Goal: Task Accomplishment & Management: Complete application form

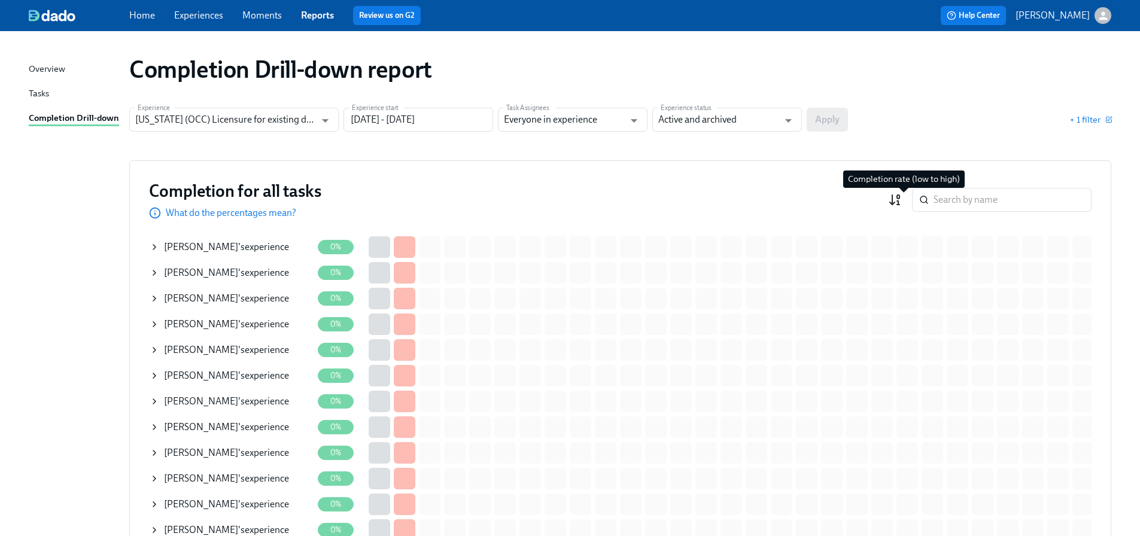
click at [902, 200] on icon "button" at bounding box center [895, 200] width 14 height 14
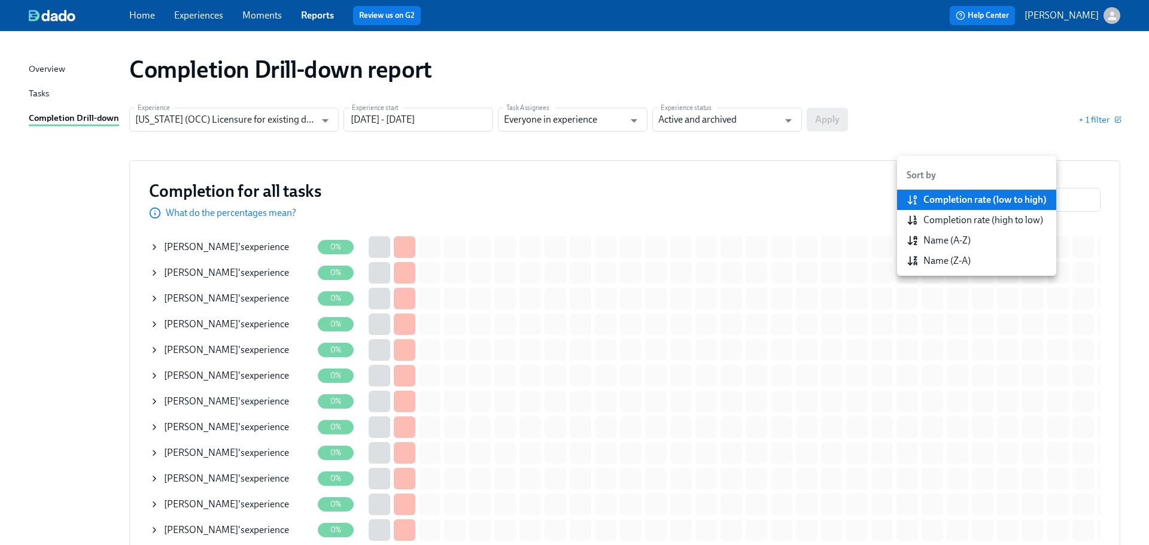
click at [279, 114] on div at bounding box center [574, 272] width 1149 height 545
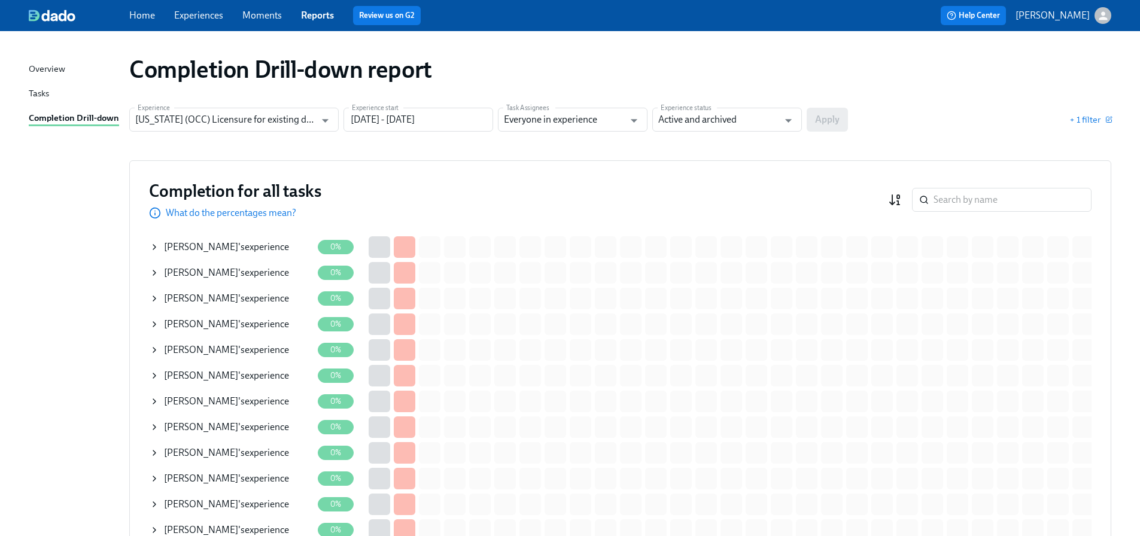
click at [911, 199] on div "​" at bounding box center [989, 200] width 203 height 24
click at [902, 199] on icon "button" at bounding box center [895, 200] width 14 height 14
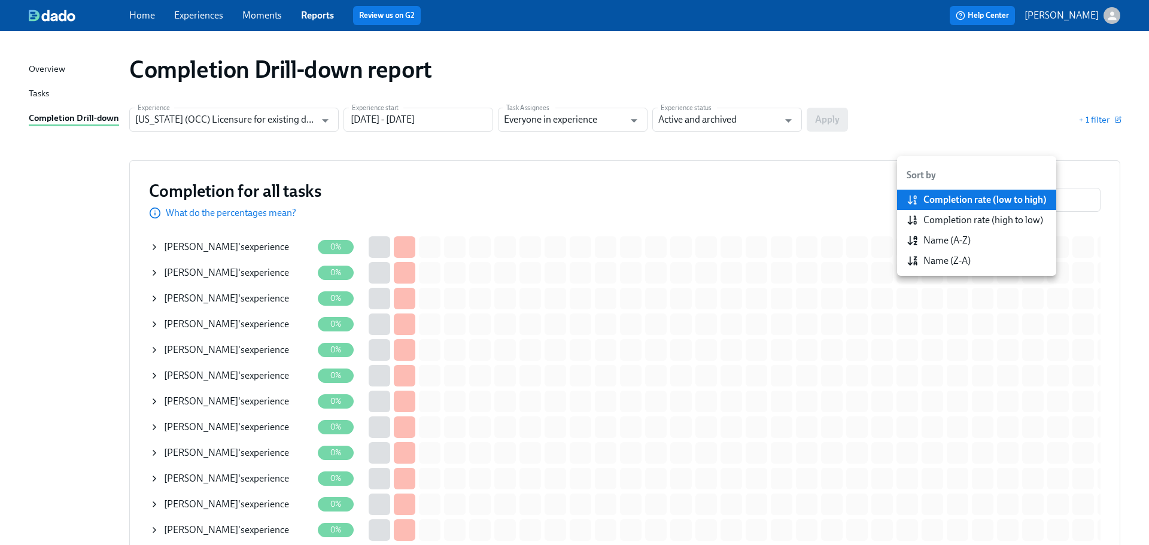
click at [918, 215] on div "Completion rate (high to low)" at bounding box center [975, 220] width 136 height 13
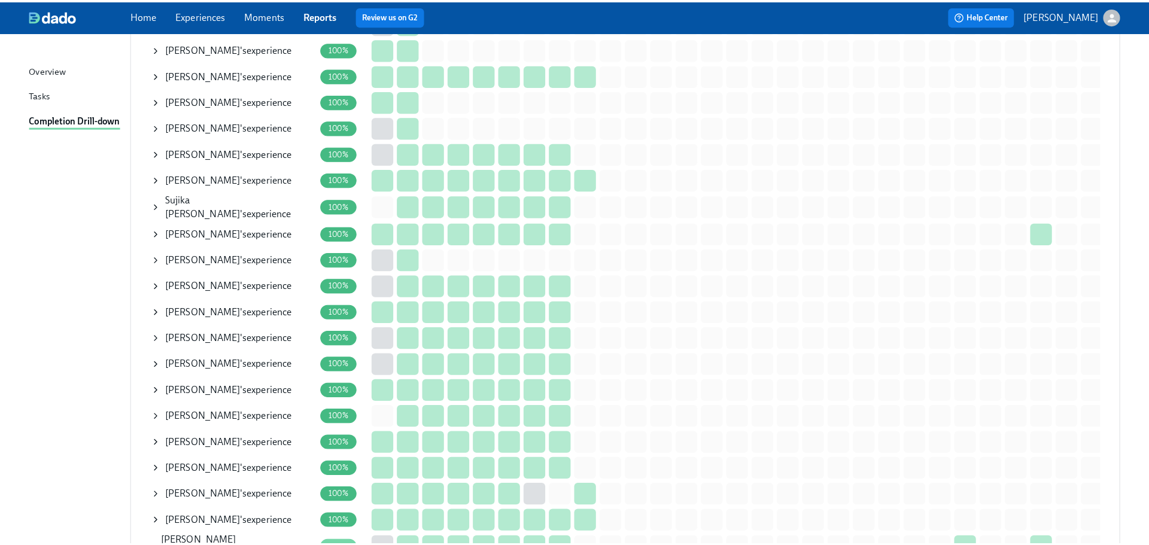
scroll to position [2334, 0]
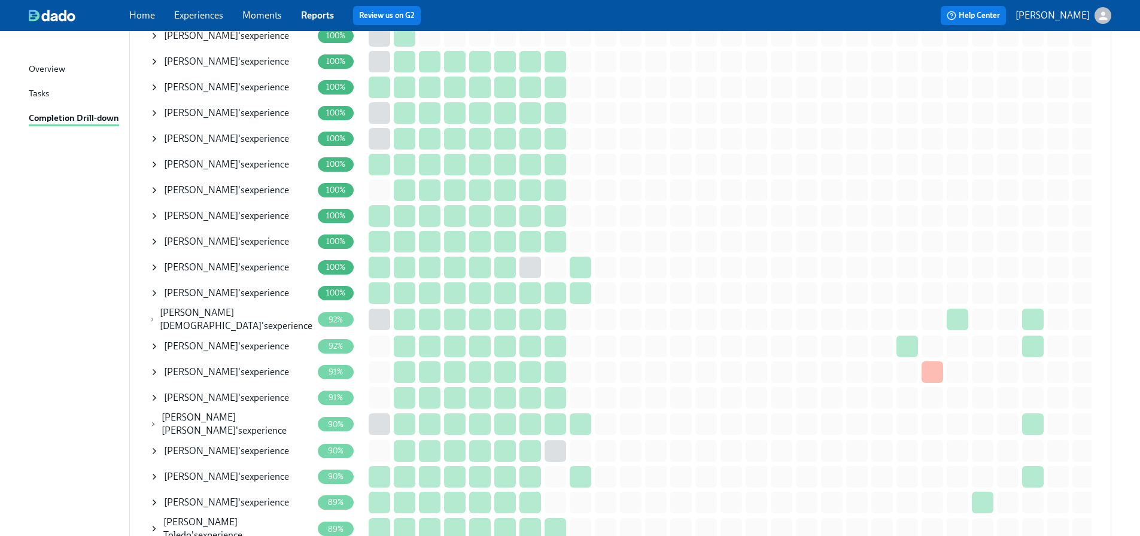
click at [232, 312] on span "Jayanth Christian" at bounding box center [211, 319] width 102 height 25
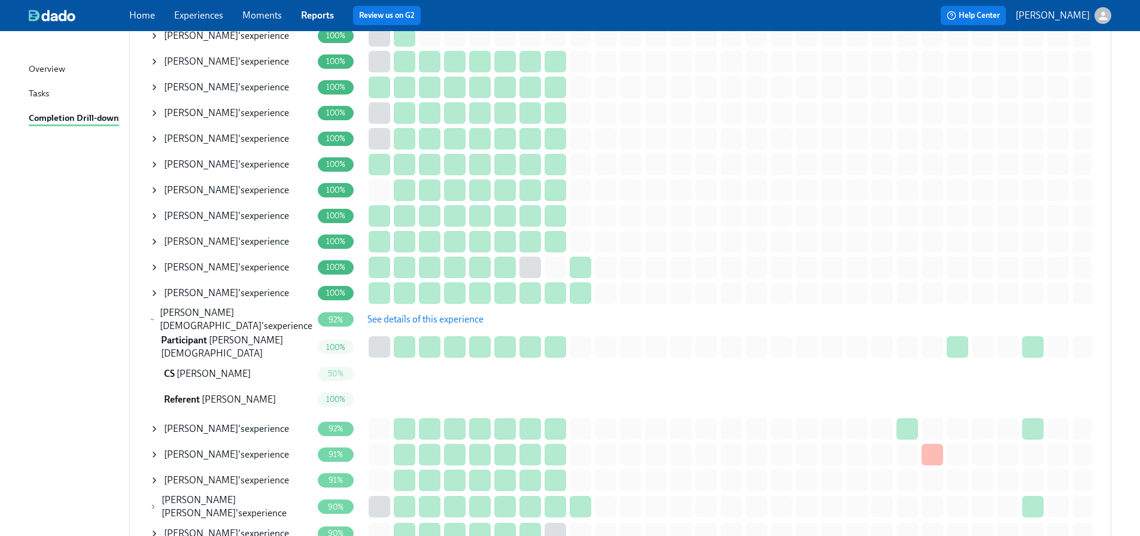
click at [397, 314] on span "See details of this experience" at bounding box center [425, 320] width 116 height 12
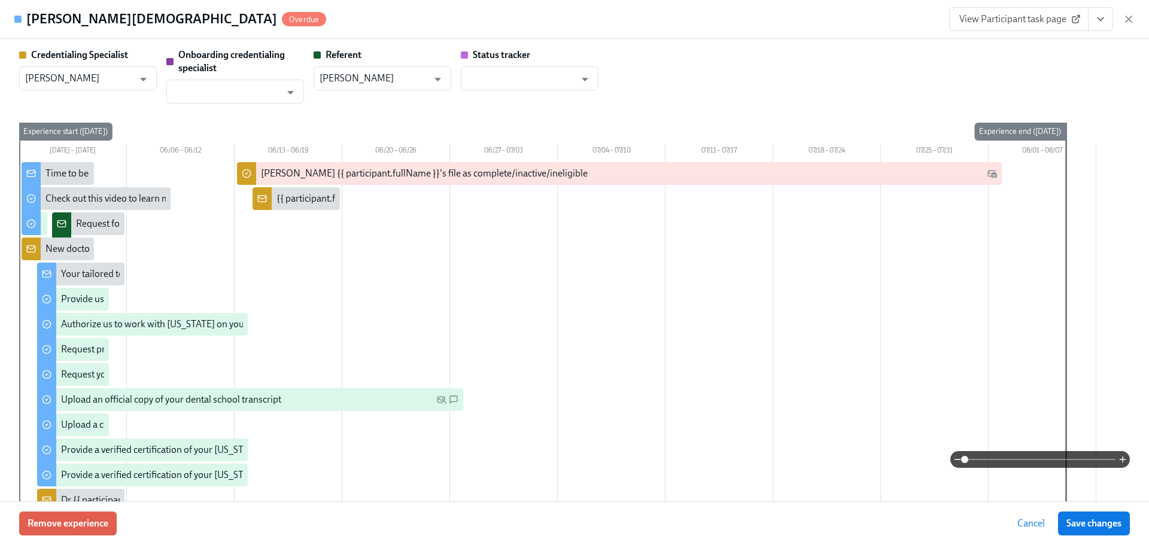
click at [1096, 20] on icon "View task page" at bounding box center [1100, 19] width 12 height 12
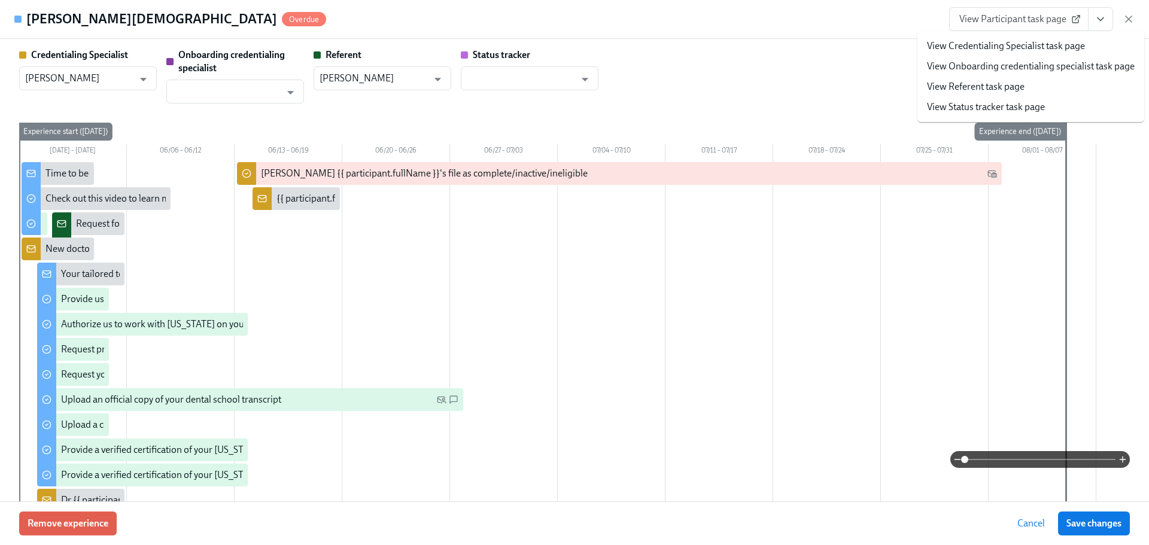
click at [1052, 48] on link "View Credentialing Specialist task page" at bounding box center [1006, 45] width 158 height 13
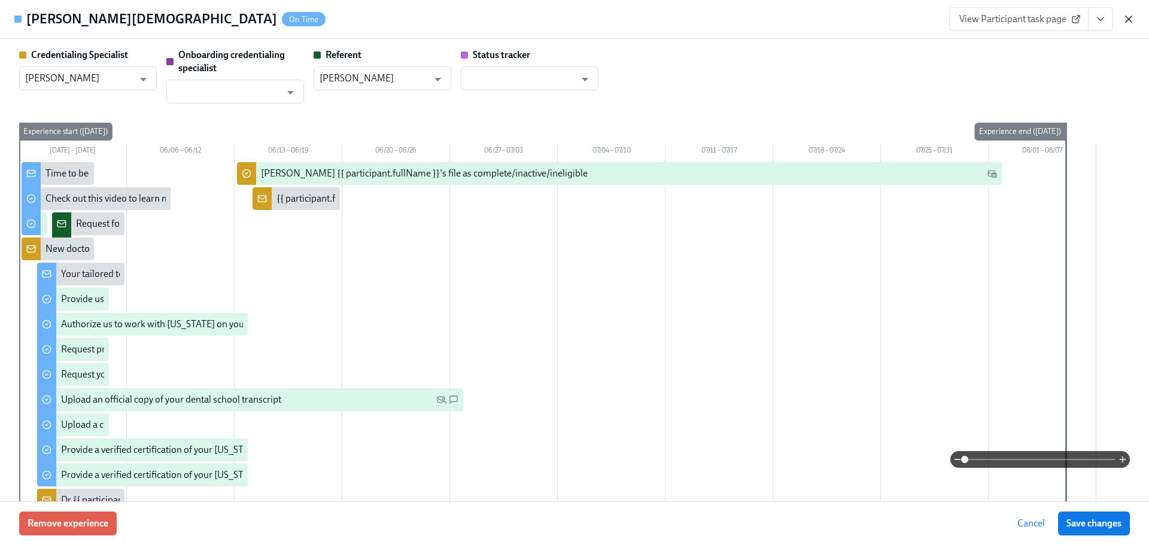
click at [1123, 17] on icon "button" at bounding box center [1129, 19] width 12 height 12
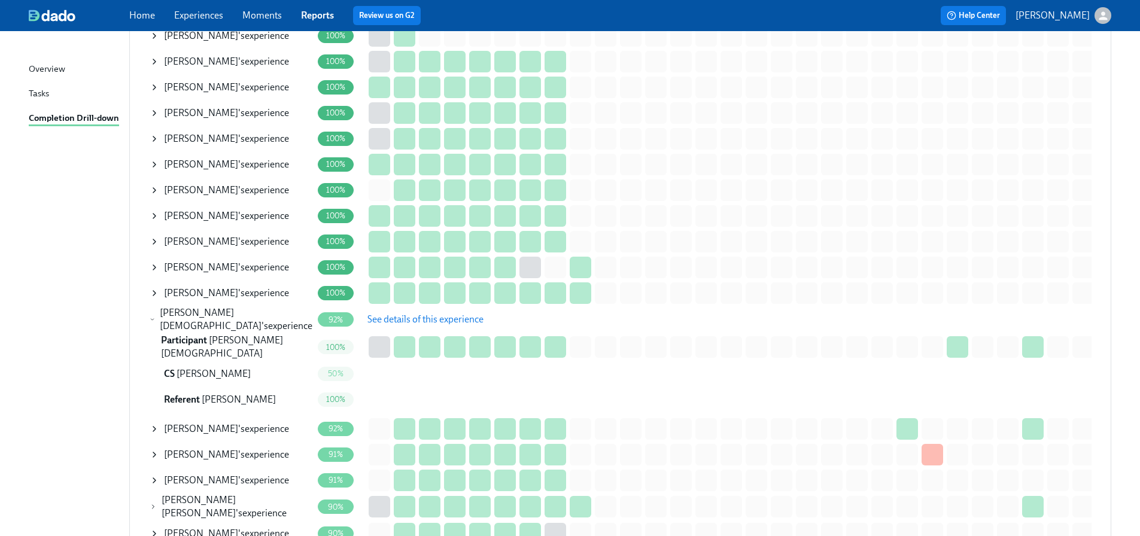
click at [257, 307] on div "Jayanth Christian 's experience" at bounding box center [236, 319] width 153 height 26
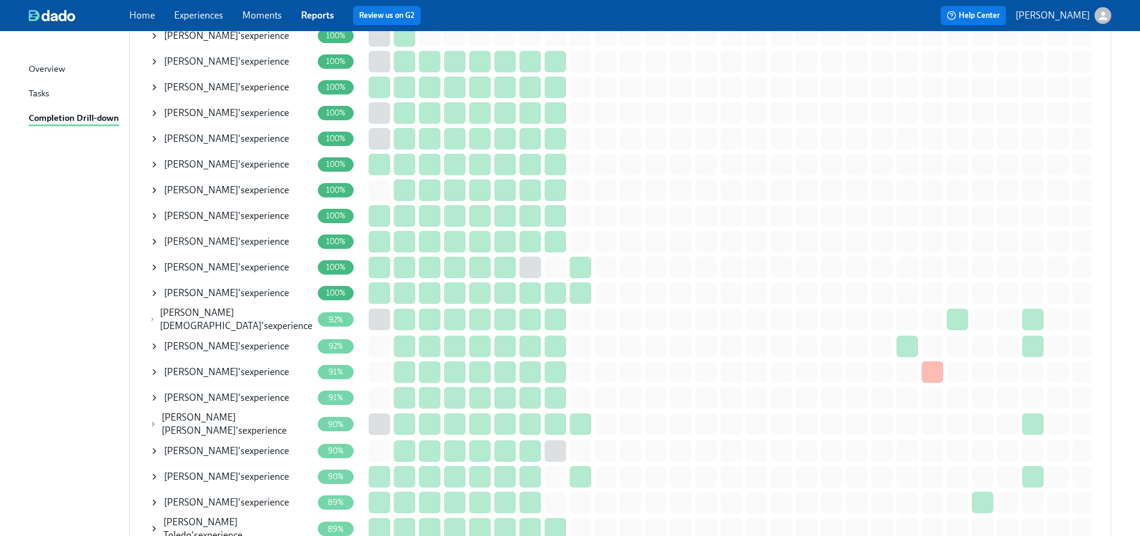
click at [247, 340] on div "Mohammed Mahdi 's experience" at bounding box center [226, 346] width 125 height 13
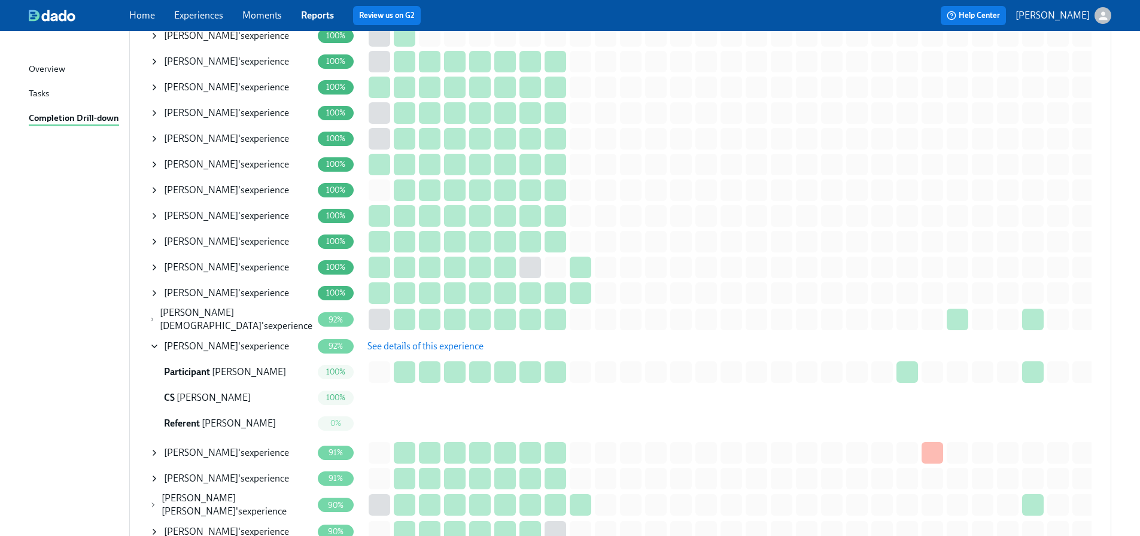
click at [247, 340] on div "Mohammed Mahdi 's experience" at bounding box center [226, 346] width 125 height 13
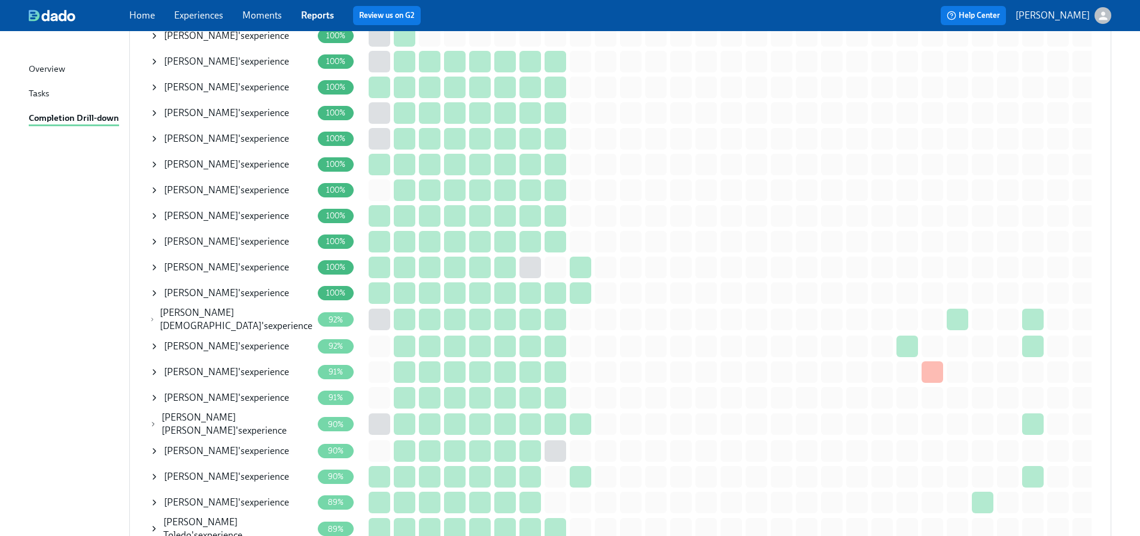
click at [247, 340] on div "Mohammed Mahdi 's experience" at bounding box center [226, 346] width 125 height 13
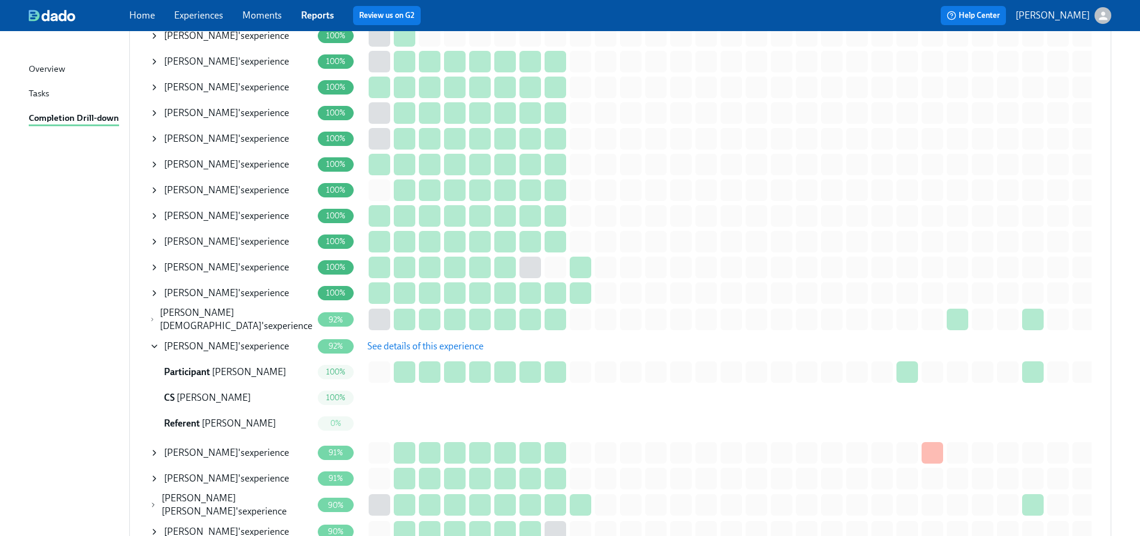
click at [394, 340] on span "See details of this experience" at bounding box center [425, 346] width 116 height 12
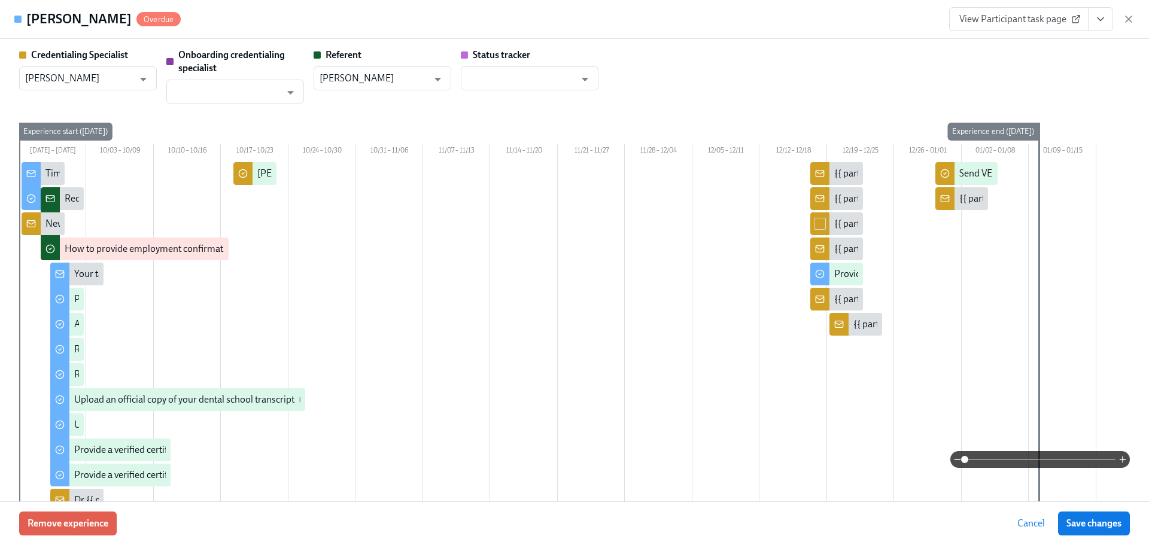
click at [1109, 18] on button "View task page" at bounding box center [1100, 19] width 25 height 24
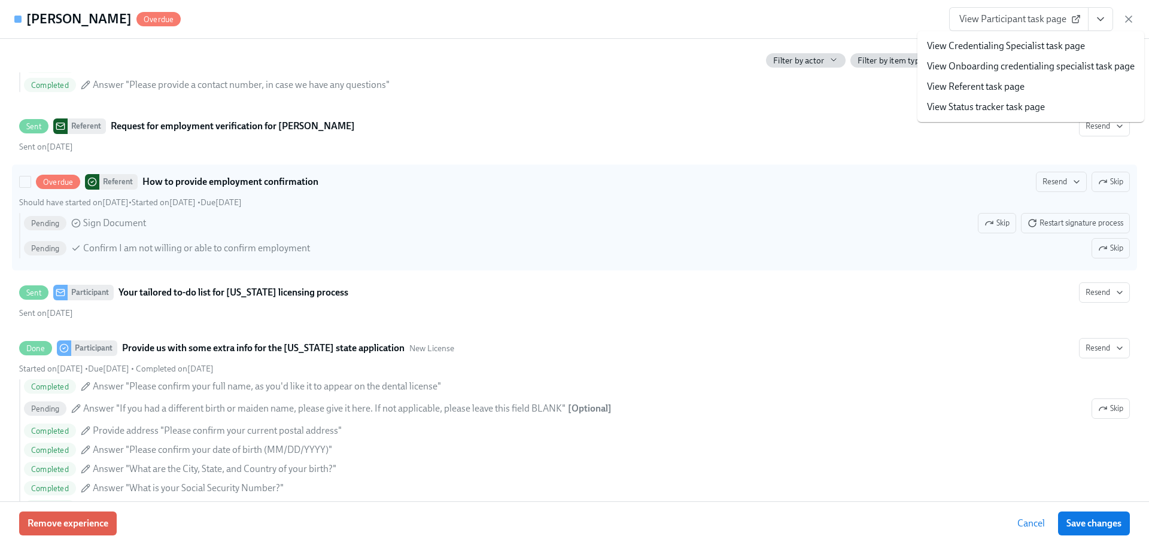
scroll to position [898, 0]
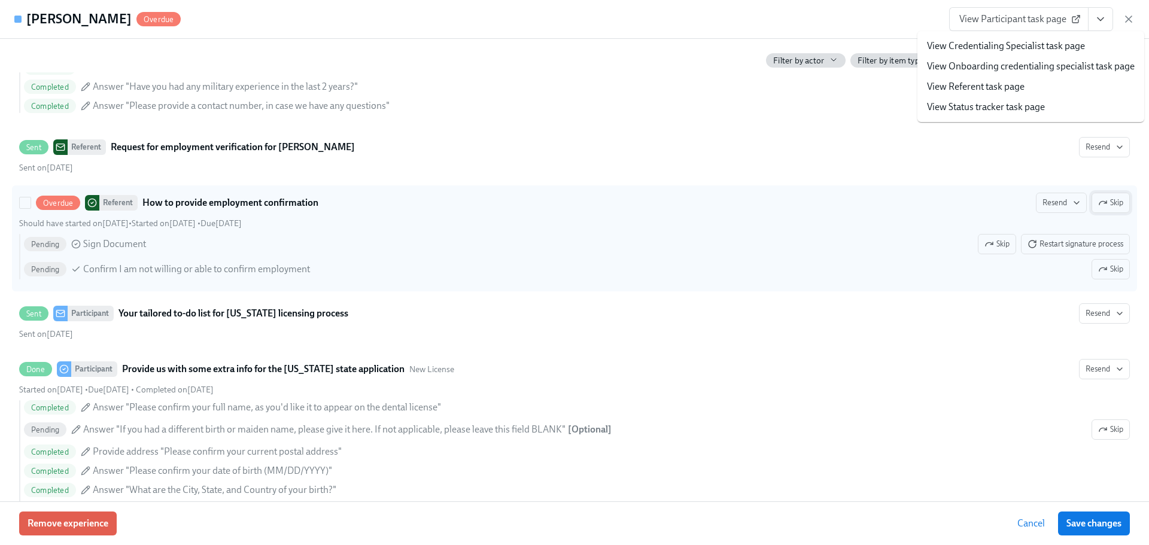
click at [1098, 208] on icon "button" at bounding box center [1103, 203] width 10 height 10
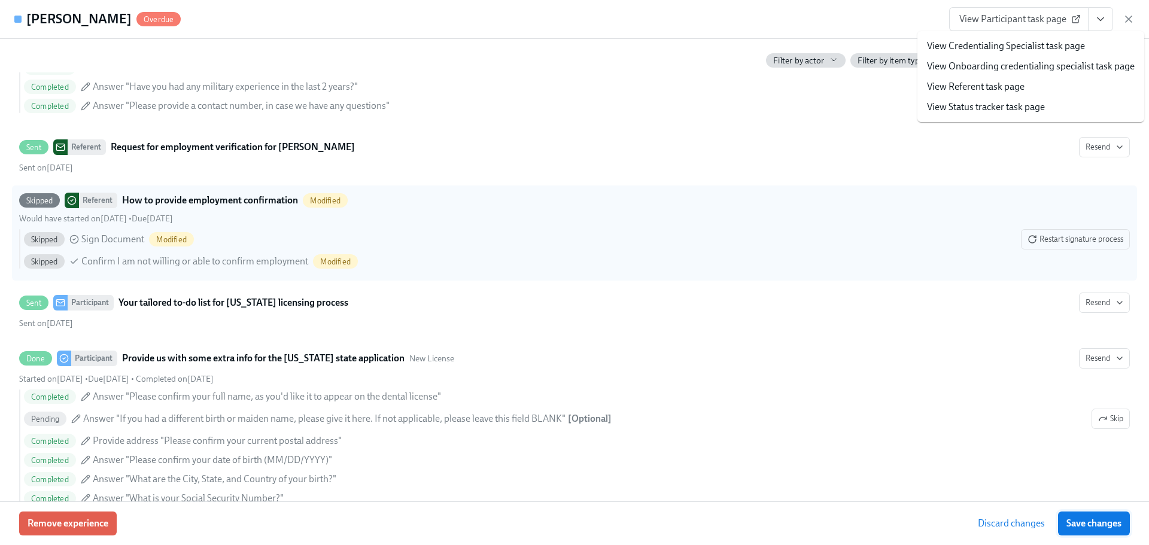
click at [1099, 521] on span "Save changes" at bounding box center [1093, 524] width 55 height 12
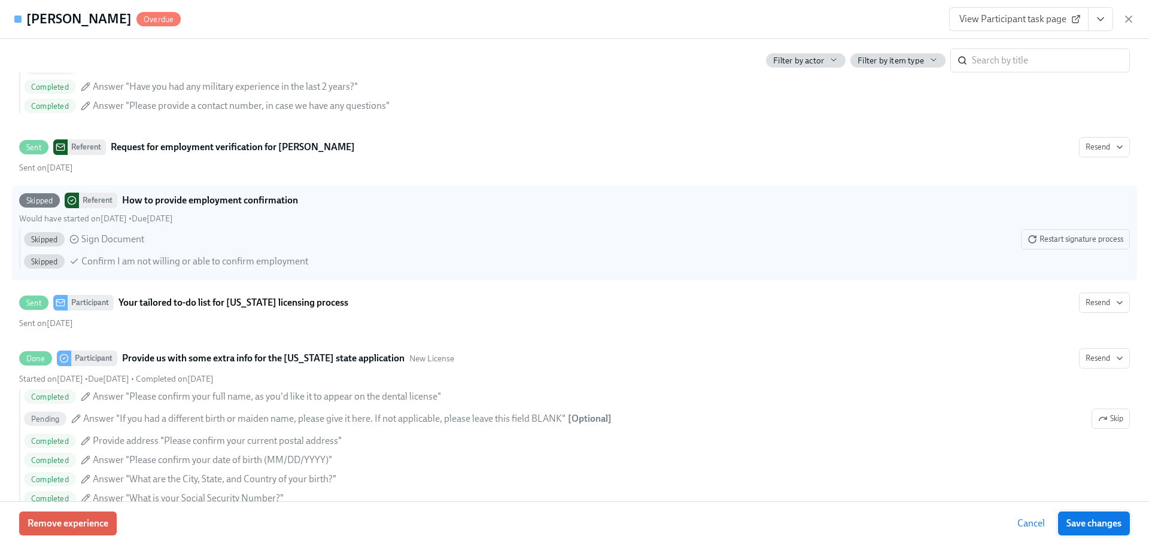
click at [1079, 525] on span "Save changes" at bounding box center [1093, 524] width 55 height 12
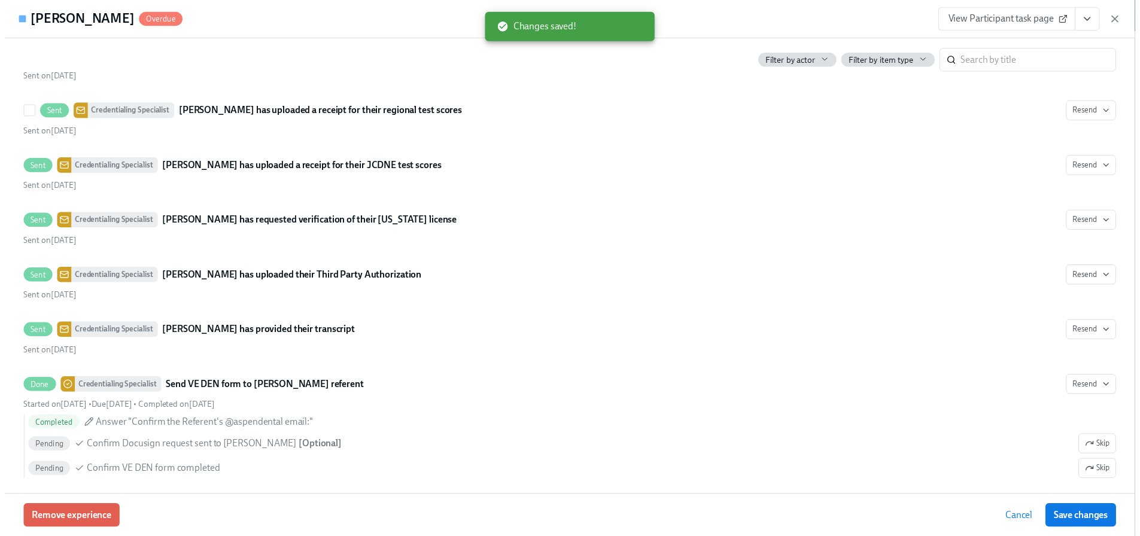
scroll to position [2990, 0]
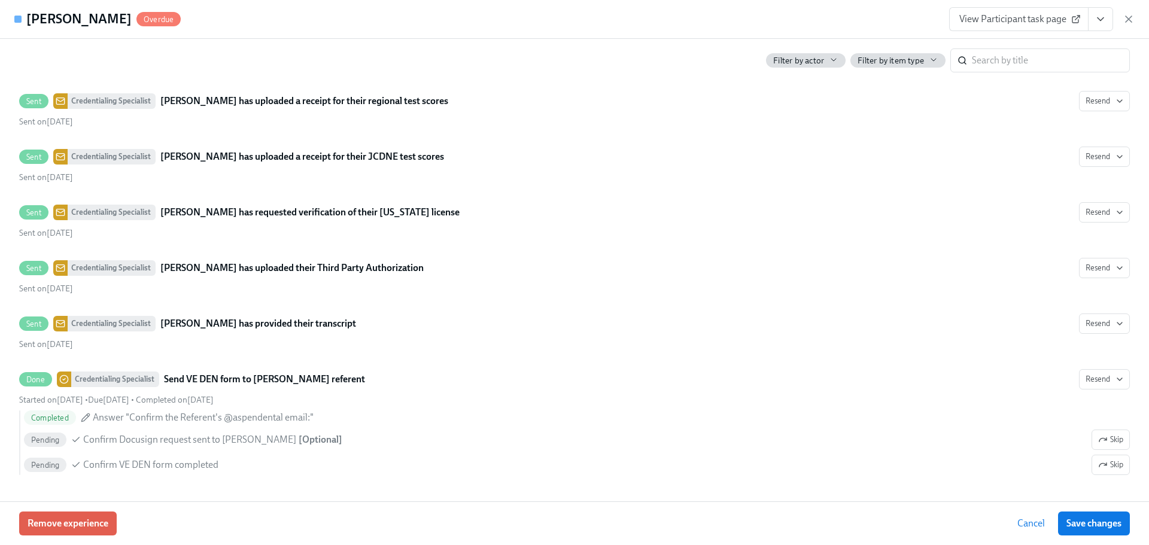
click at [1122, 22] on div "View Participant task page" at bounding box center [1041, 19] width 185 height 24
click at [1125, 21] on icon "button" at bounding box center [1129, 19] width 12 height 12
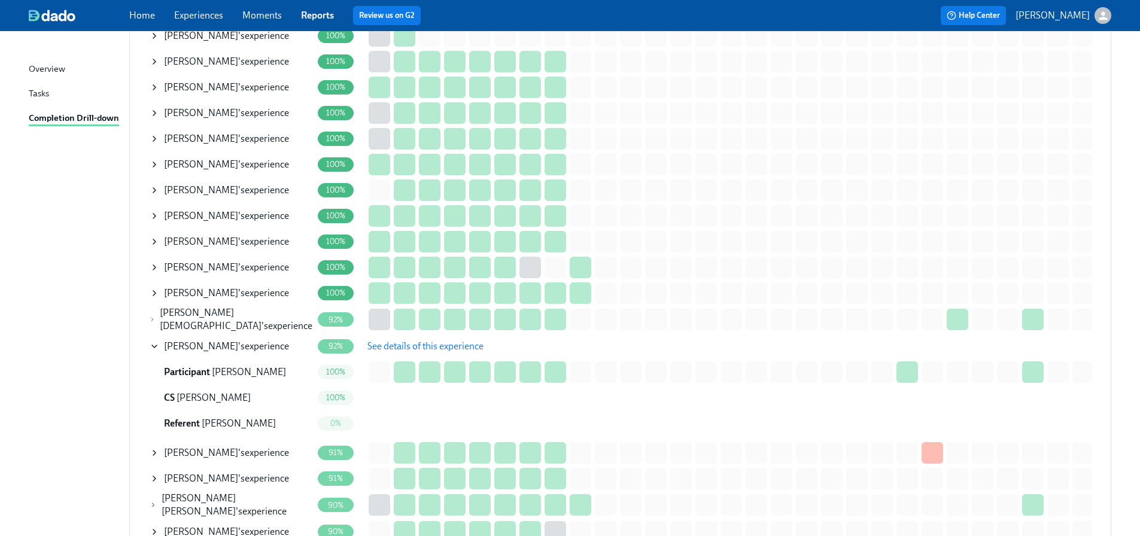
click at [238, 340] on span "Mohammed Mahdi" at bounding box center [201, 345] width 74 height 11
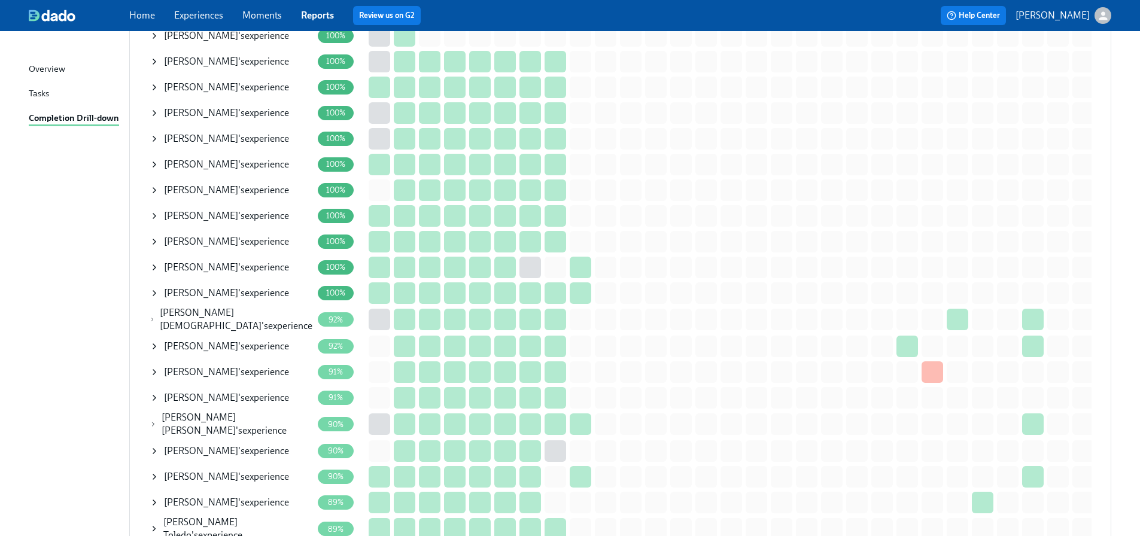
click at [227, 470] on div "Harvey Nguyen 's experience" at bounding box center [226, 476] width 125 height 13
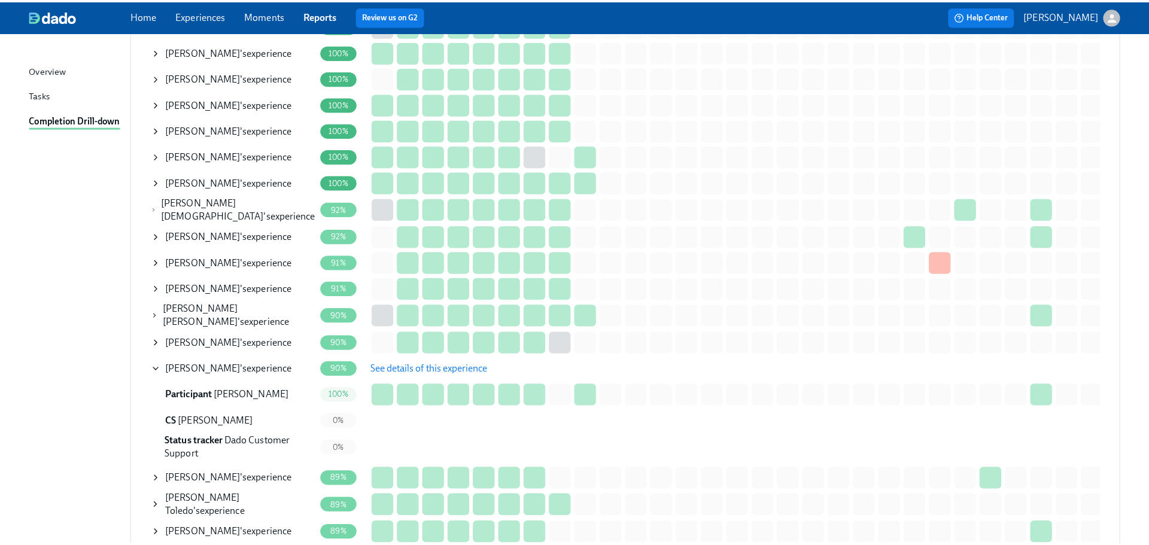
scroll to position [2453, 0]
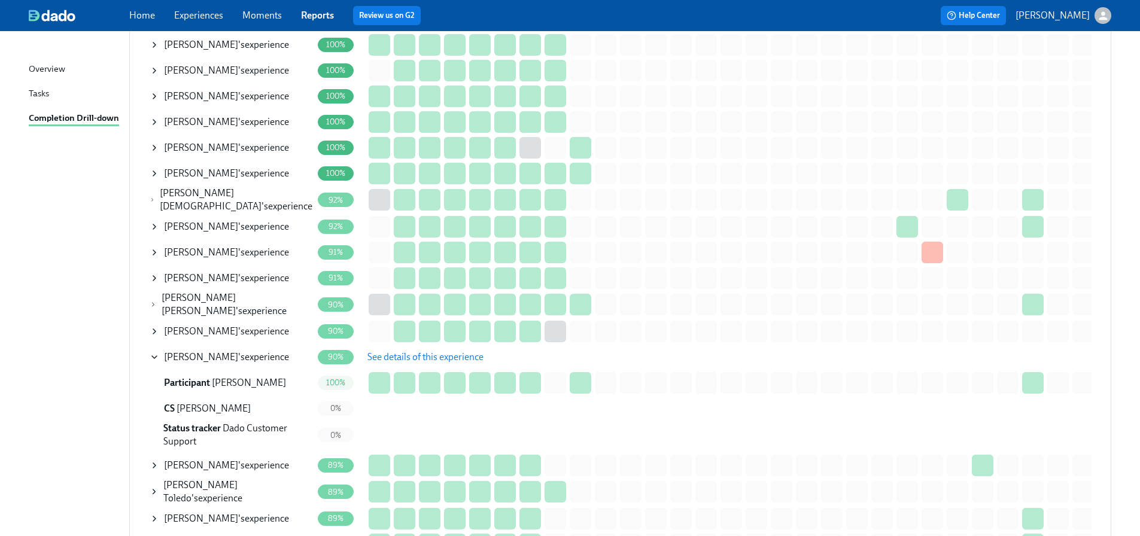
click at [411, 351] on span "See details of this experience" at bounding box center [425, 357] width 116 height 12
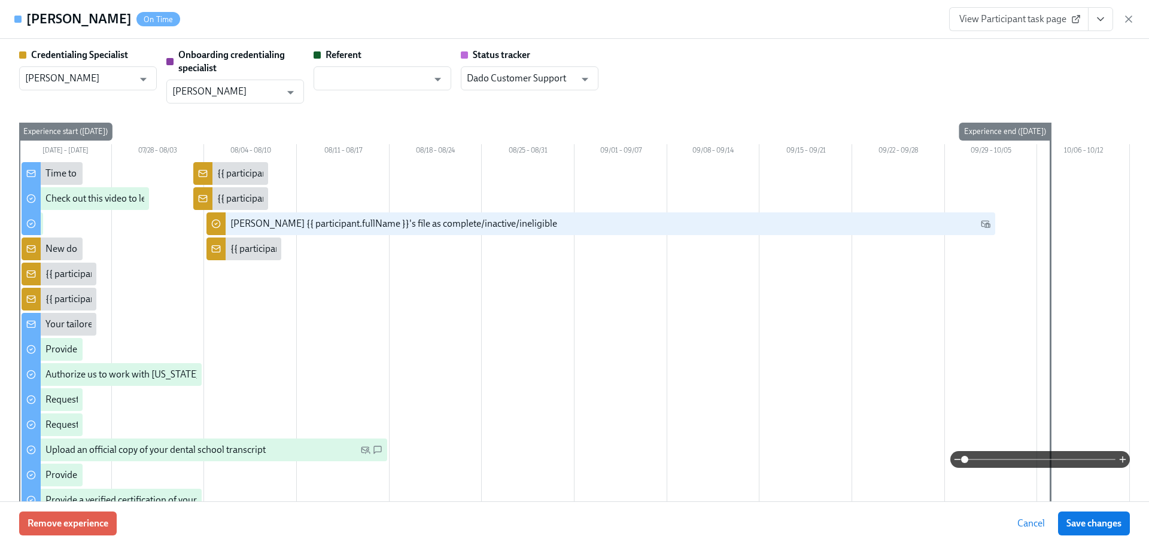
click at [1094, 24] on button "View task page" at bounding box center [1100, 19] width 25 height 24
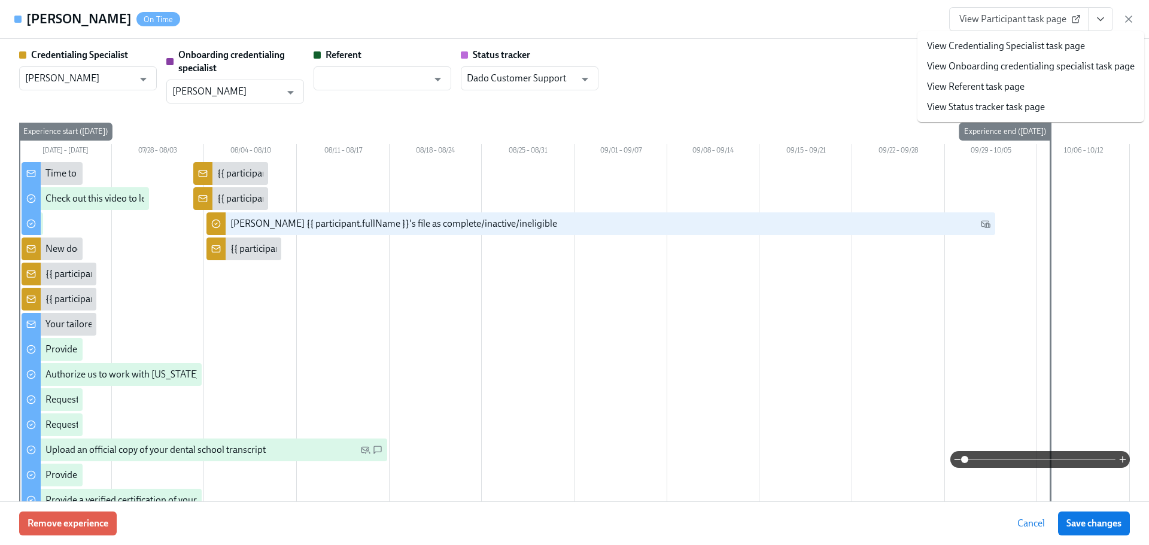
click at [1090, 44] on li "View Credentialing Specialist task page" at bounding box center [1030, 46] width 227 height 20
click at [1035, 43] on link "View Credentialing Specialist task page" at bounding box center [1006, 45] width 158 height 13
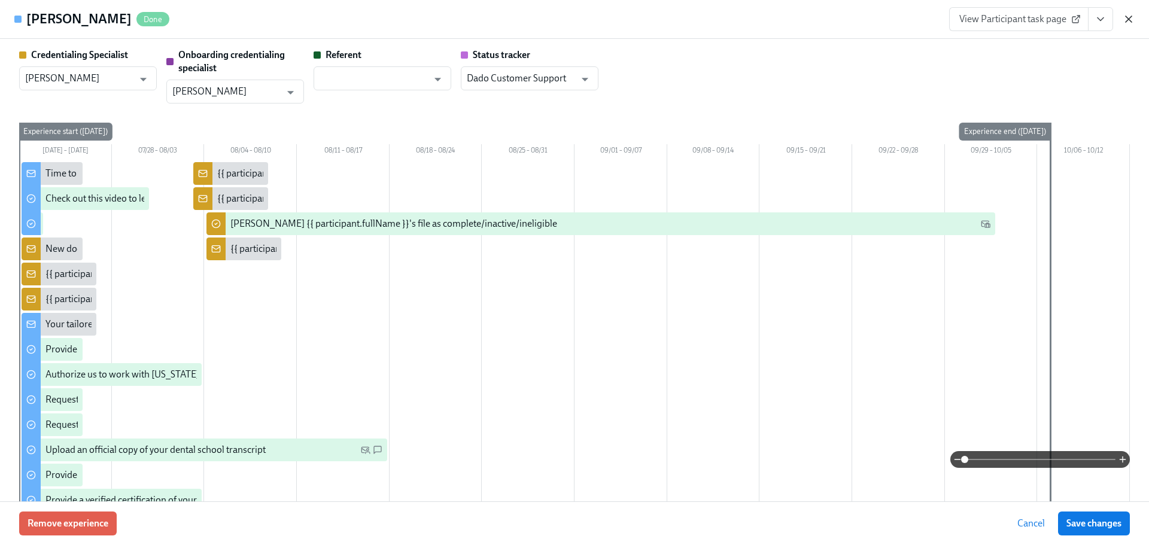
click at [1125, 22] on icon "button" at bounding box center [1129, 19] width 12 height 12
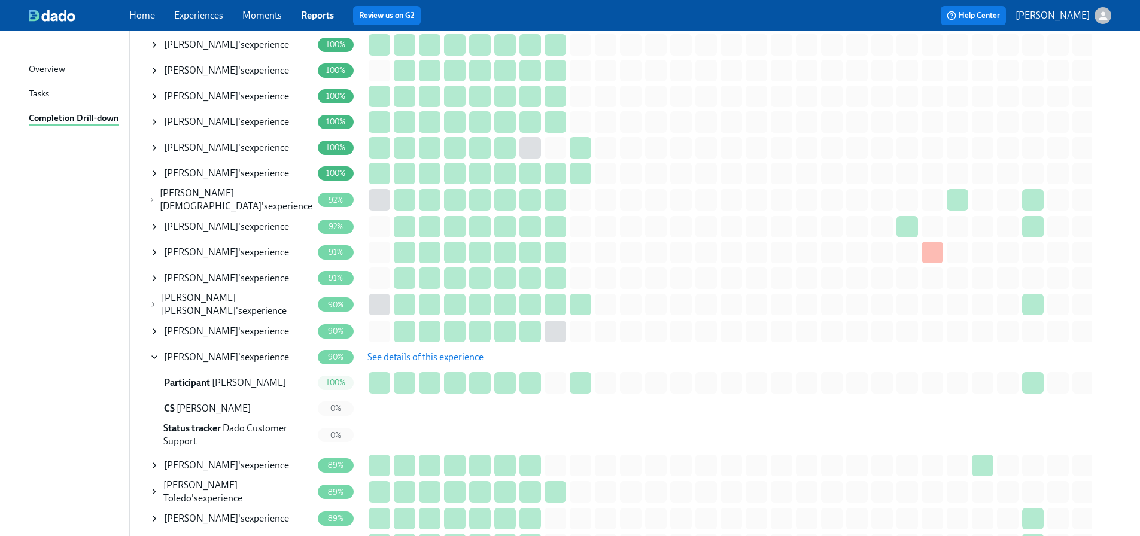
click at [223, 351] on span "Harvey Nguyen" at bounding box center [201, 356] width 74 height 11
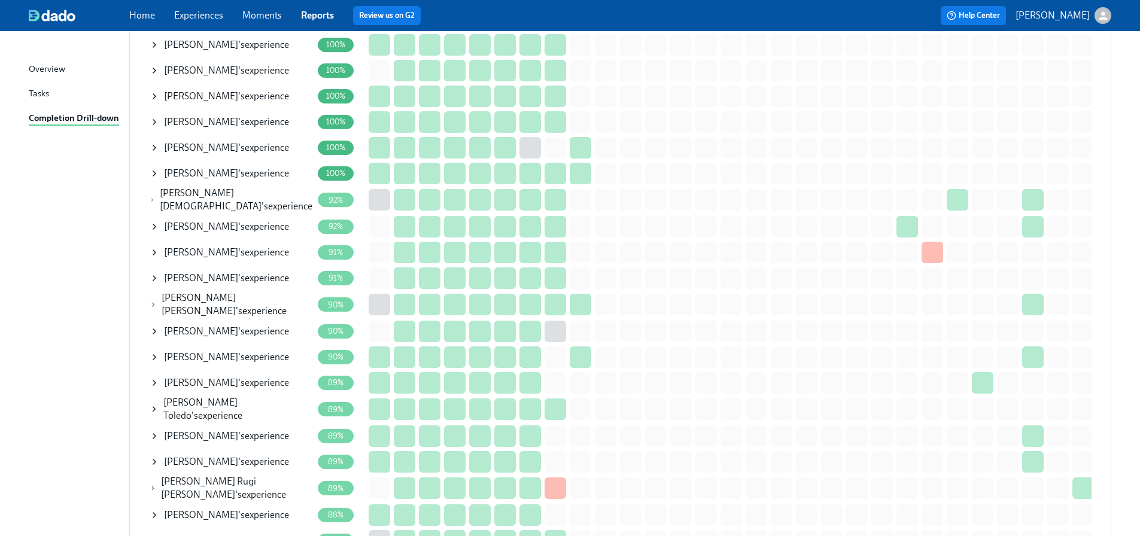
click at [210, 377] on span "Lauren Dickman" at bounding box center [201, 382] width 74 height 11
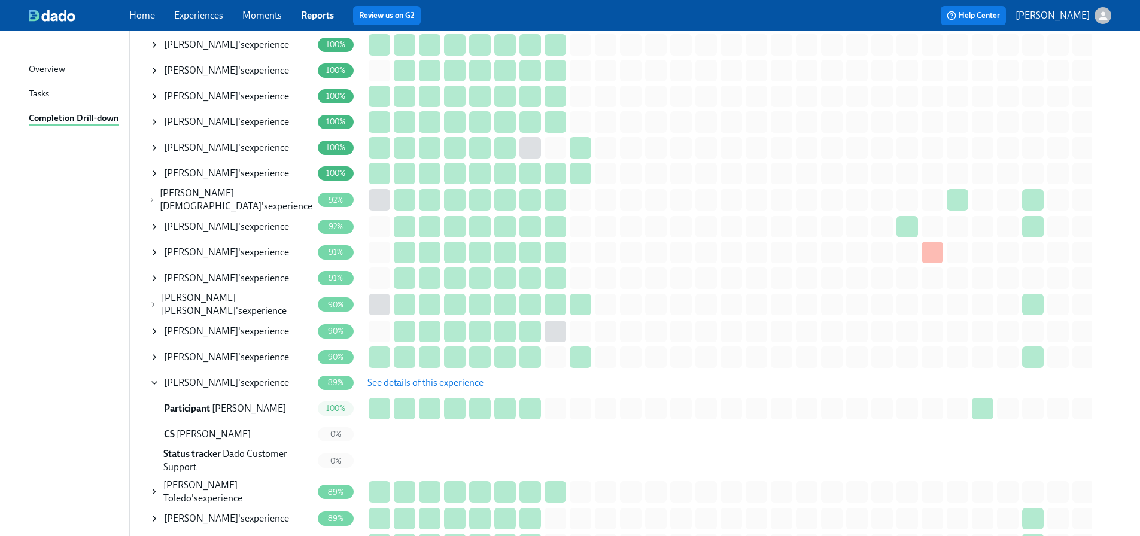
click at [437, 377] on span "See details of this experience" at bounding box center [425, 383] width 116 height 12
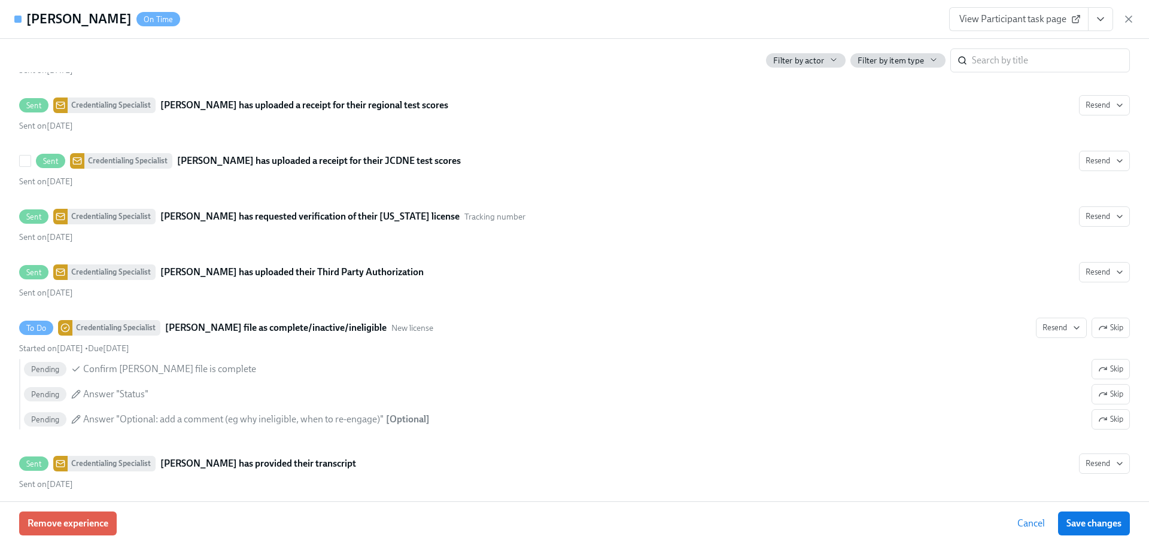
scroll to position [2462, 0]
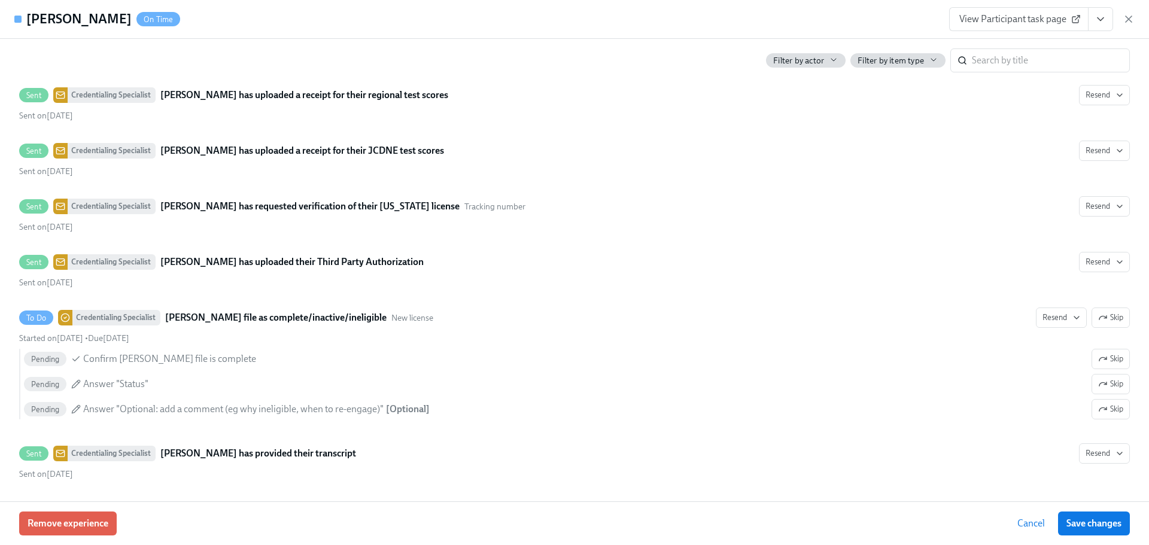
click at [971, 18] on span "View Participant task page" at bounding box center [1018, 19] width 119 height 12
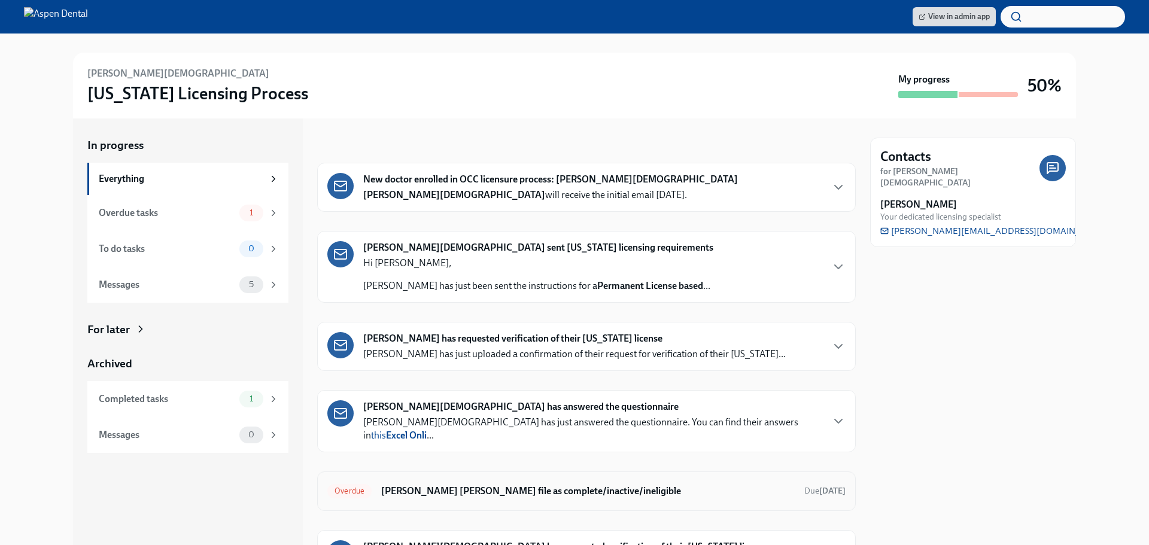
click at [407, 488] on div "Overdue Mark Jayanth Christian's file as complete/inactive/ineligible Due Aug 2…" at bounding box center [586, 491] width 539 height 39
click at [417, 485] on h6 "[PERSON_NAME] [PERSON_NAME] file as complete/inactive/ineligible" at bounding box center [587, 491] width 413 height 13
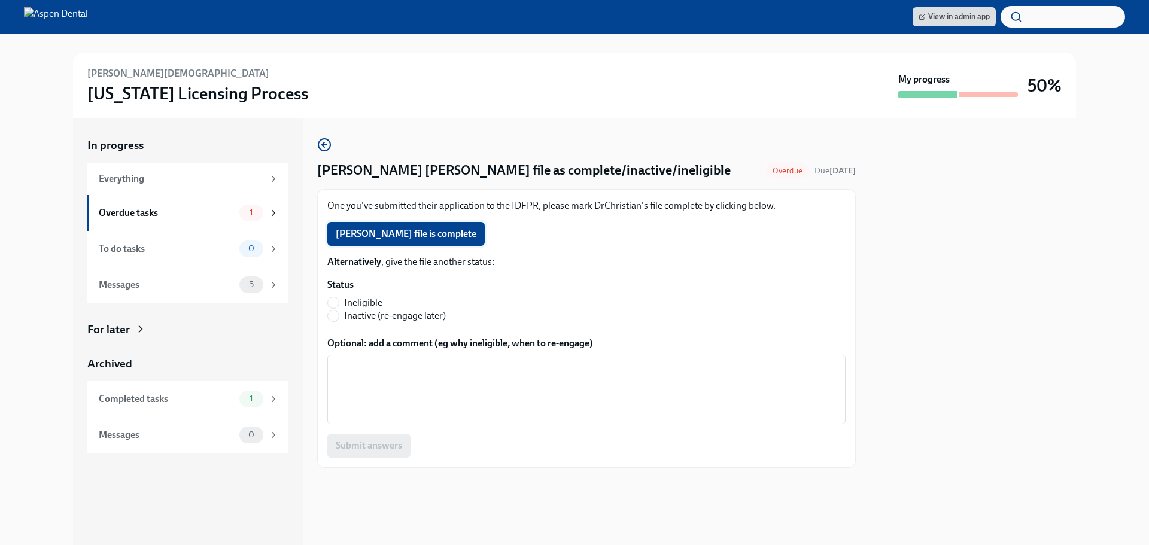
click at [389, 235] on span "Jayanth Christian's file is complete" at bounding box center [406, 234] width 141 height 12
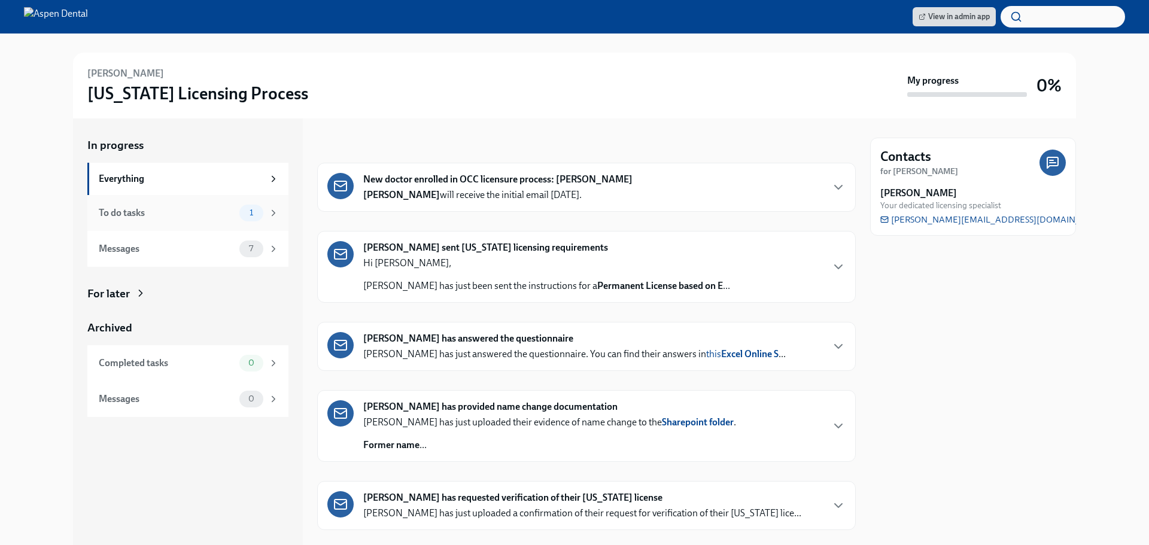
click at [135, 210] on div "To do tasks" at bounding box center [167, 212] width 136 height 13
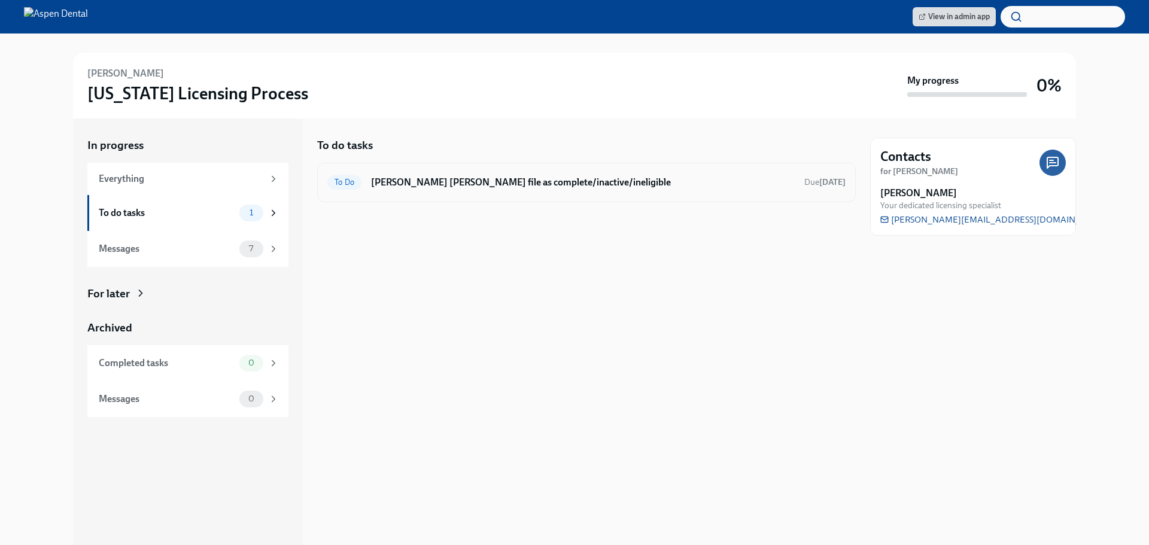
click at [567, 177] on h6 "[PERSON_NAME] [PERSON_NAME] file as complete/inactive/ineligible" at bounding box center [583, 182] width 424 height 13
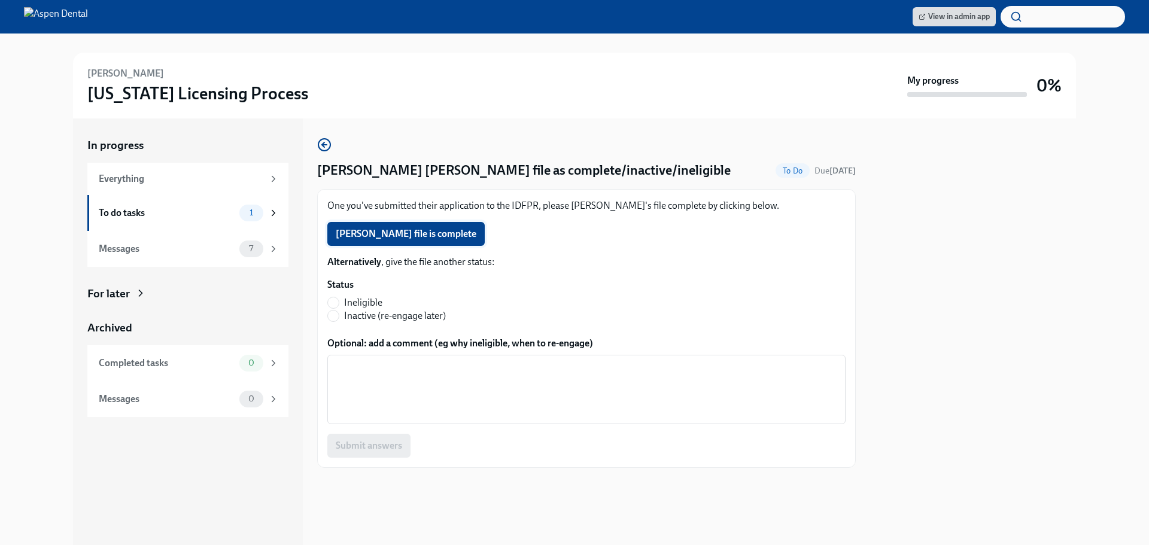
click at [426, 239] on span "Harvey Nguyen's file is complete" at bounding box center [406, 234] width 141 height 12
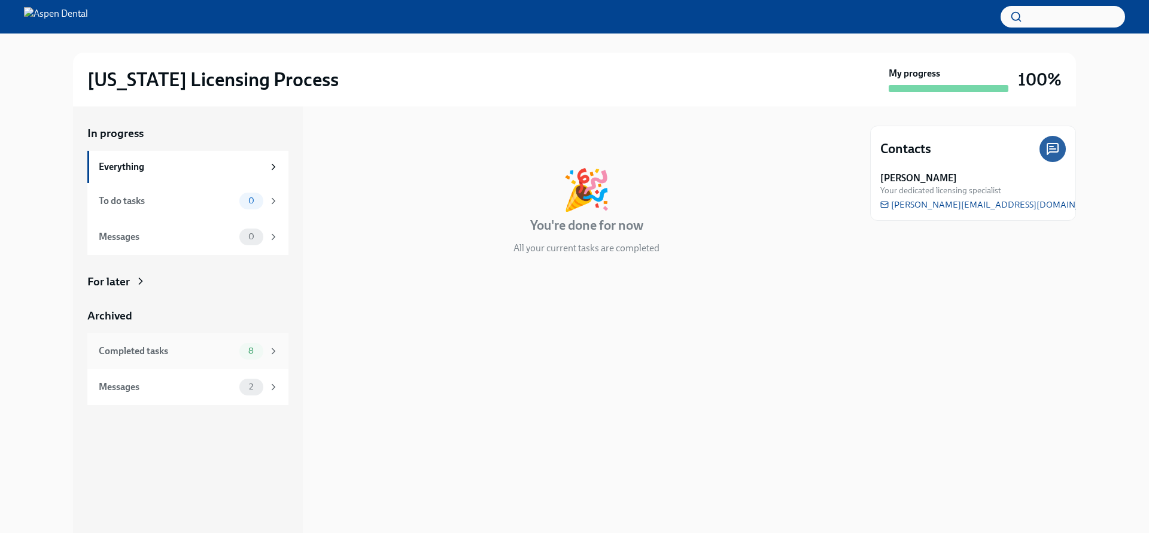
click at [154, 360] on div "Completed tasks 8" at bounding box center [187, 351] width 201 height 36
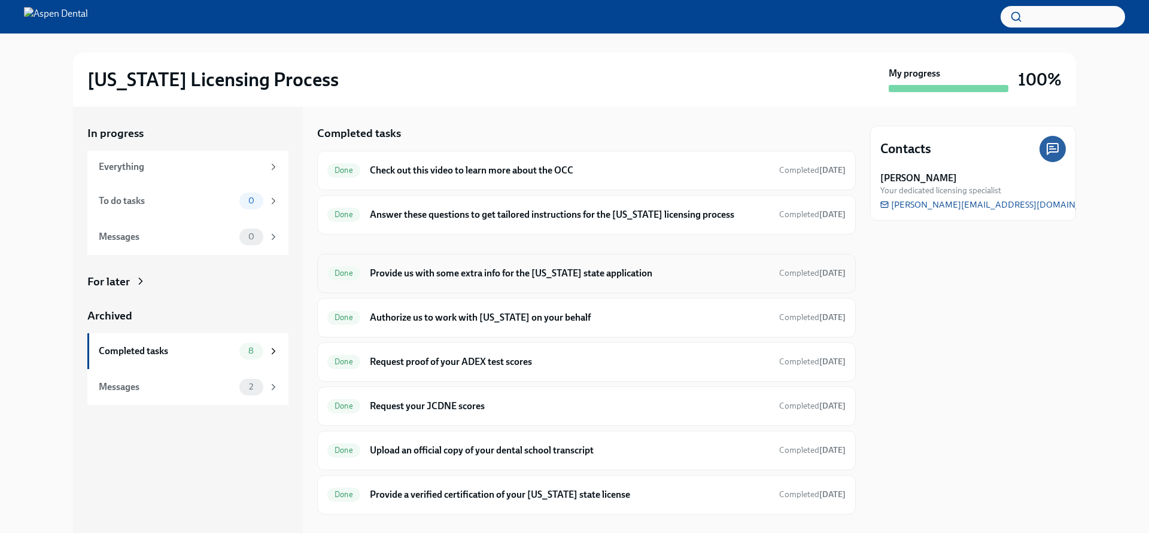
click at [475, 267] on h6 "Provide us with some extra info for the [US_STATE] state application" at bounding box center [570, 273] width 400 height 13
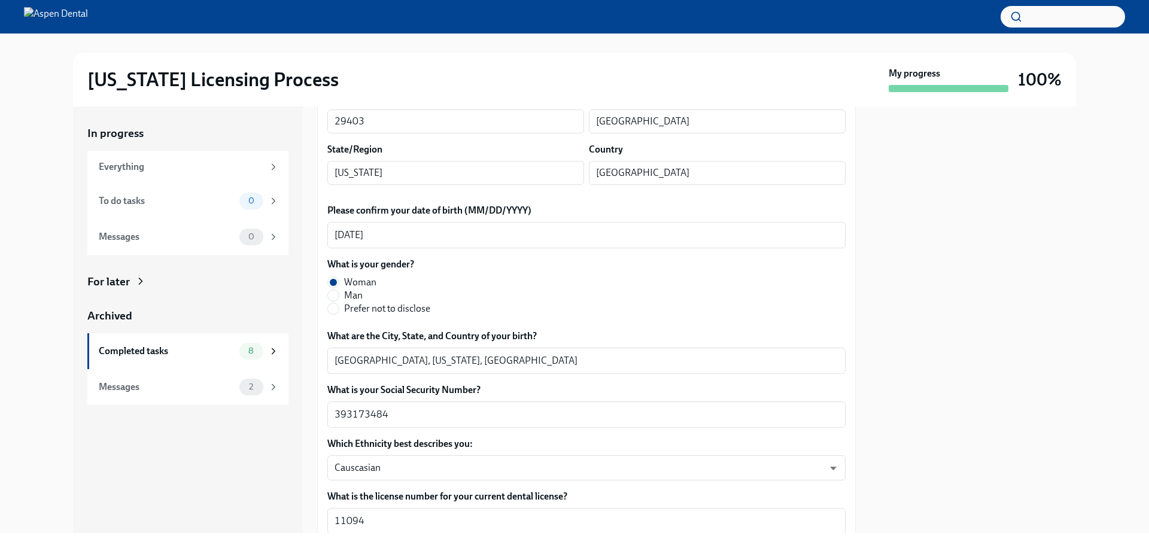
scroll to position [419, 0]
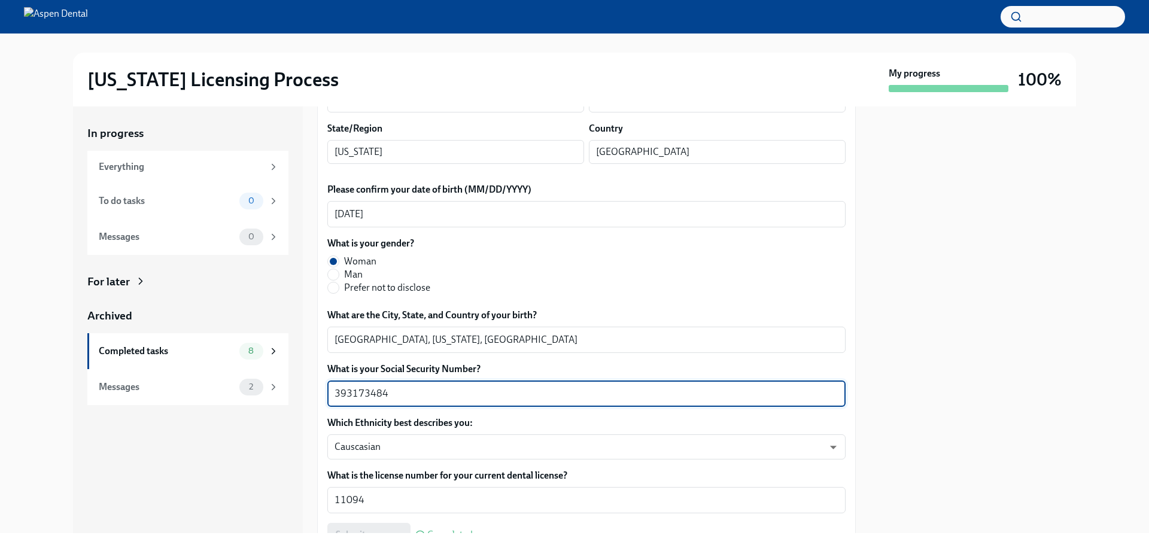
drag, startPoint x: 398, startPoint y: 399, endPoint x: 326, endPoint y: 398, distance: 72.4
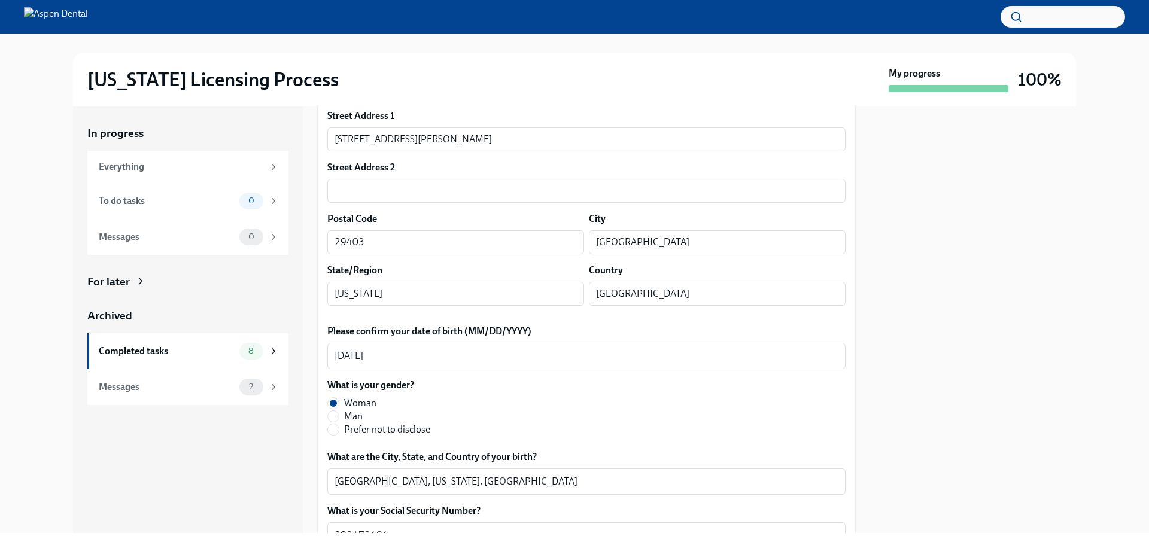
scroll to position [239, 0]
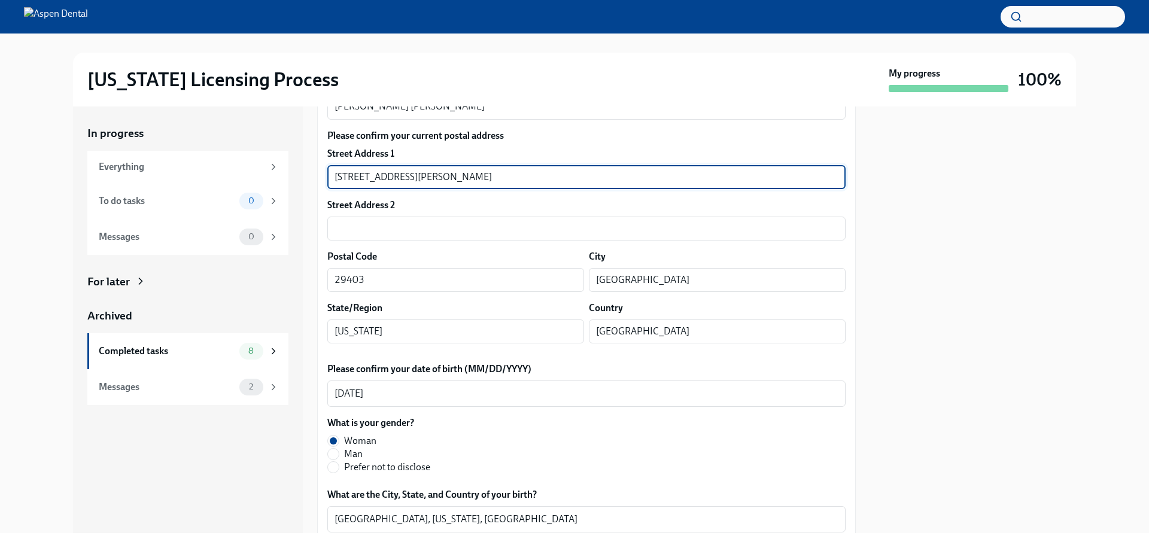
drag, startPoint x: 424, startPoint y: 176, endPoint x: 330, endPoint y: 181, distance: 93.5
click at [330, 181] on input "173 Rutledge Avenue Apt L" at bounding box center [586, 177] width 518 height 24
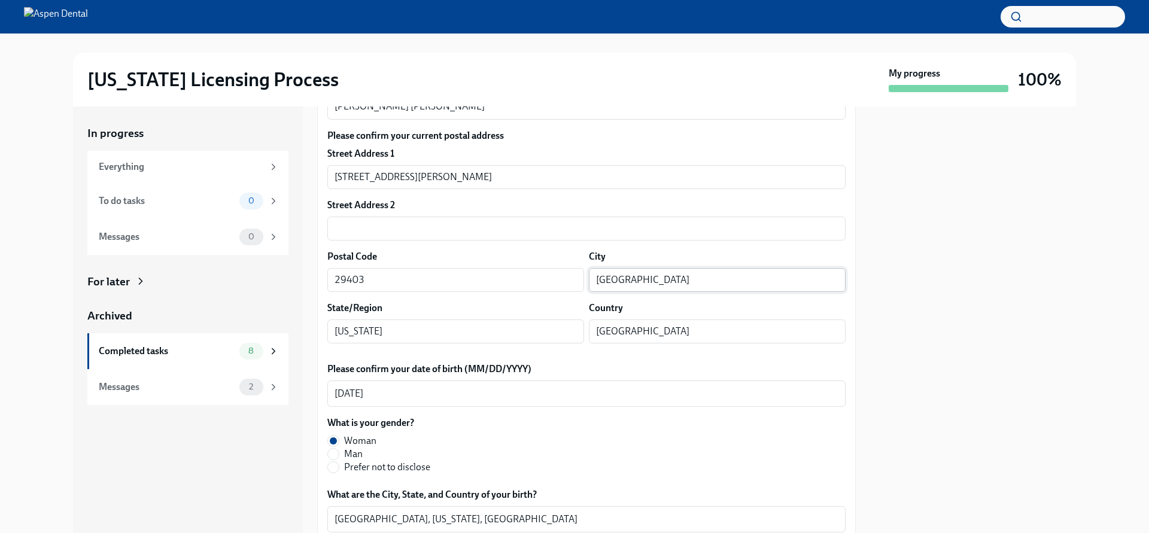
click at [604, 281] on input "Charleston" at bounding box center [717, 280] width 257 height 24
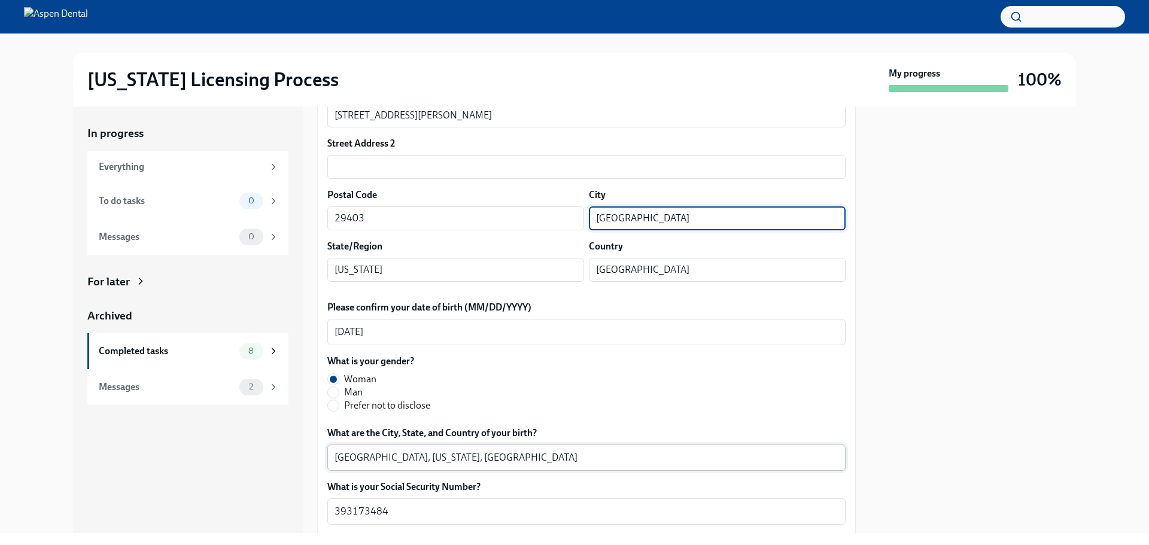
scroll to position [419, 0]
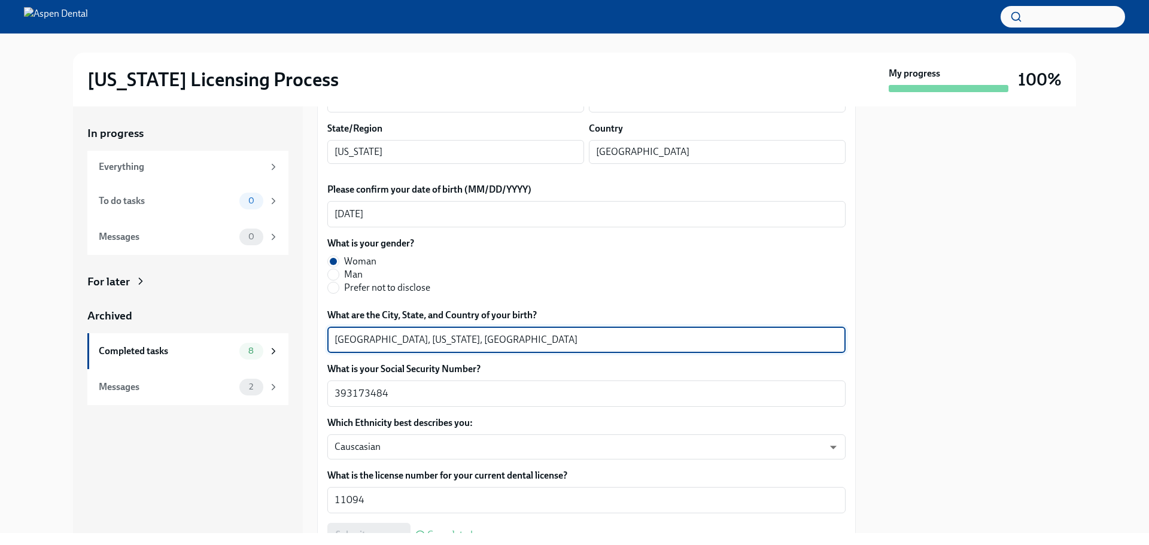
drag, startPoint x: 383, startPoint y: 339, endPoint x: 332, endPoint y: 339, distance: 50.9
click at [332, 339] on div "Fond du Lac, Wisconsin, USA x ​" at bounding box center [586, 340] width 518 height 26
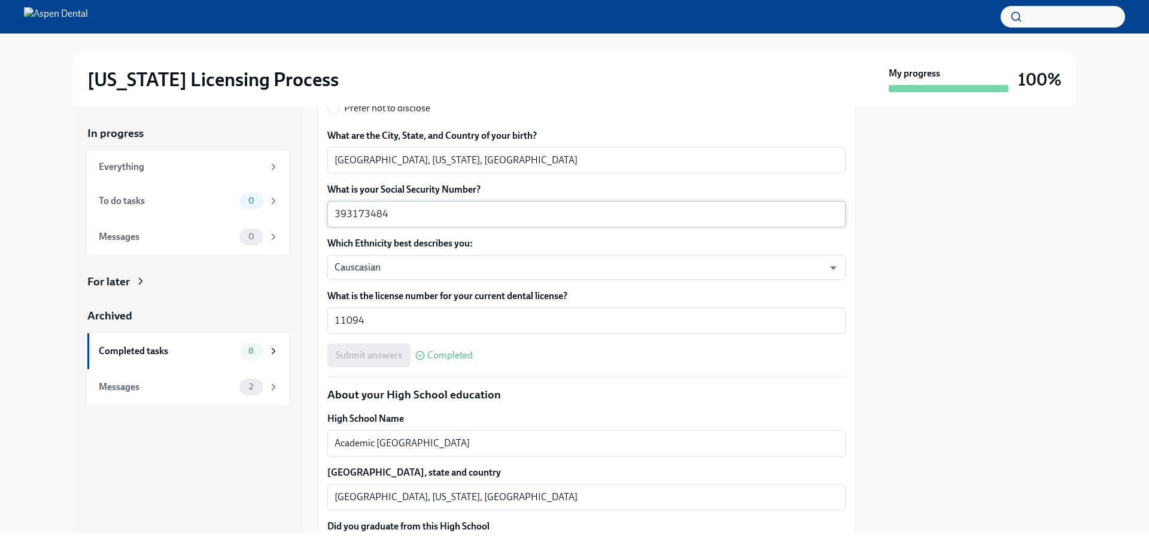
scroll to position [658, 0]
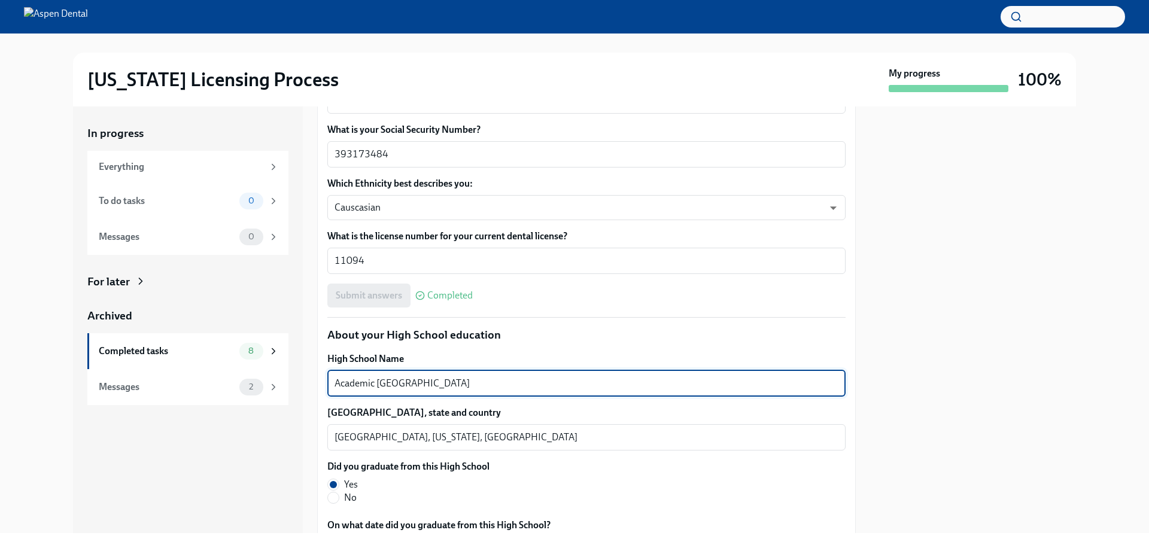
drag, startPoint x: 462, startPoint y: 382, endPoint x: 291, endPoint y: 364, distance: 172.1
click at [291, 364] on div "In progress Everything To do tasks 0 Messages 0 For later Archived Completed ta…" at bounding box center [574, 320] width 1003 height 427
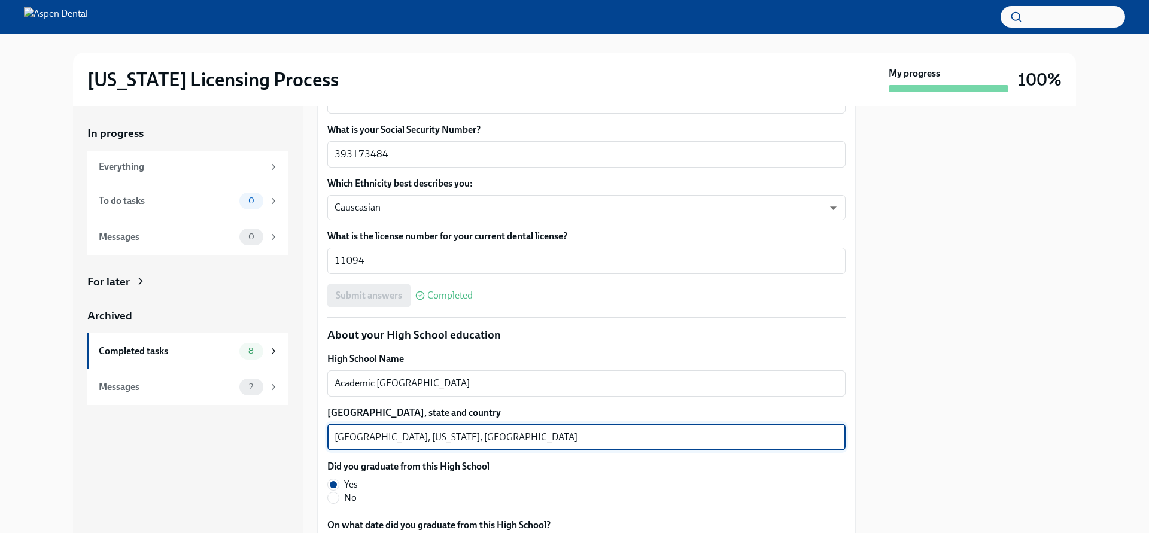
drag, startPoint x: 406, startPoint y: 437, endPoint x: 287, endPoint y: 433, distance: 119.2
click at [287, 433] on div "In progress Everything To do tasks 0 Messages 0 For later Archived Completed ta…" at bounding box center [574, 320] width 1003 height 427
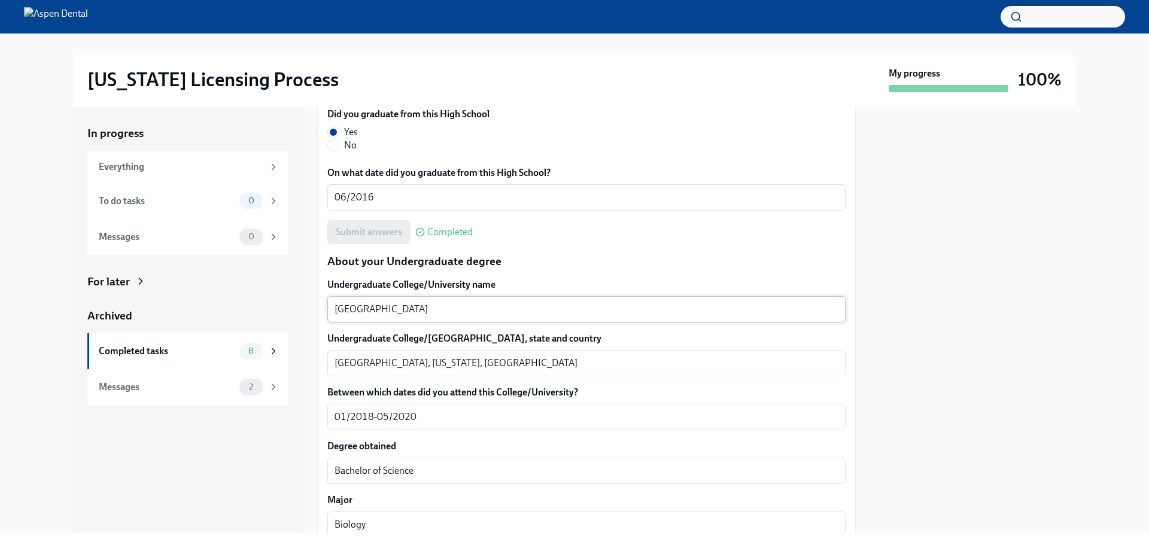
scroll to position [1017, 0]
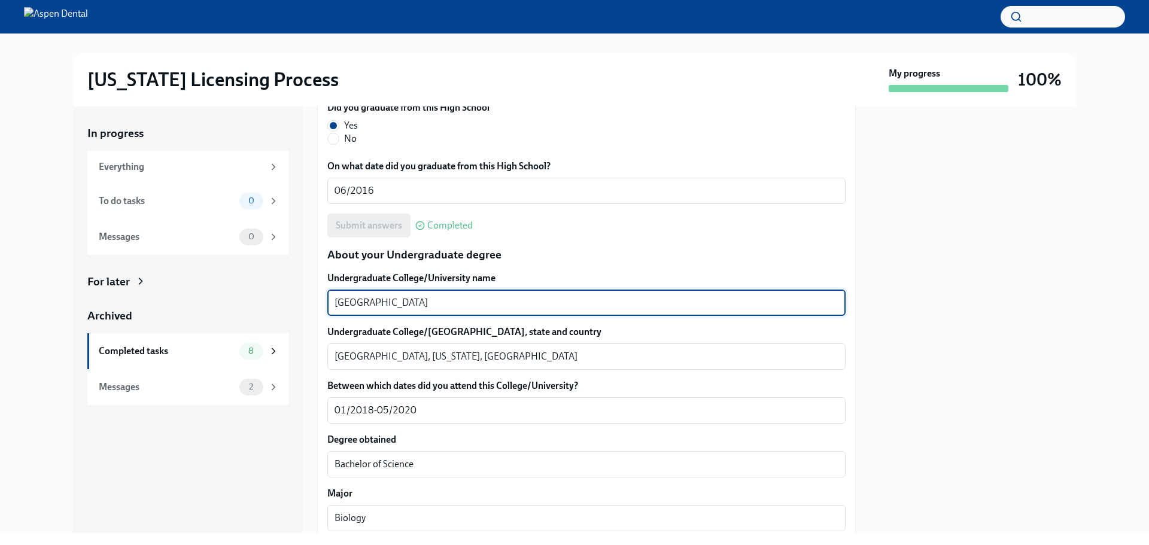
drag, startPoint x: 346, startPoint y: 299, endPoint x: 328, endPoint y: 299, distance: 17.4
click at [328, 299] on div "College of Charleston x ​" at bounding box center [586, 303] width 518 height 26
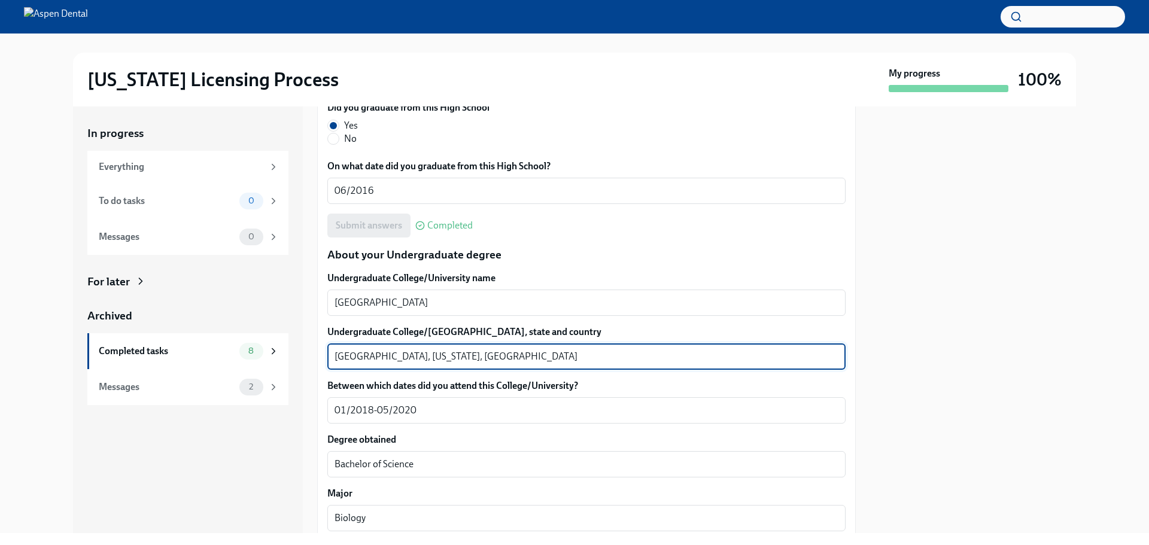
click at [358, 357] on textarea "Charleston, South Carolina, USA" at bounding box center [586, 356] width 504 height 14
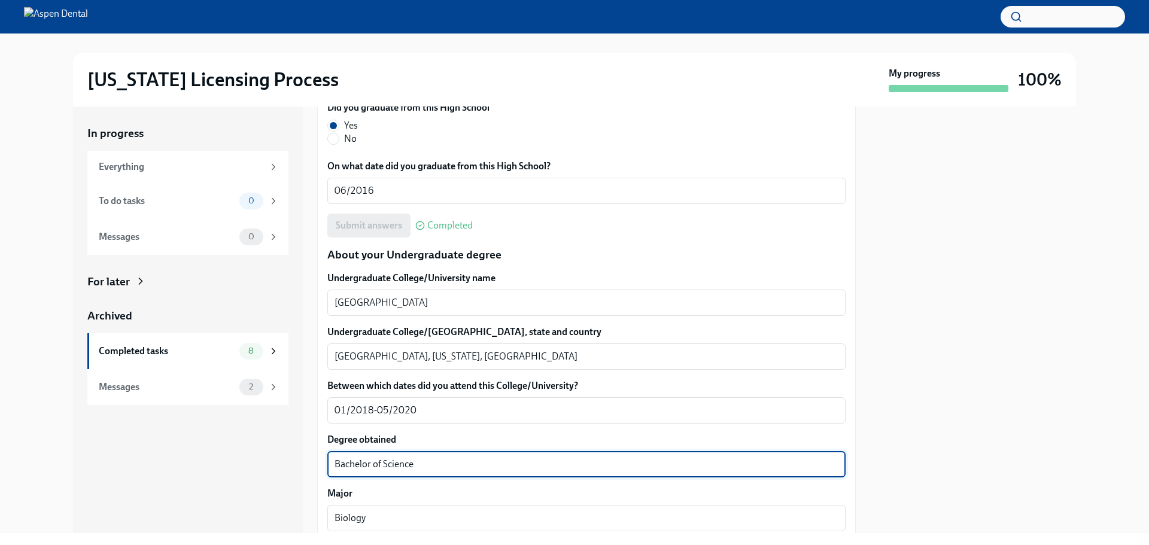
drag, startPoint x: 397, startPoint y: 466, endPoint x: 323, endPoint y: 466, distance: 74.2
click at [323, 466] on div "We will fill out the Illinois State Application Form on your behalf – we'll jus…" at bounding box center [586, 529] width 539 height 2576
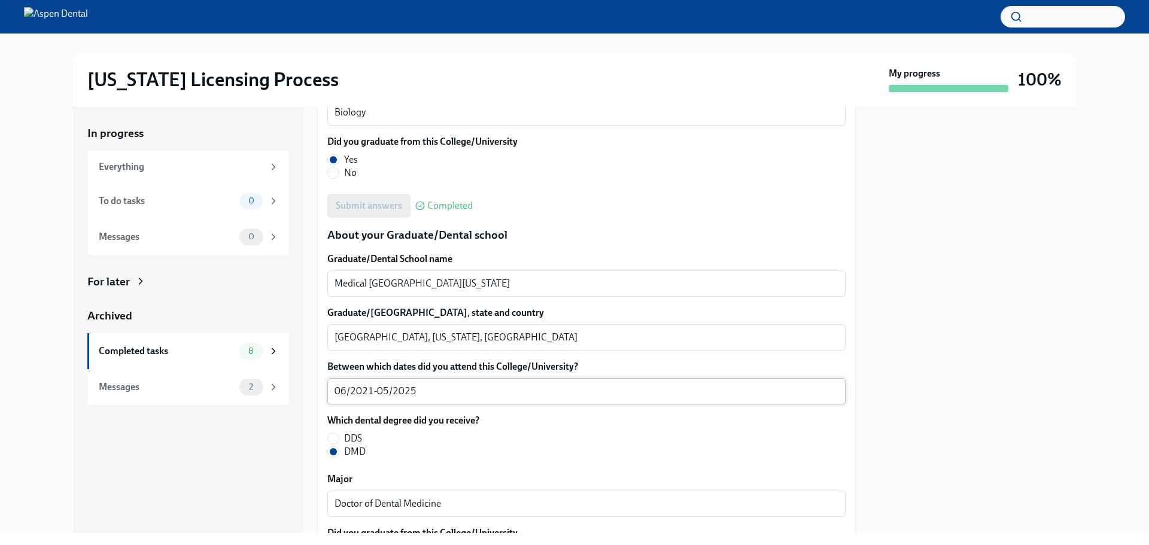
scroll to position [1436, 0]
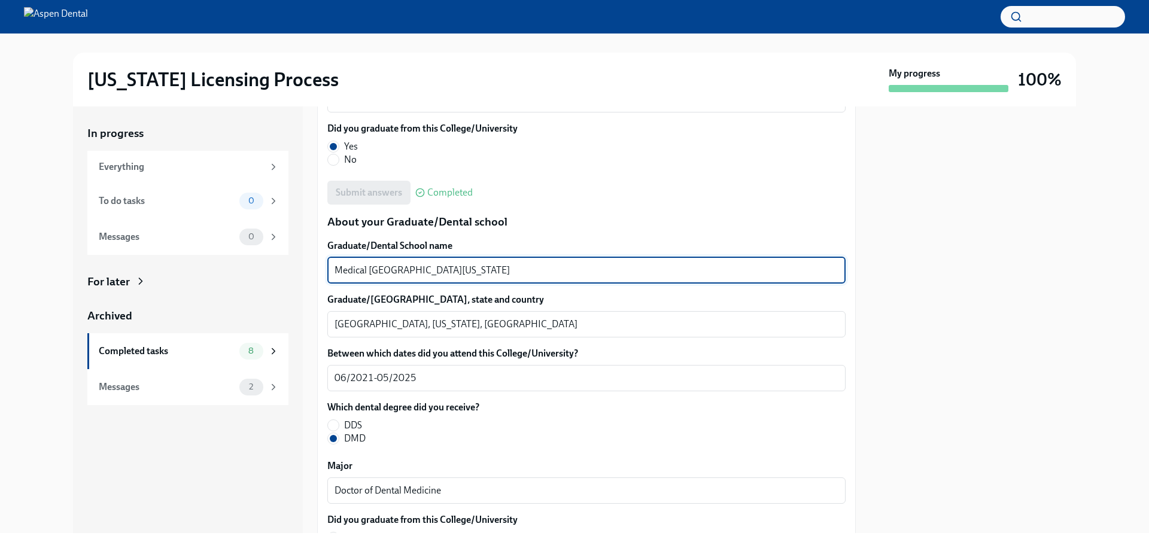
drag, startPoint x: 485, startPoint y: 275, endPoint x: 331, endPoint y: 272, distance: 153.8
click at [323, 272] on div "We will fill out the Illinois State Application Form on your behalf – we'll jus…" at bounding box center [586, 110] width 539 height 2576
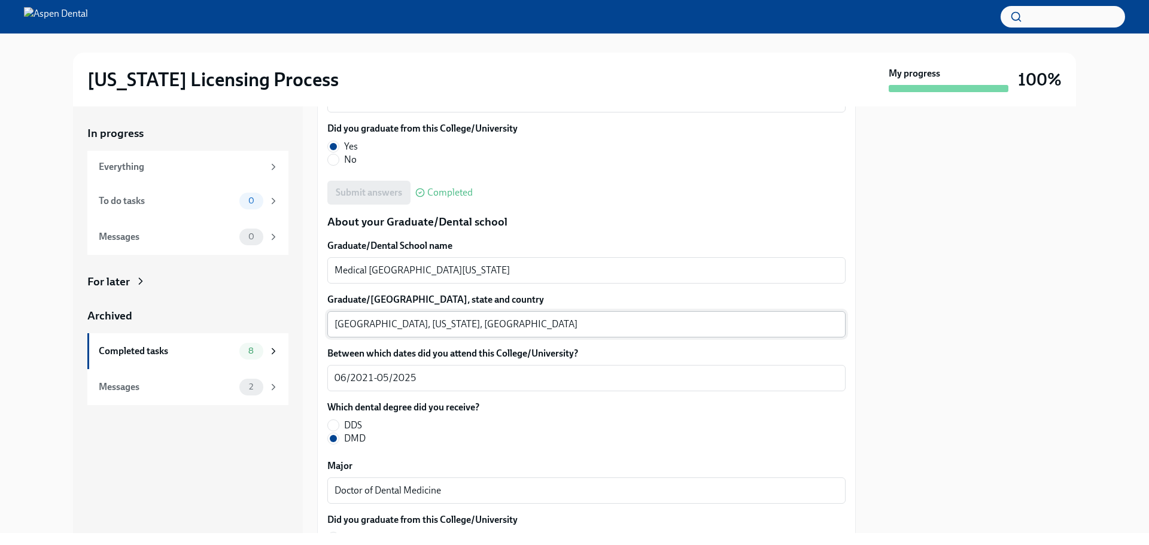
click at [354, 325] on textarea "Charleston, South Carolina, USA" at bounding box center [586, 324] width 504 height 14
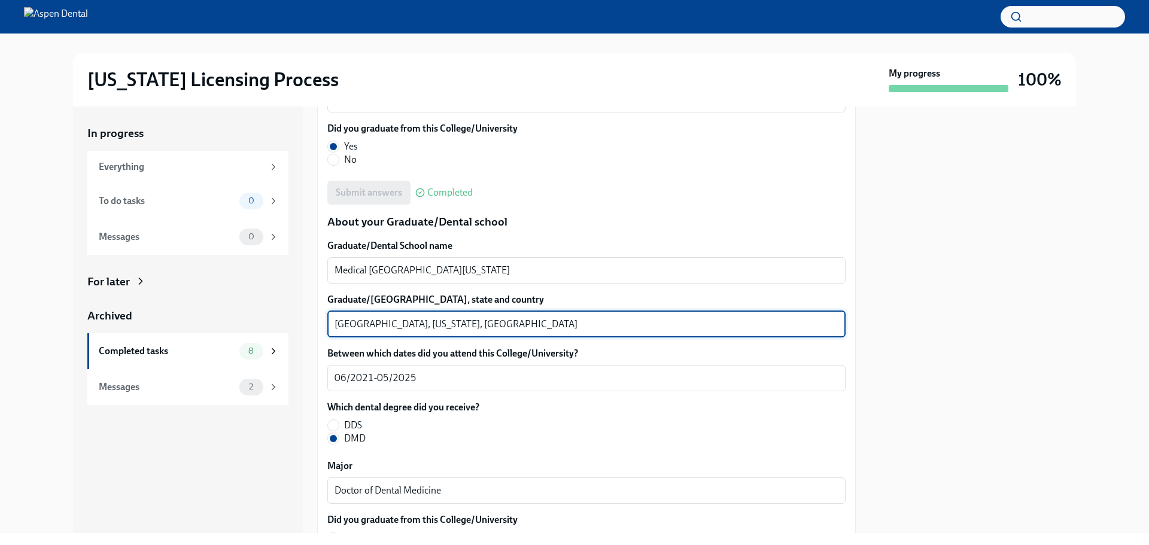
click at [354, 325] on textarea "Charleston, South Carolina, USA" at bounding box center [586, 324] width 504 height 14
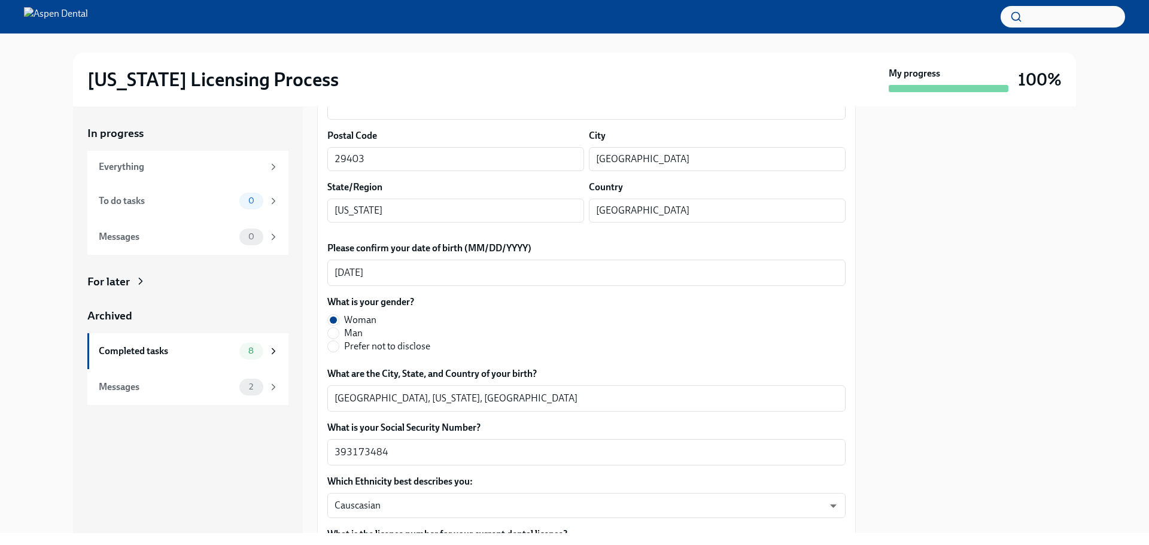
scroll to position [60, 0]
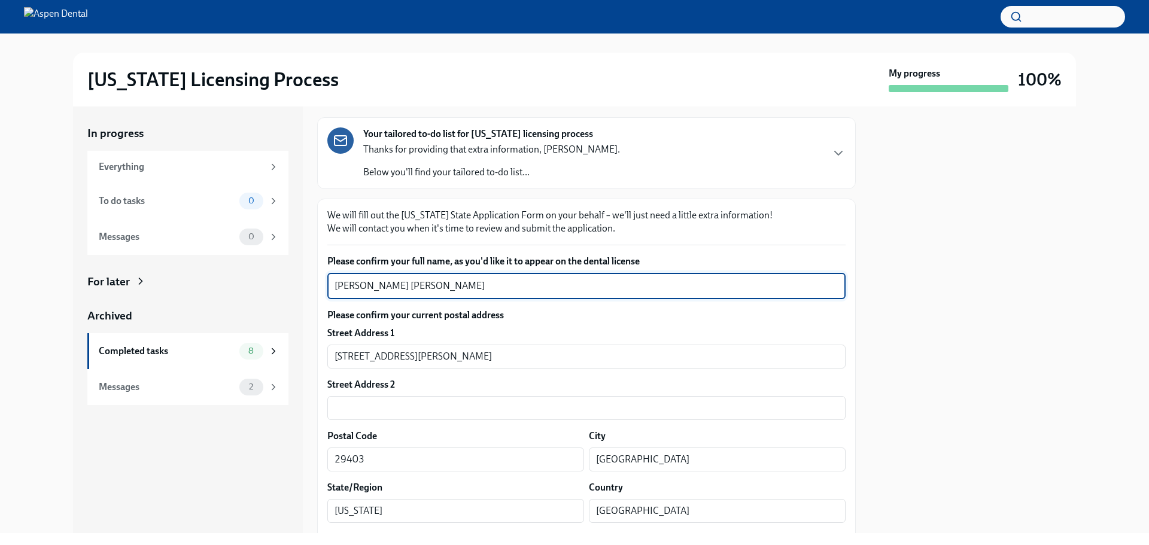
drag, startPoint x: 445, startPoint y: 284, endPoint x: 235, endPoint y: 290, distance: 210.1
click at [230, 290] on div "In progress Everything To do tasks 0 Messages 0 For later Archived Completed ta…" at bounding box center [574, 320] width 1003 height 427
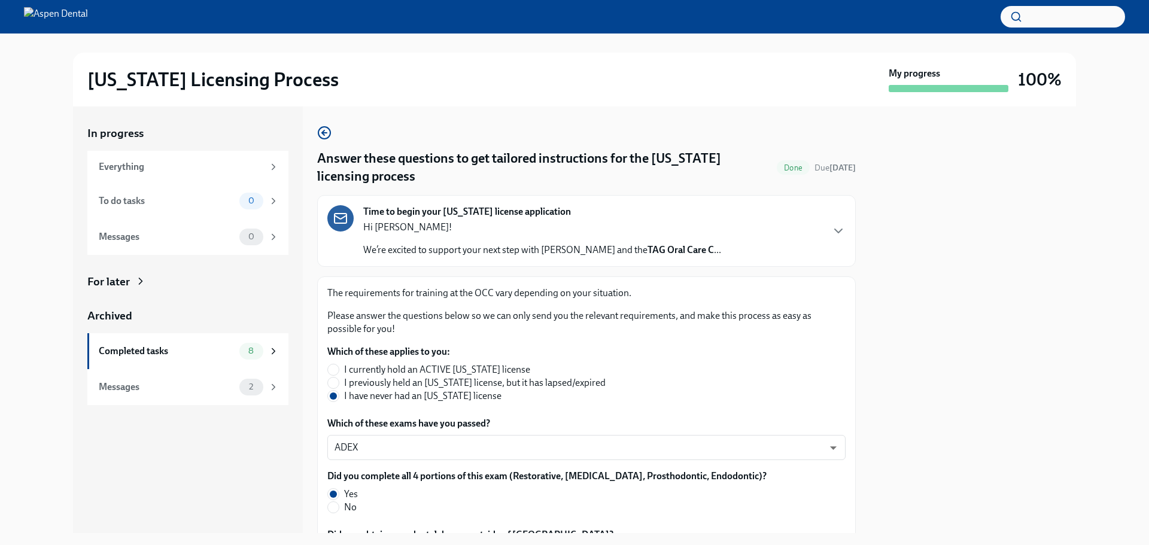
scroll to position [552, 0]
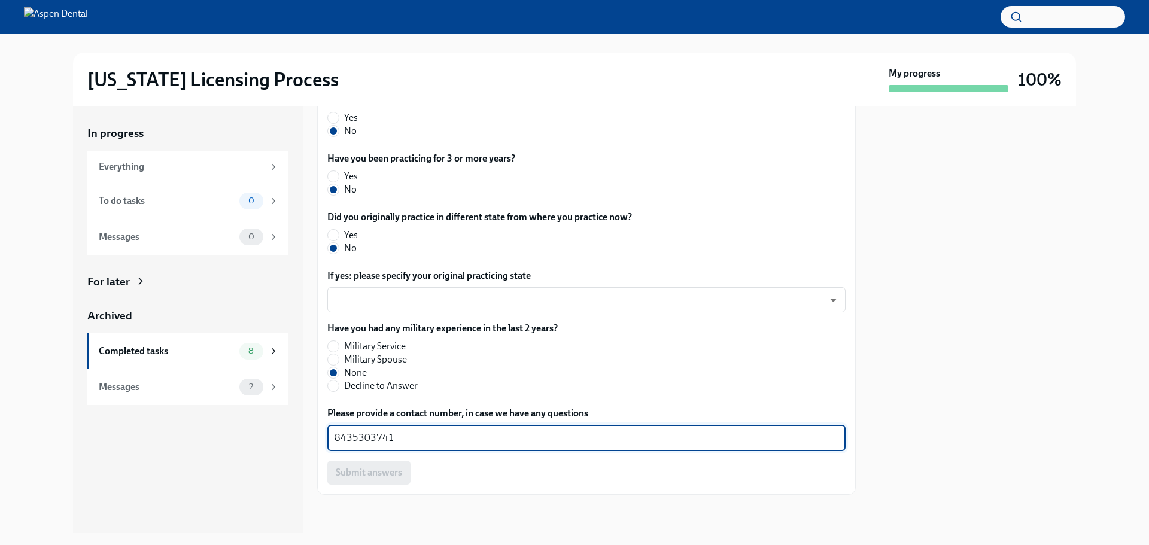
click at [364, 437] on textarea "8435303741" at bounding box center [586, 438] width 504 height 14
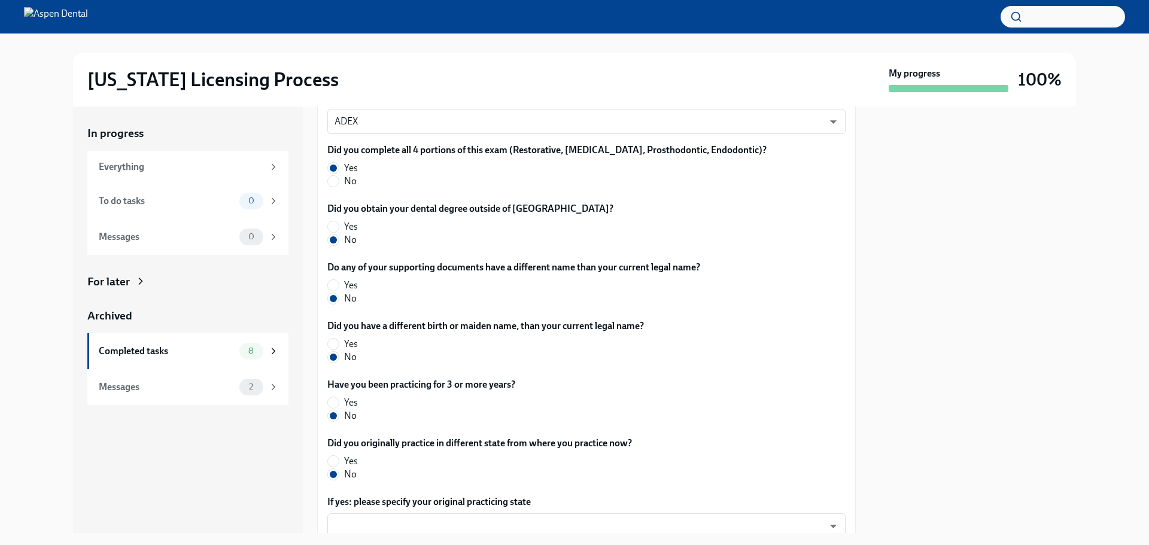
scroll to position [14, 0]
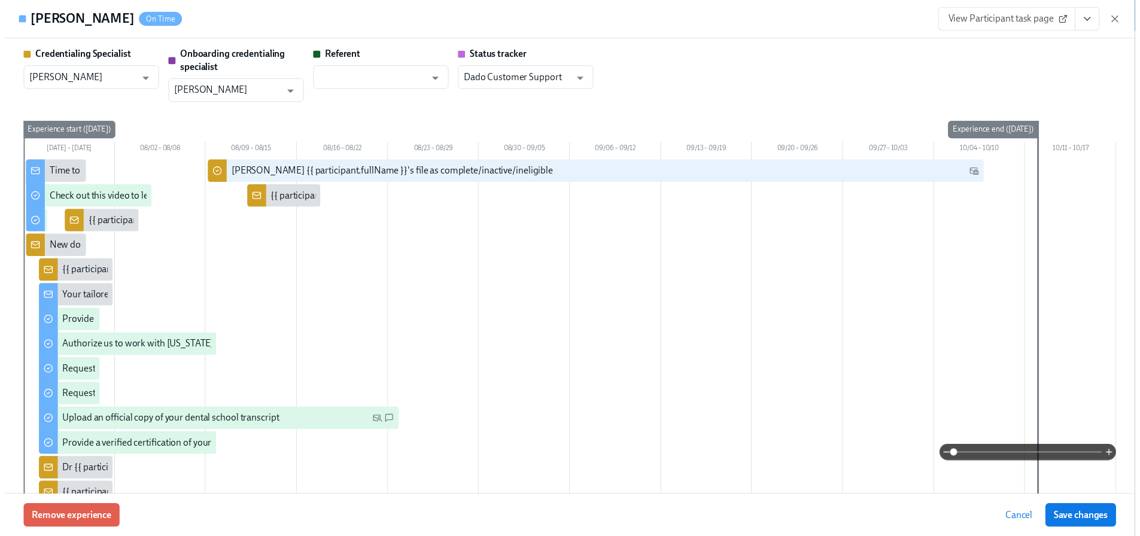
scroll to position [2462, 0]
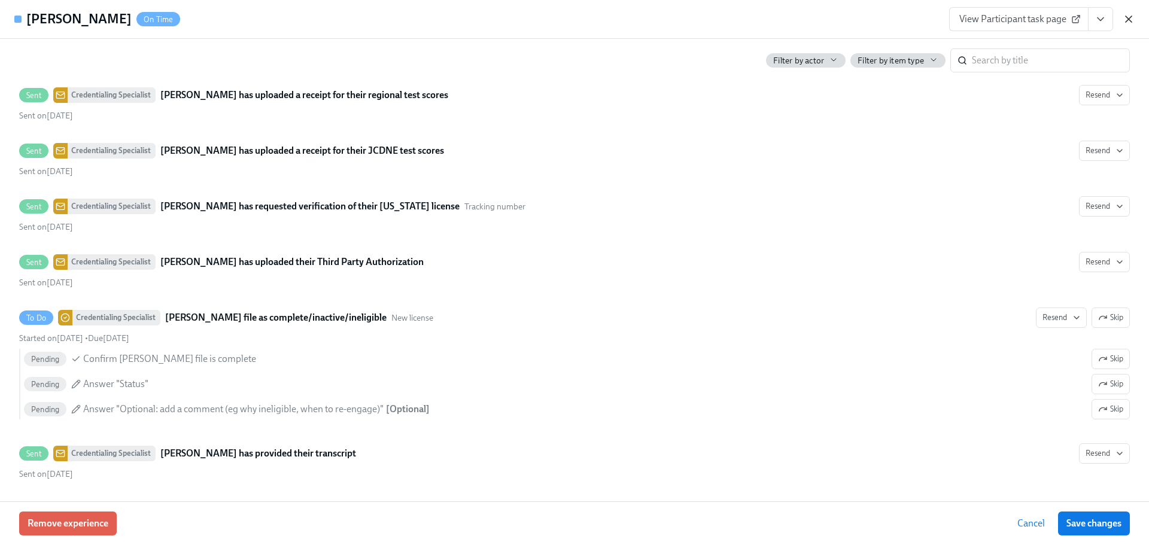
click at [1124, 19] on icon "button" at bounding box center [1129, 19] width 12 height 12
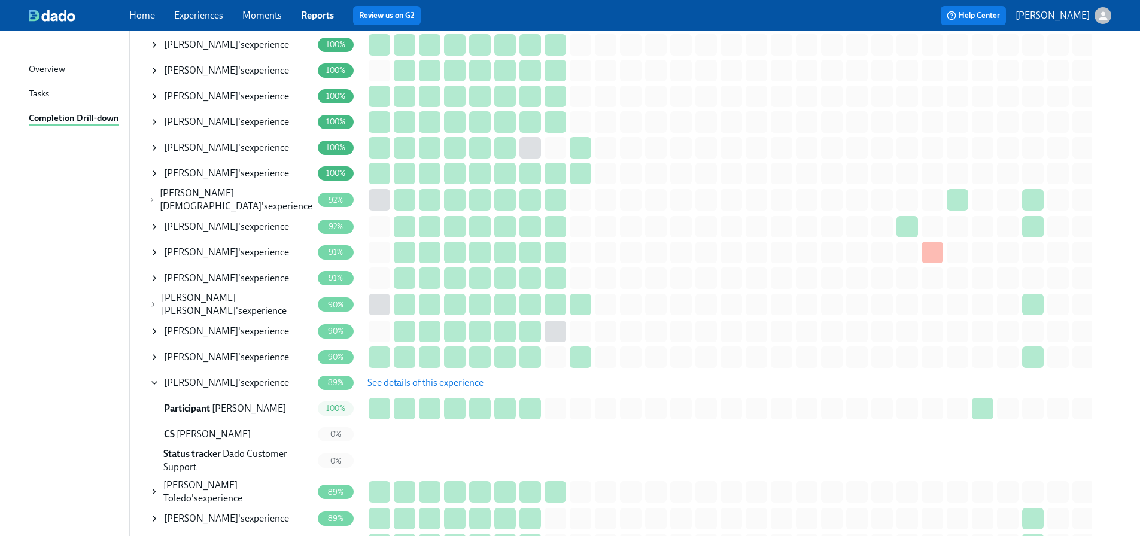
click at [230, 377] on span "Lauren Dickman" at bounding box center [201, 382] width 74 height 11
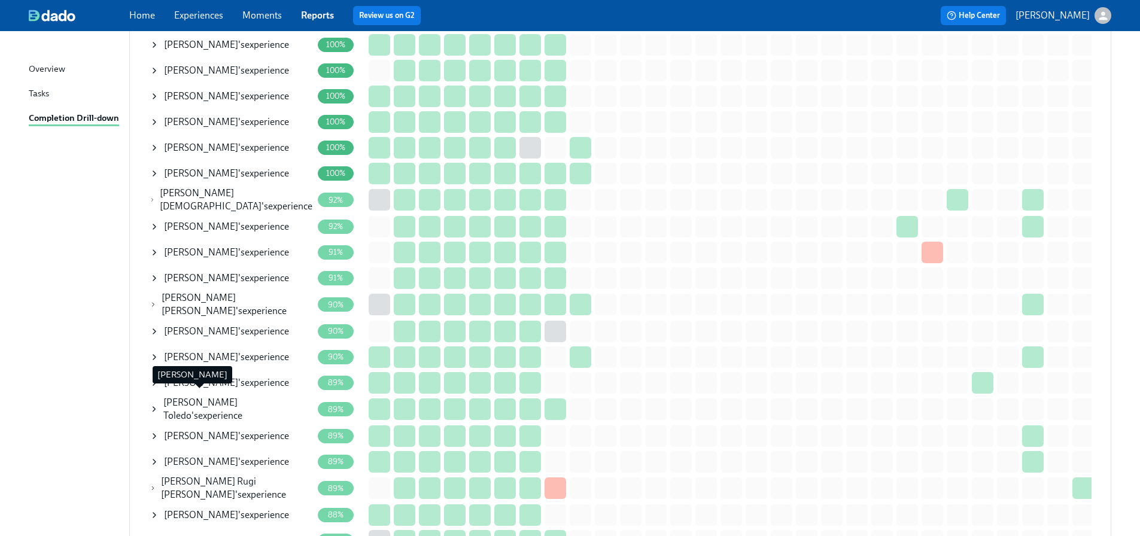
click at [181, 397] on span "M. Estrada Toledo" at bounding box center [200, 409] width 74 height 25
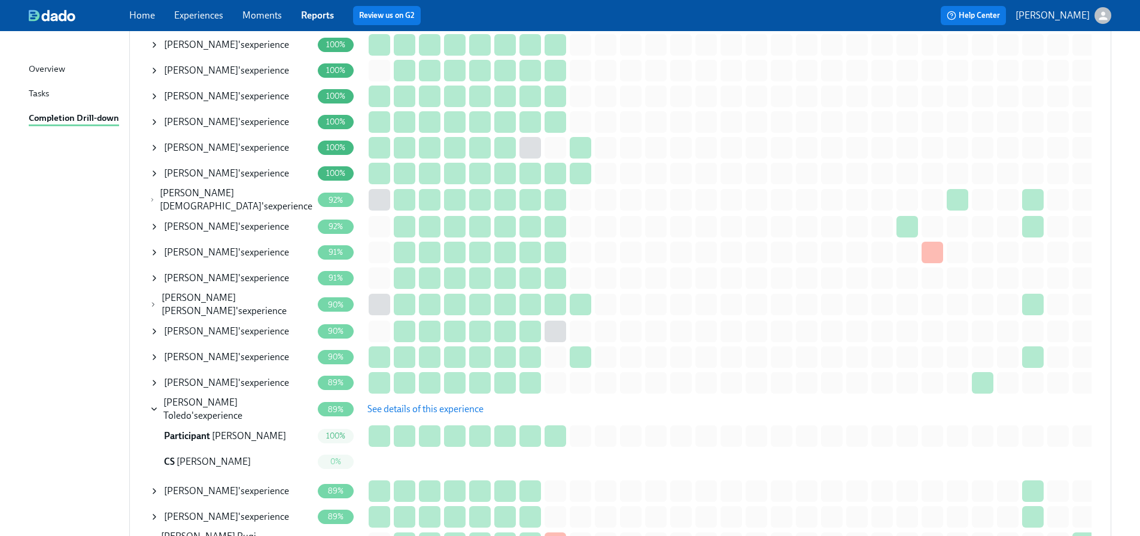
click at [400, 403] on span "See details of this experience" at bounding box center [425, 409] width 116 height 12
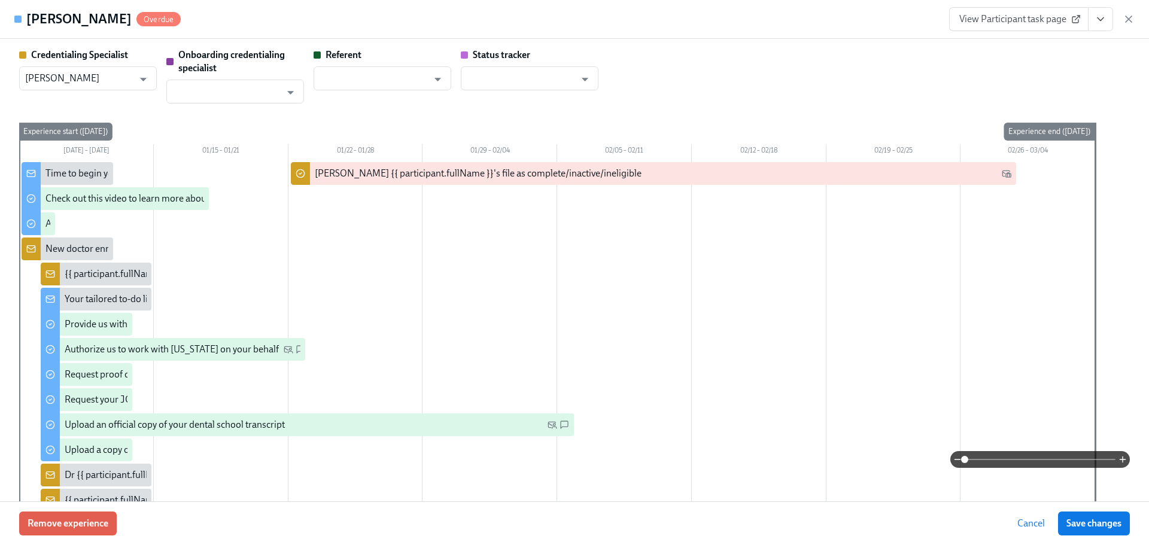
click at [1094, 22] on icon "View task page" at bounding box center [1100, 19] width 12 height 12
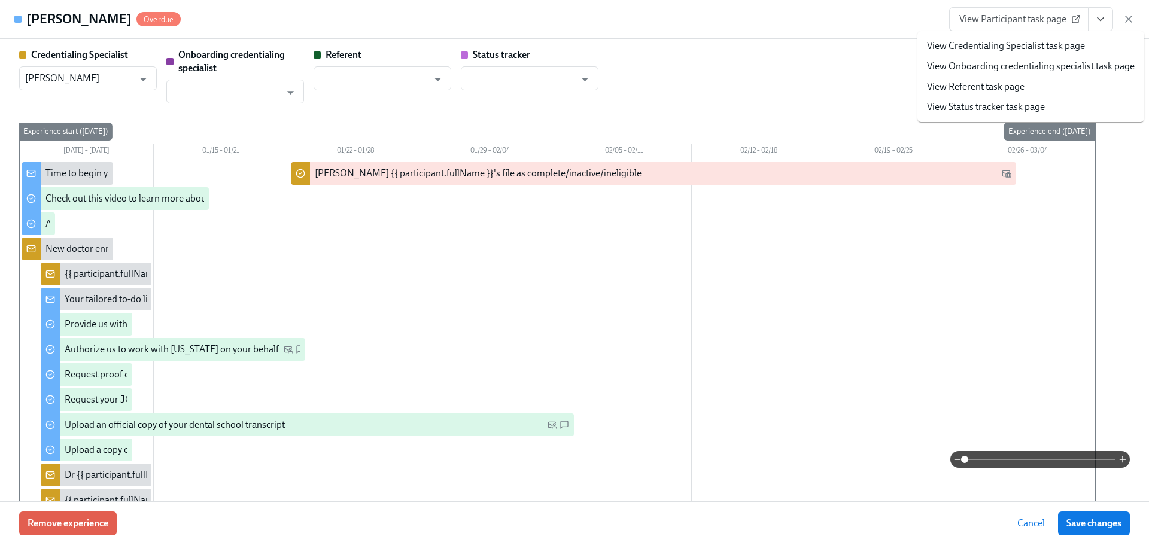
click at [1070, 45] on link "View Credentialing Specialist task page" at bounding box center [1006, 45] width 158 height 13
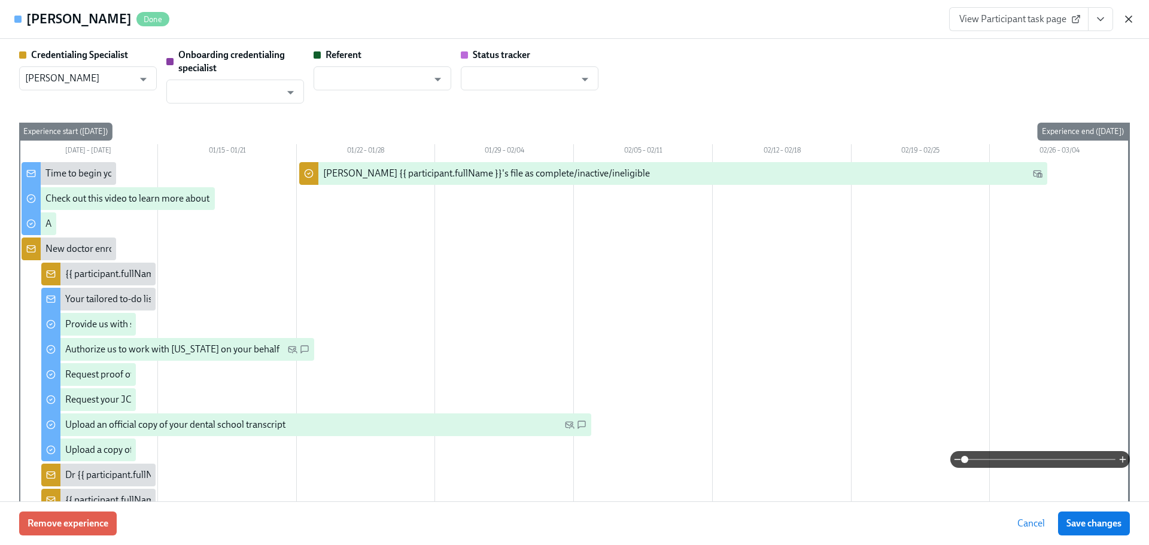
click at [1129, 14] on icon "button" at bounding box center [1129, 19] width 12 height 12
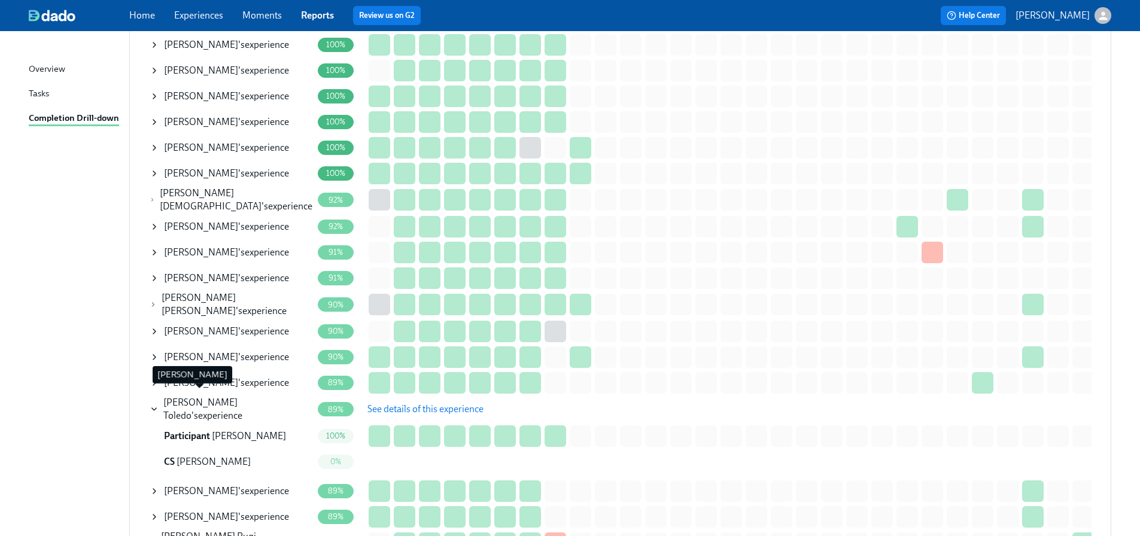
click at [202, 397] on span "M. Estrada Toledo" at bounding box center [200, 409] width 74 height 25
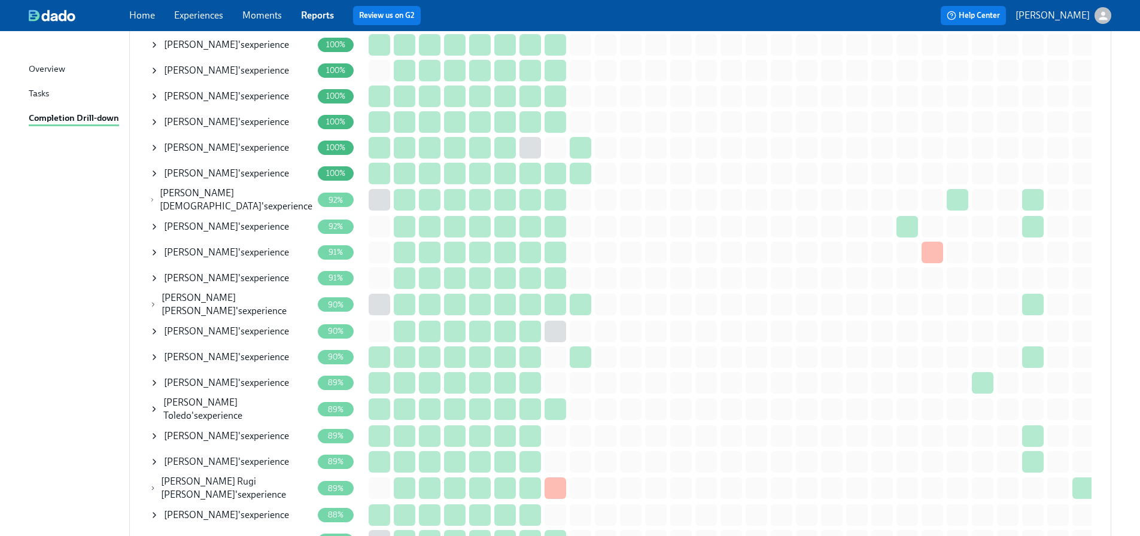
click at [205, 430] on span "Daniel Gomez" at bounding box center [201, 435] width 74 height 11
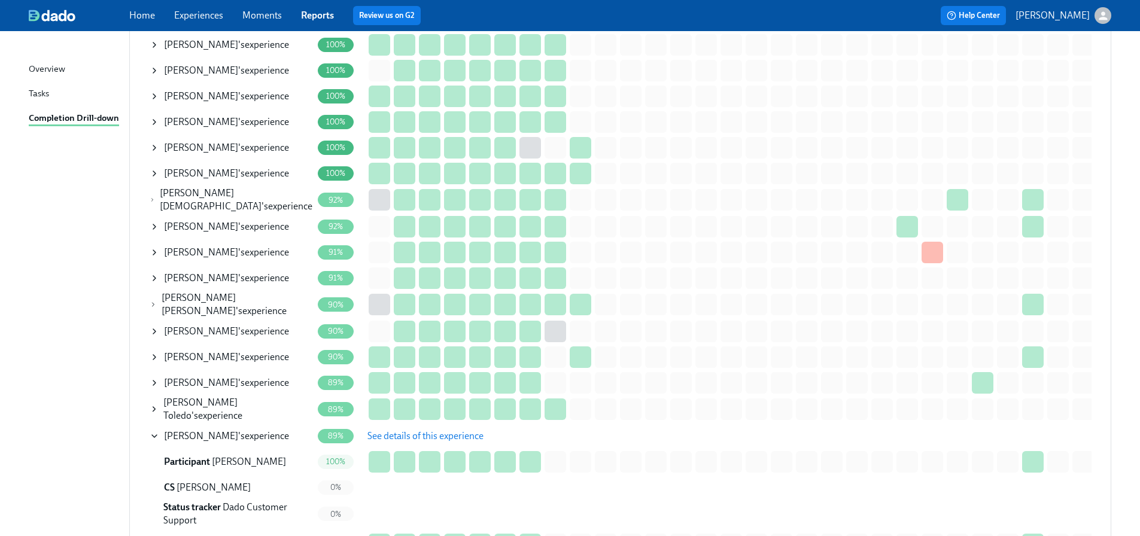
click at [422, 430] on span "See details of this experience" at bounding box center [425, 436] width 116 height 12
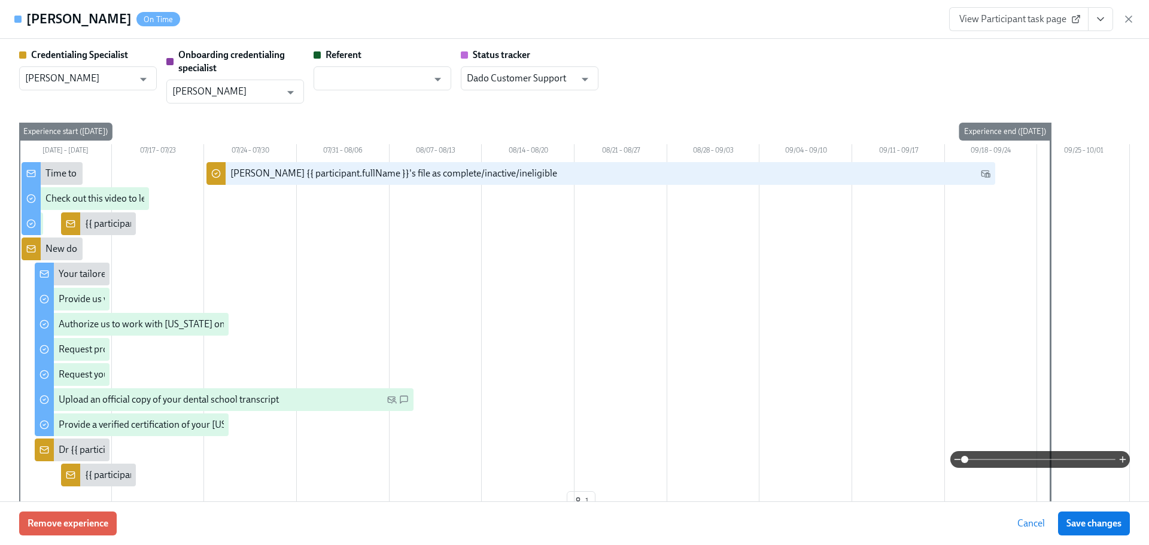
click at [1098, 15] on icon "View task page" at bounding box center [1100, 19] width 12 height 12
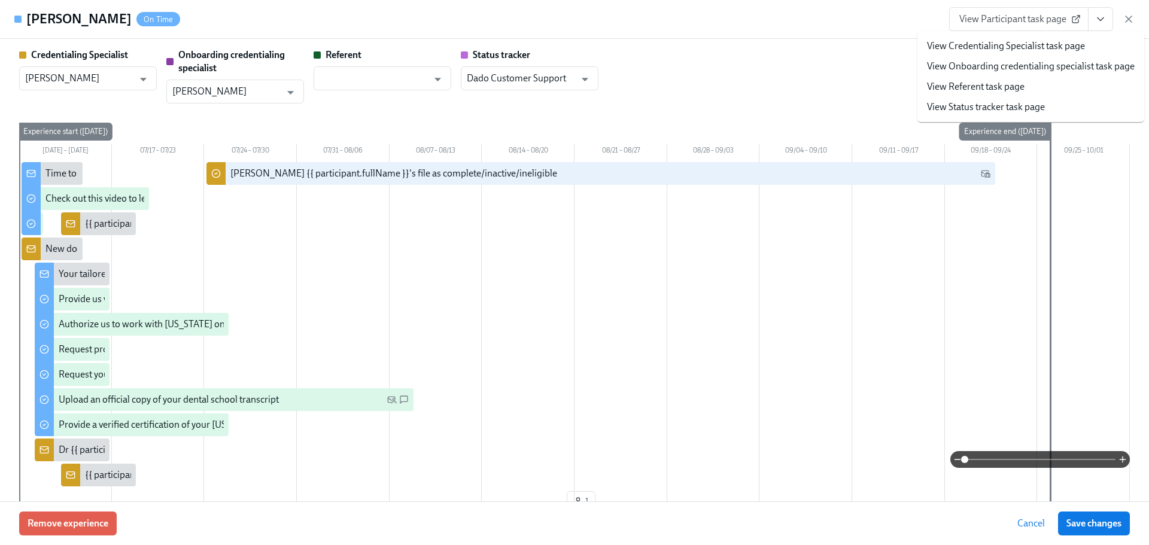
click at [1058, 45] on link "View Credentialing Specialist task page" at bounding box center [1006, 45] width 158 height 13
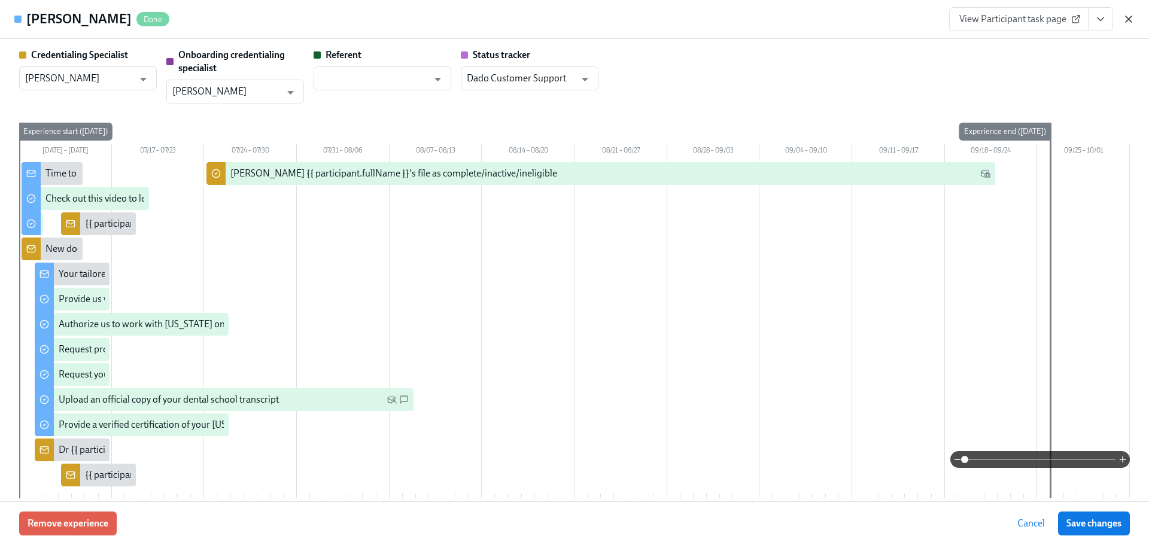
click at [1127, 16] on icon "button" at bounding box center [1129, 19] width 12 height 12
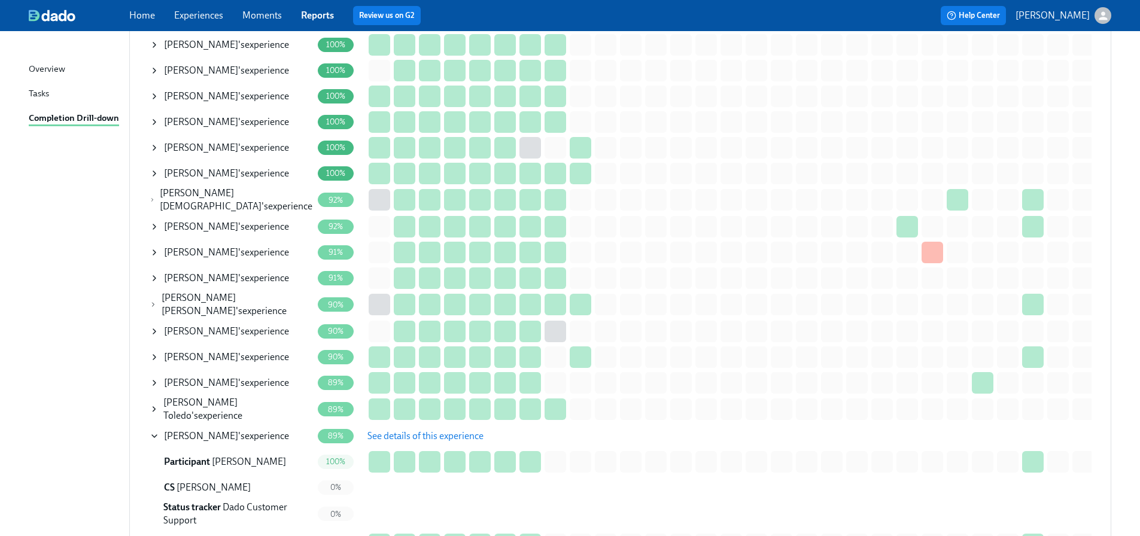
click at [219, 430] on span "Daniel Gomez" at bounding box center [201, 435] width 74 height 11
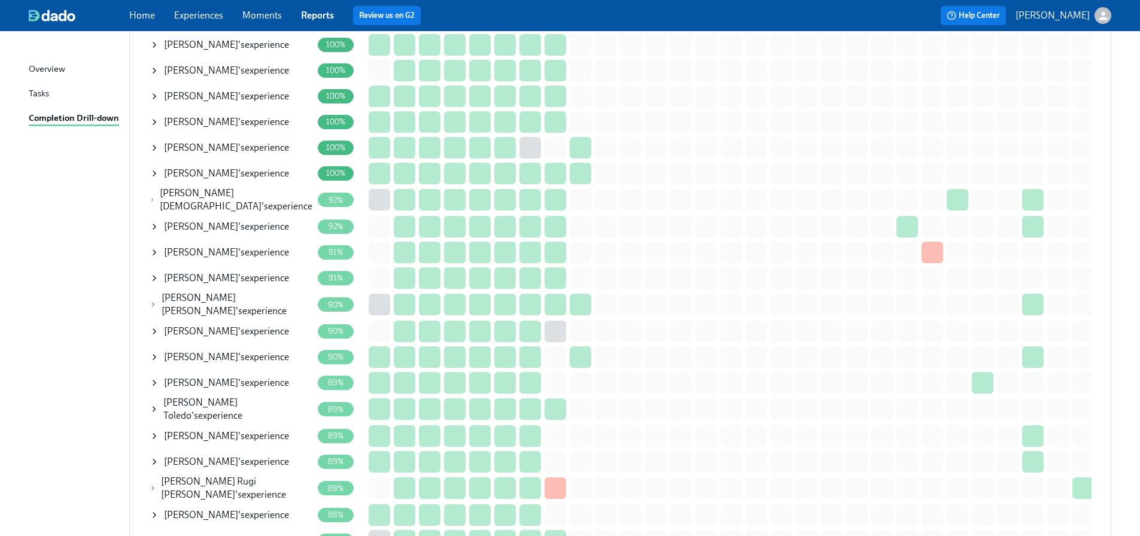
click at [219, 456] on span "JENNIFER OKEWUNMI" at bounding box center [201, 461] width 74 height 11
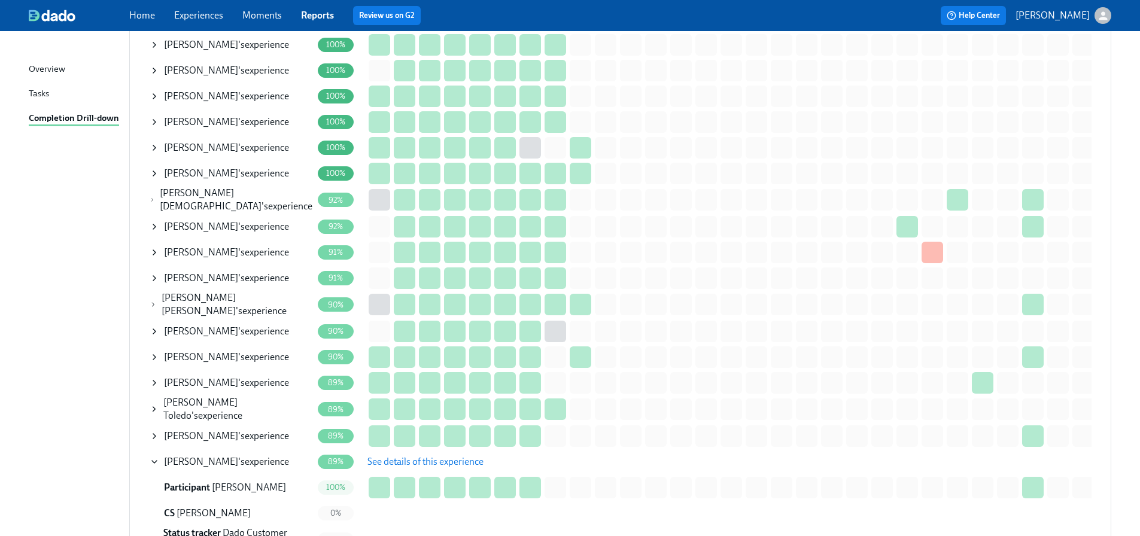
click at [405, 456] on span "See details of this experience" at bounding box center [425, 462] width 116 height 12
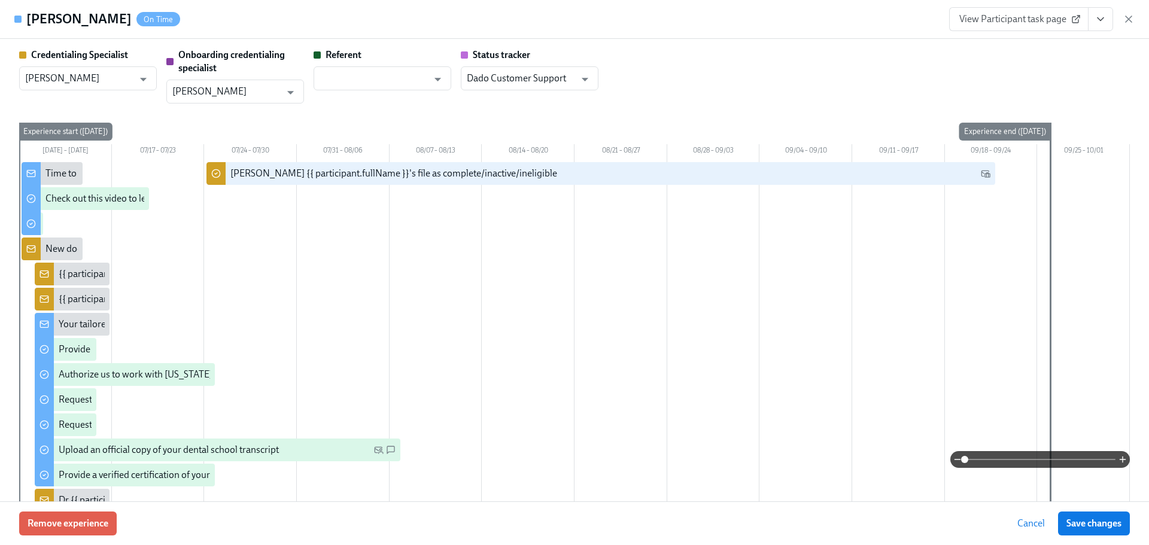
click at [1108, 22] on button "View task page" at bounding box center [1100, 19] width 25 height 24
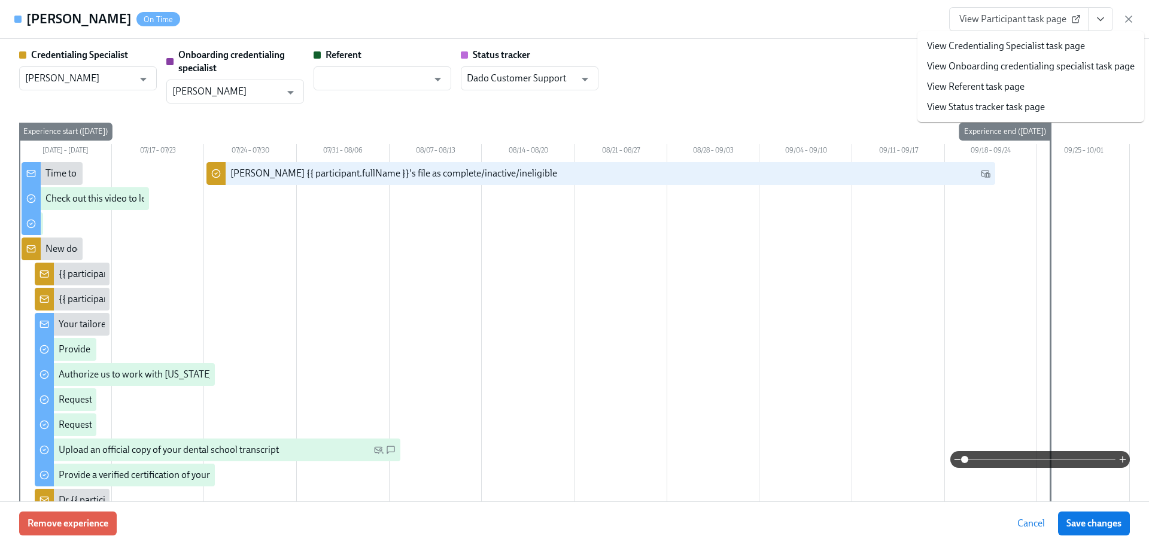
click at [1009, 50] on link "View Credentialing Specialist task page" at bounding box center [1006, 45] width 158 height 13
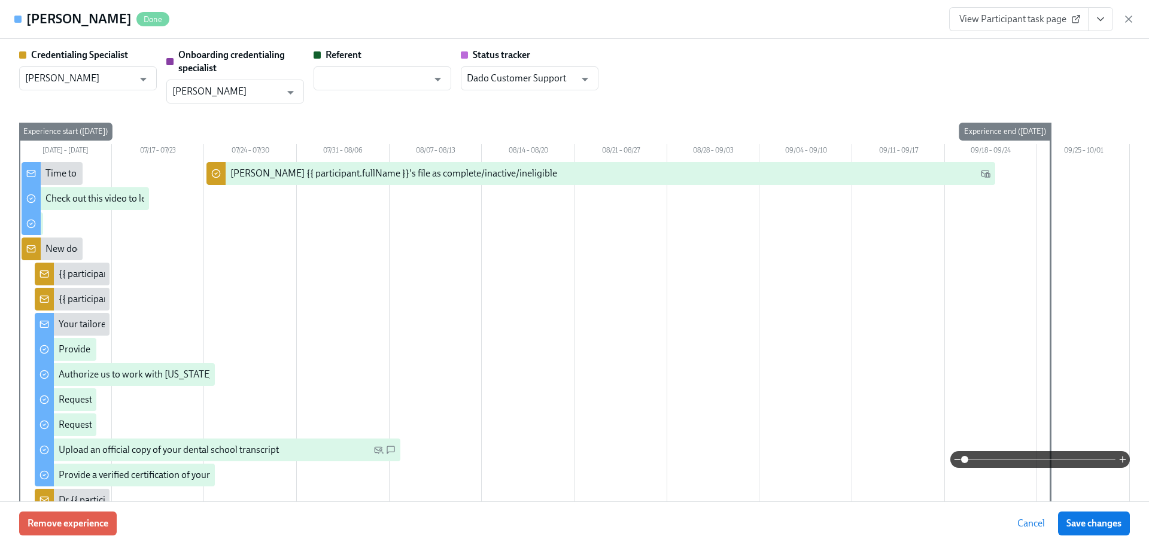
click at [1134, 14] on div "JENNIFER OKEWUNMI Done View Participant task page" at bounding box center [574, 19] width 1149 height 39
click at [1131, 16] on icon "button" at bounding box center [1129, 19] width 6 height 6
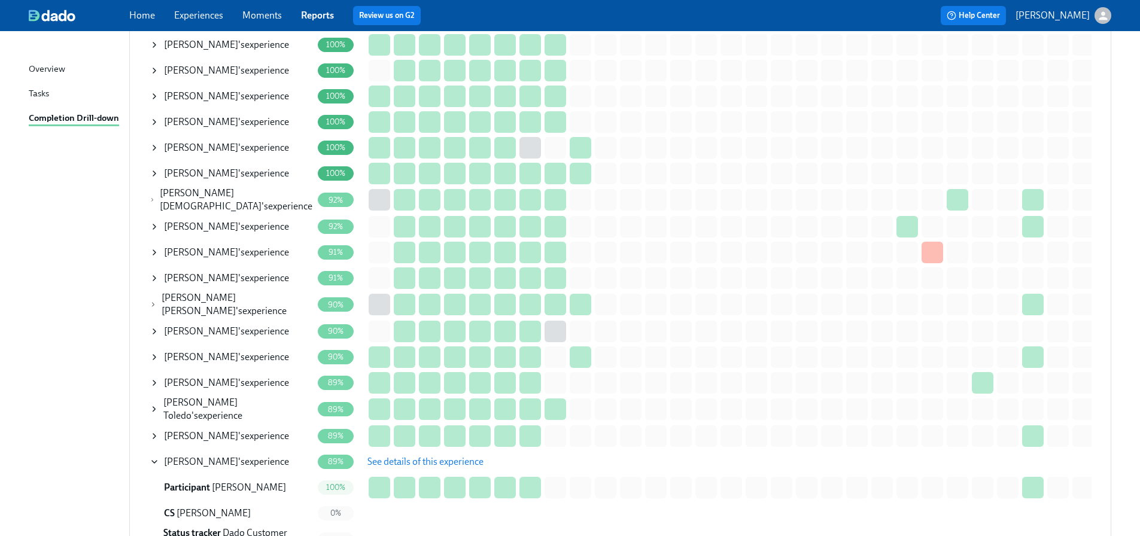
click at [226, 430] on div "Daniel Gomez 's experience" at bounding box center [226, 436] width 125 height 13
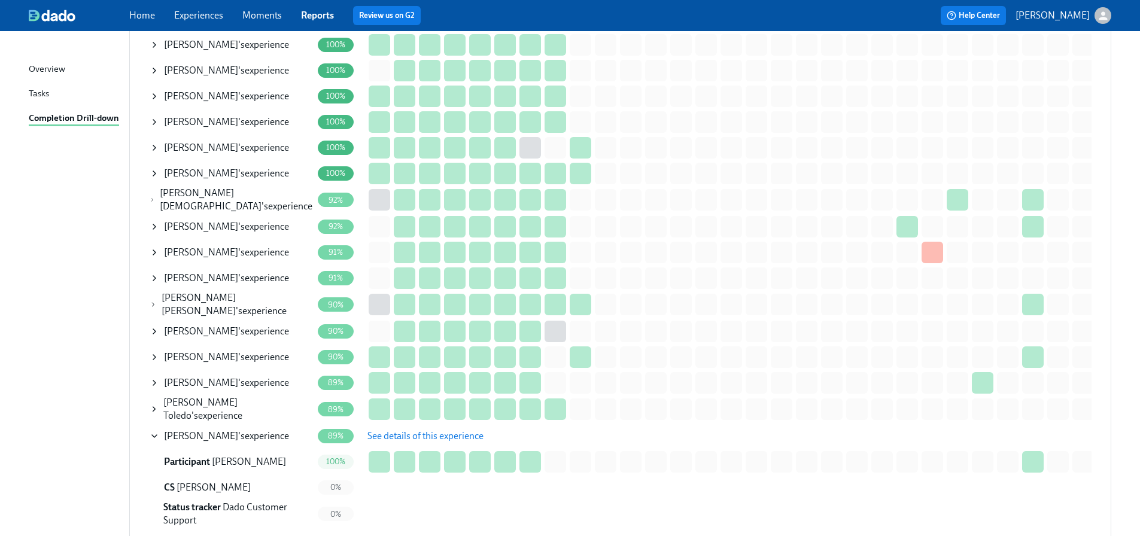
click at [224, 430] on div "Daniel Gomez 's experience" at bounding box center [226, 436] width 125 height 13
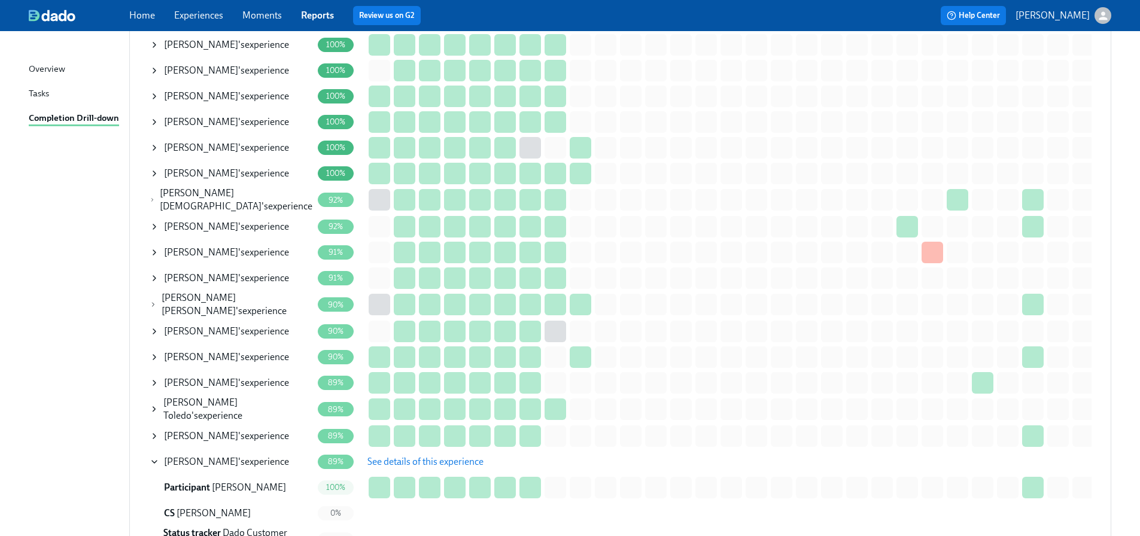
click at [218, 456] on span "JENNIFER OKEWUNMI" at bounding box center [201, 461] width 74 height 11
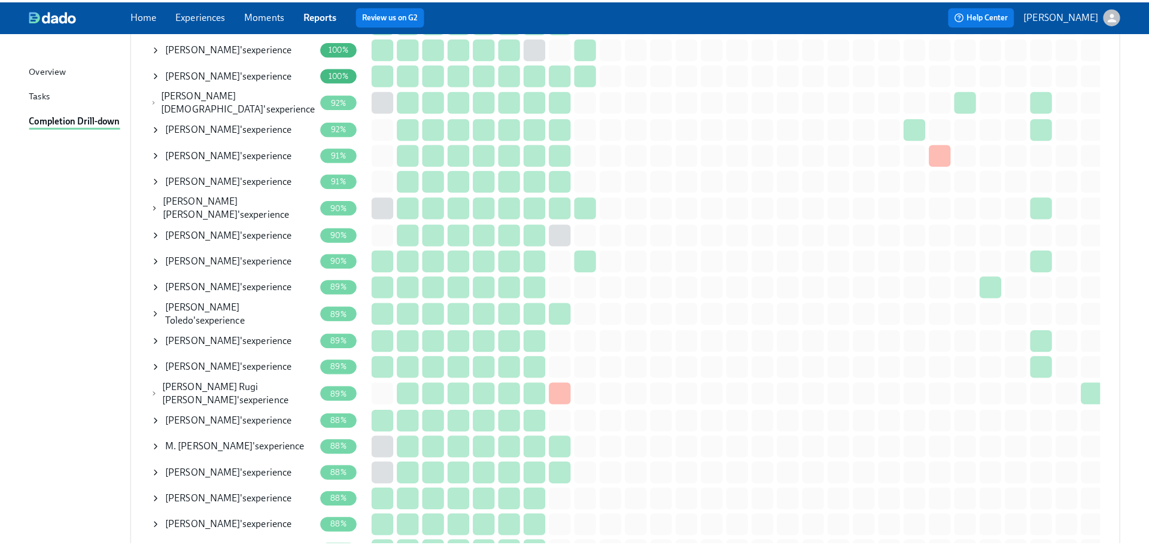
scroll to position [2573, 0]
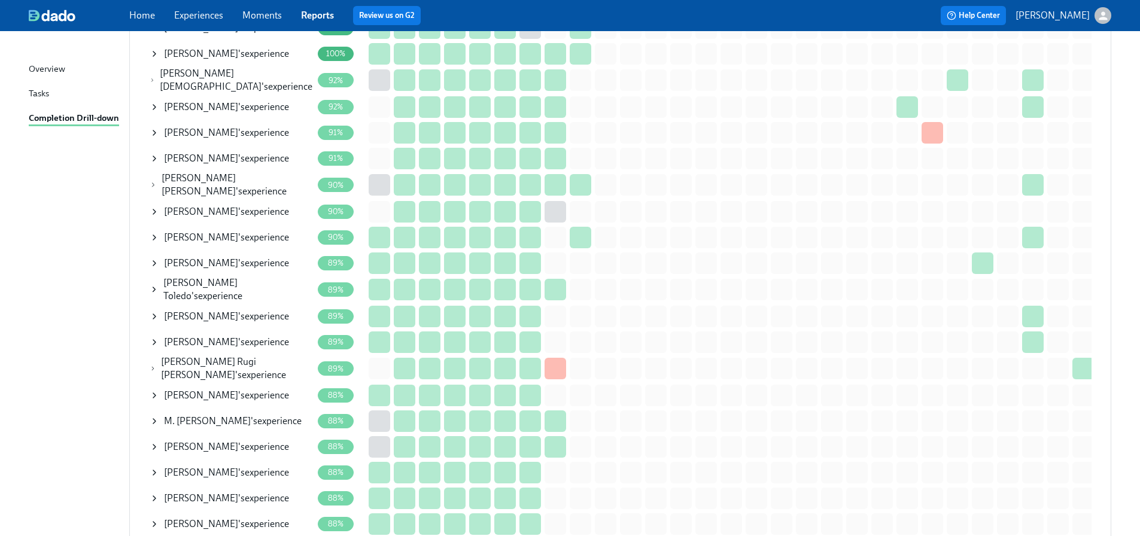
click at [205, 390] on span "George Abadir" at bounding box center [201, 395] width 74 height 11
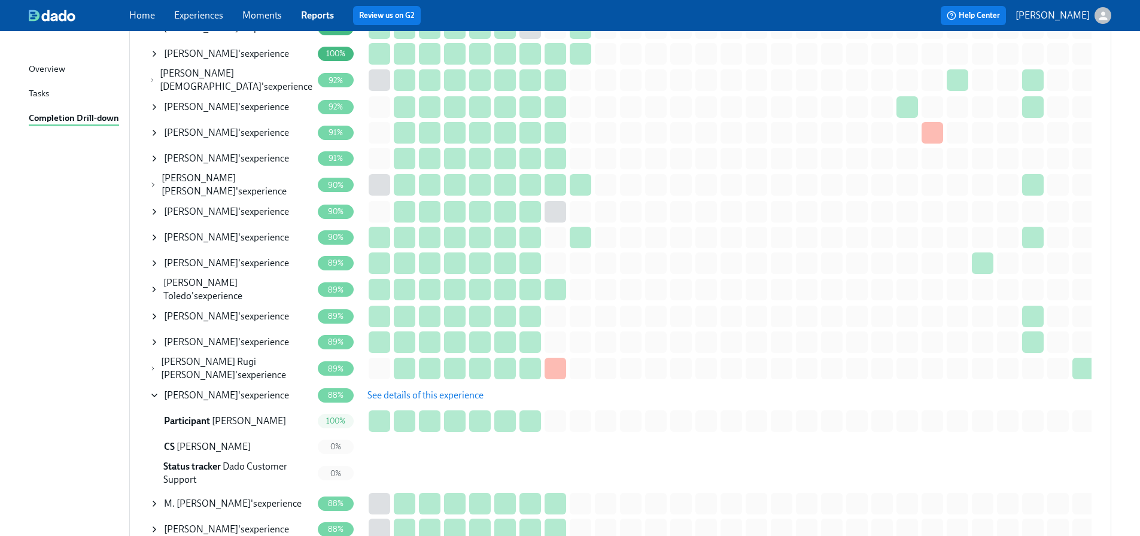
click at [458, 390] on span "See details of this experience" at bounding box center [425, 396] width 116 height 12
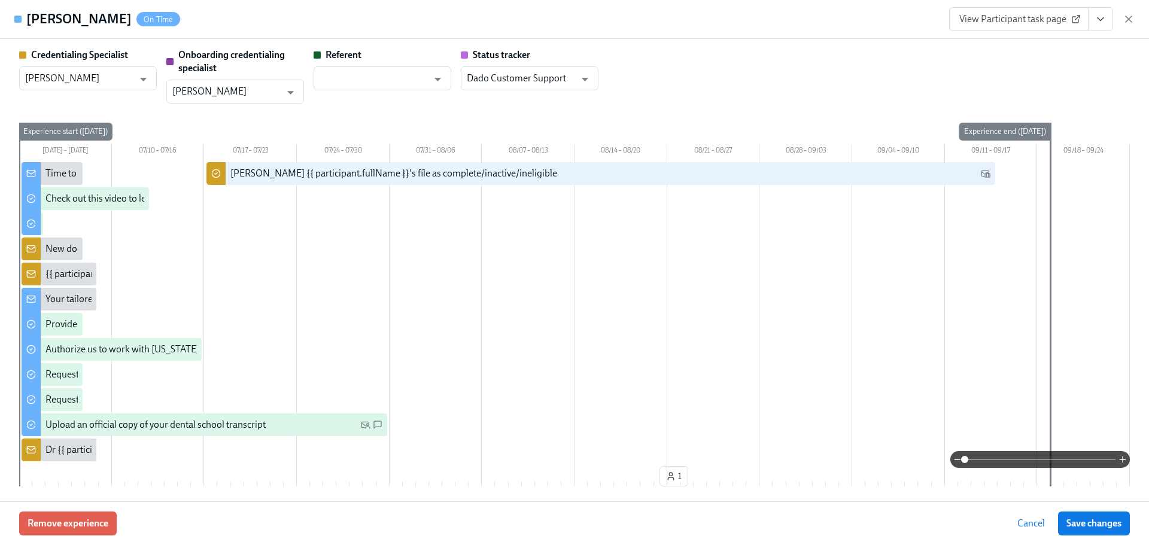
click at [1097, 22] on icon "View task page" at bounding box center [1100, 19] width 12 height 12
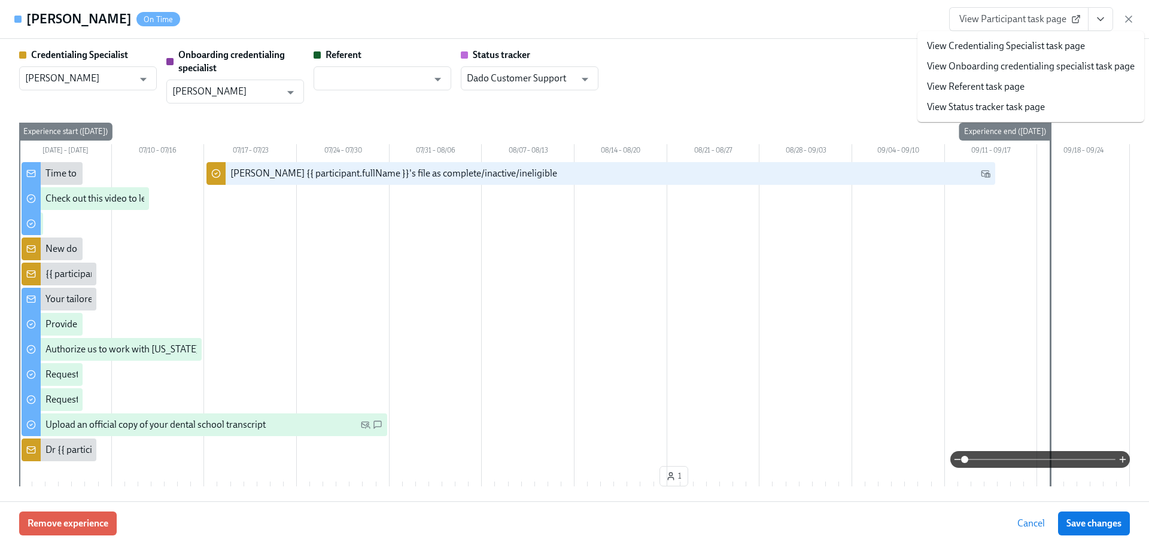
click at [1061, 46] on link "View Credentialing Specialist task page" at bounding box center [1006, 45] width 158 height 13
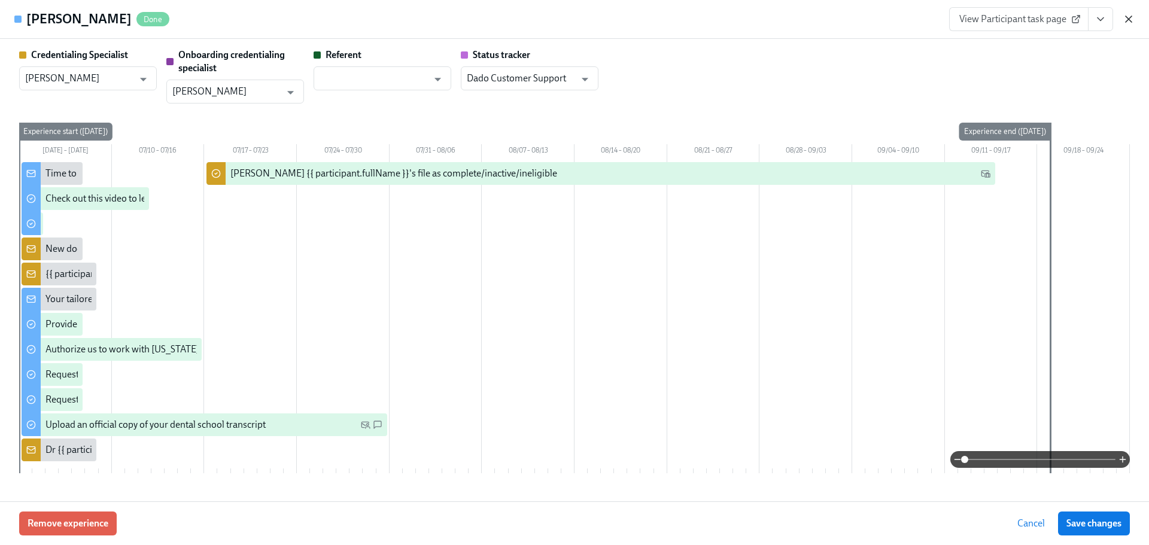
click at [1128, 20] on icon "button" at bounding box center [1129, 19] width 6 height 6
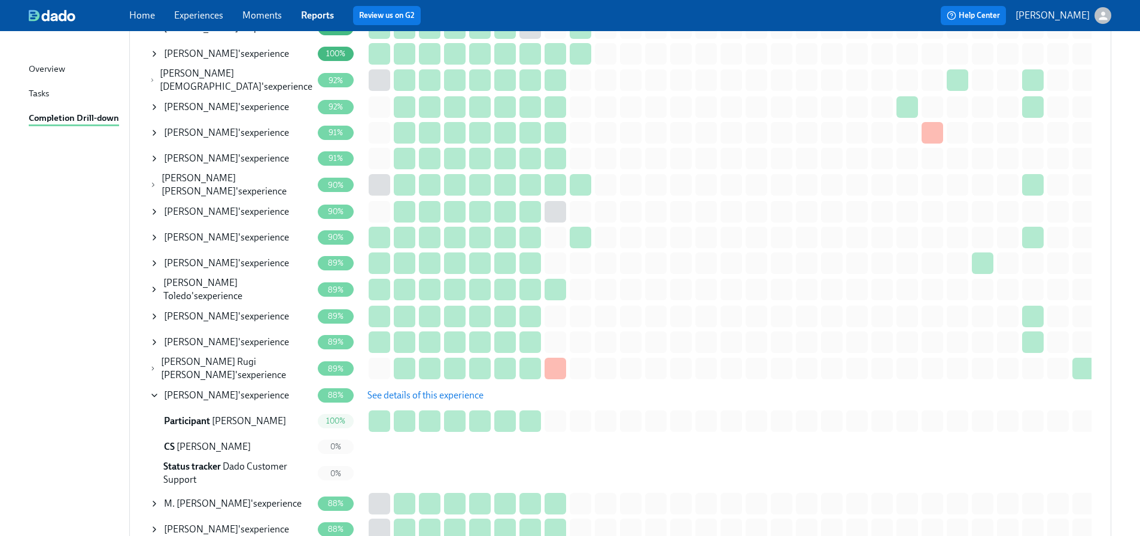
click at [171, 390] on span "George Abadir" at bounding box center [201, 395] width 74 height 11
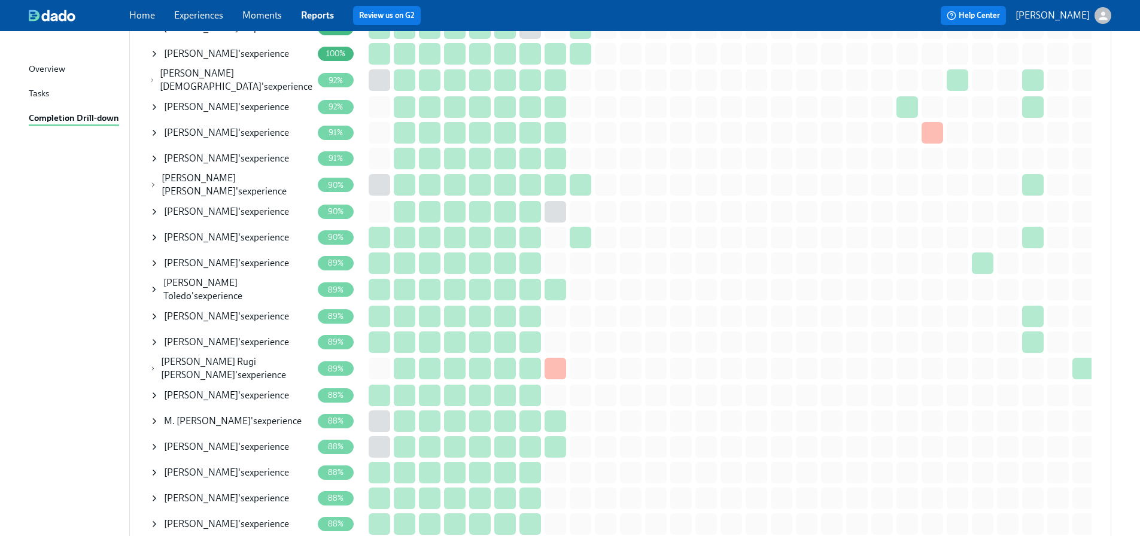
click at [180, 441] on span "Adhm Asfan" at bounding box center [201, 446] width 74 height 11
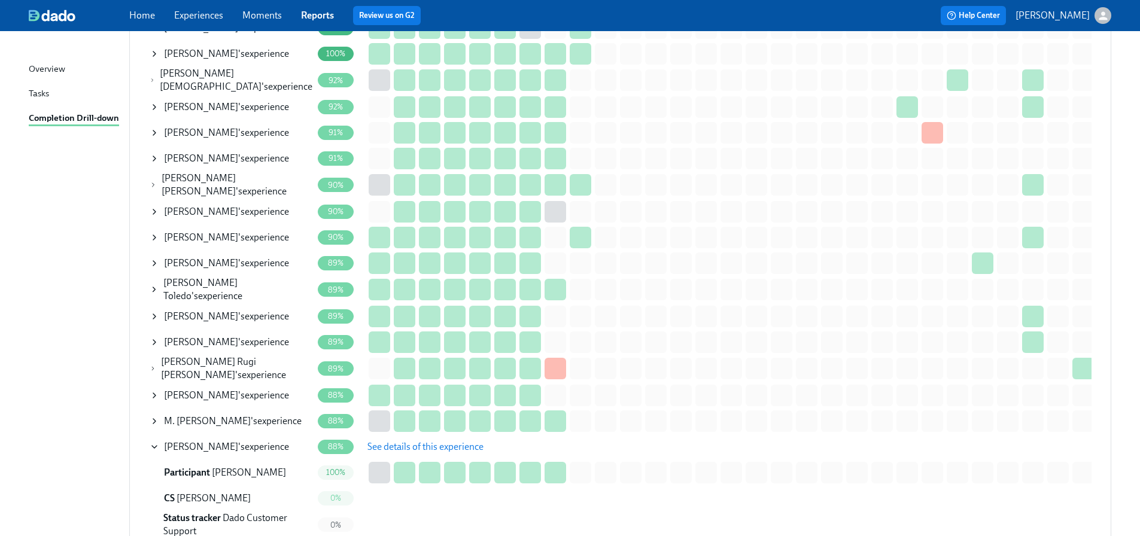
click at [398, 441] on span "See details of this experience" at bounding box center [425, 447] width 116 height 12
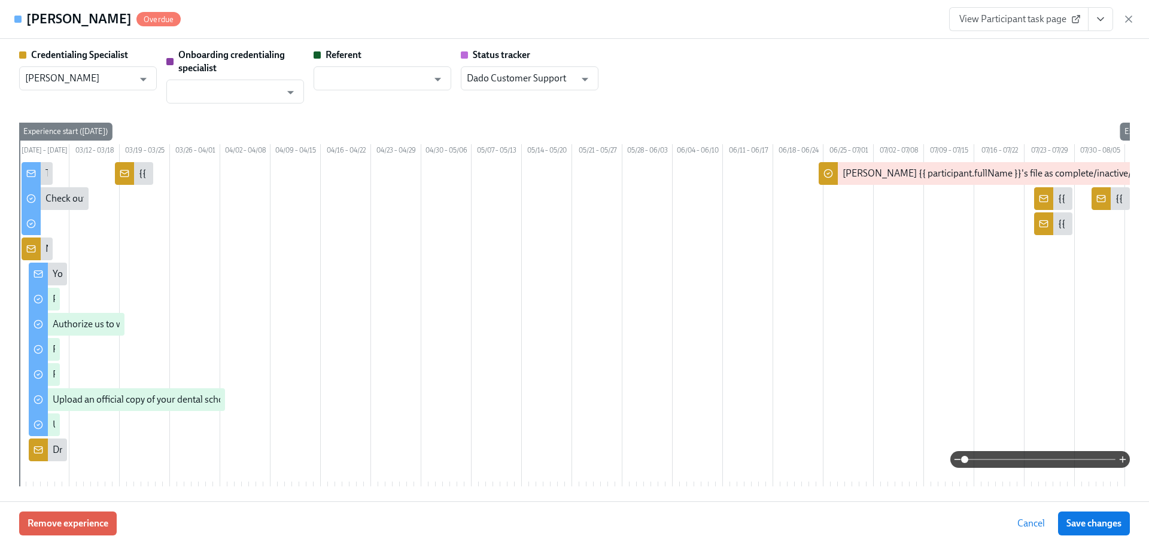
scroll to position [0, 138]
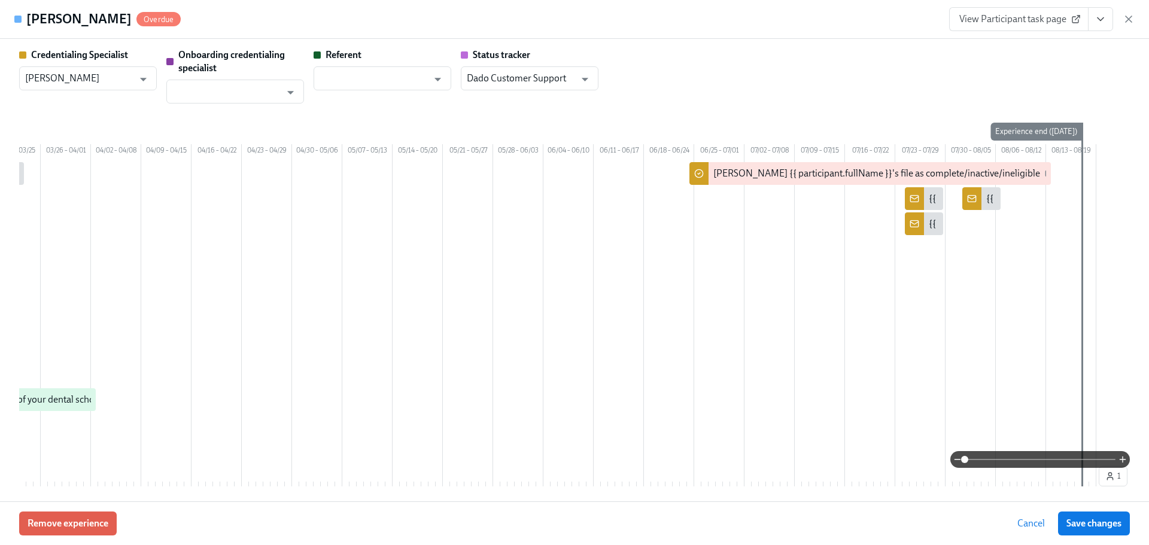
click at [1006, 17] on span "View Participant task page" at bounding box center [1018, 19] width 119 height 12
click at [1125, 15] on icon "button" at bounding box center [1129, 19] width 12 height 12
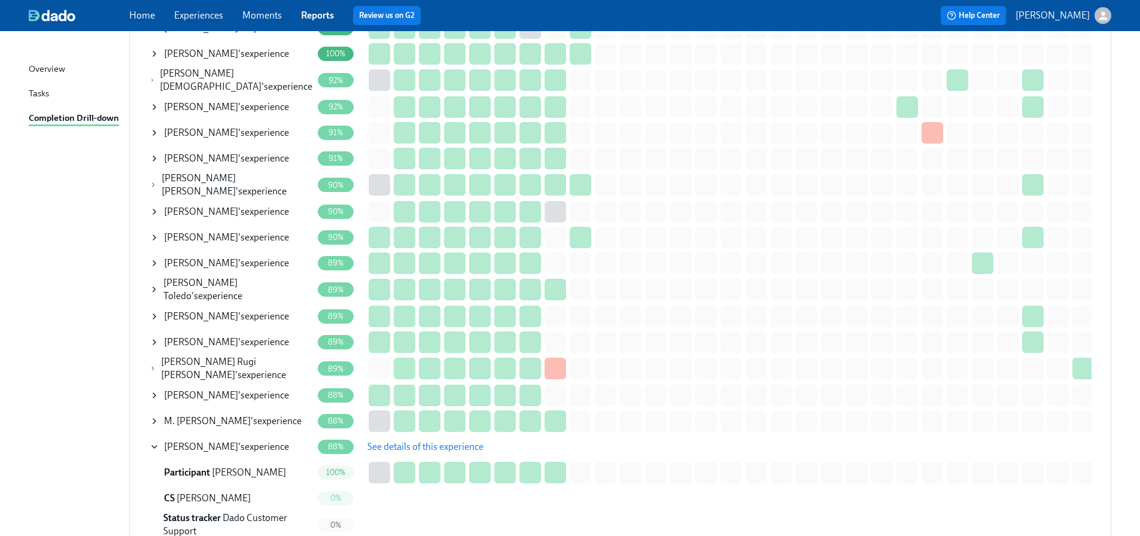
click at [223, 440] on div "Adhm Asfan 's experience" at bounding box center [226, 446] width 125 height 13
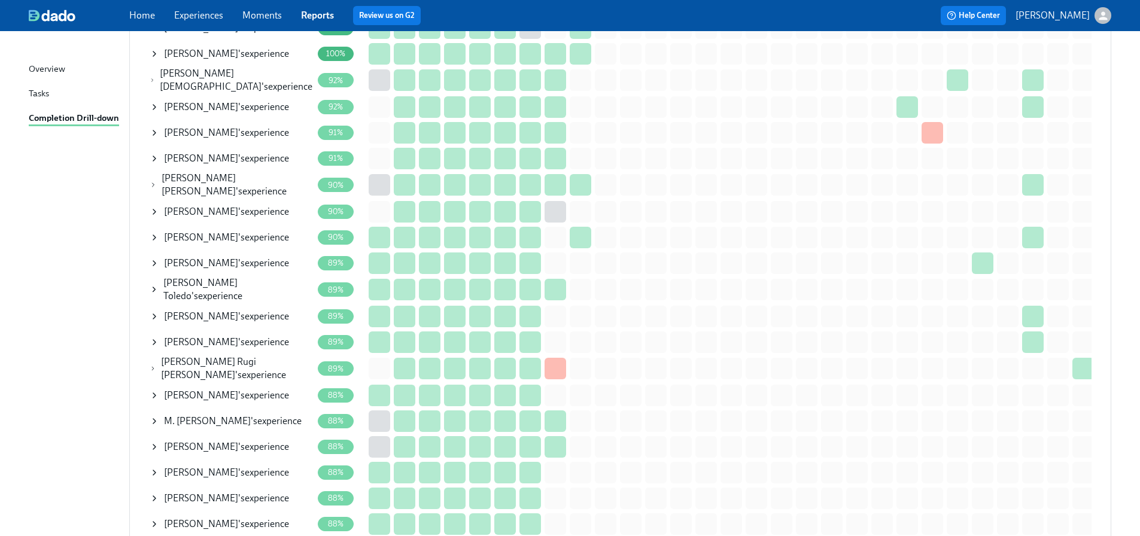
click at [224, 467] on span "Vasanthi Bondugula" at bounding box center [201, 472] width 74 height 11
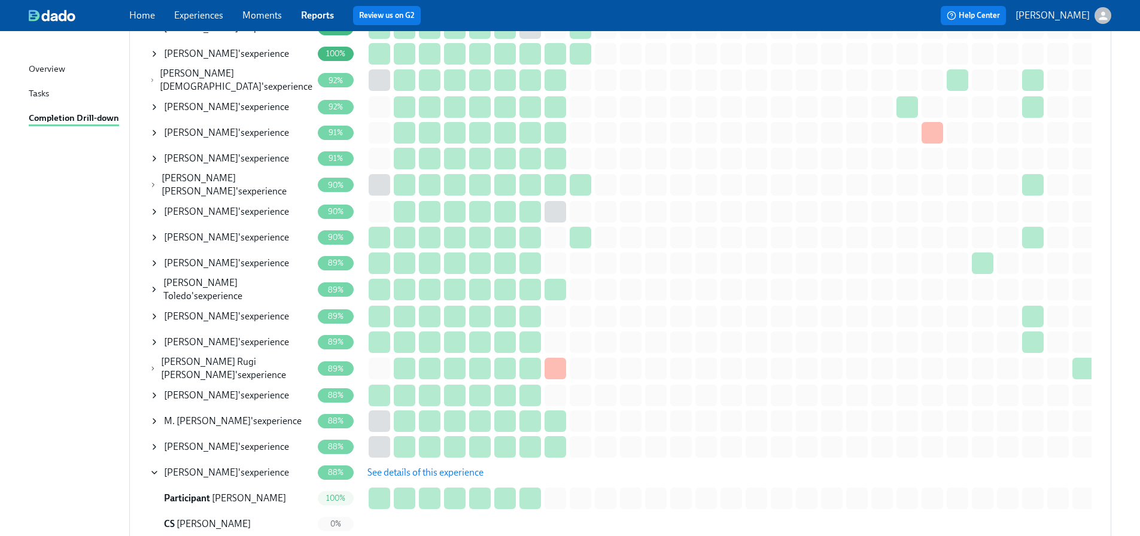
click at [208, 467] on span "Vasanthi Bondugula" at bounding box center [201, 472] width 74 height 11
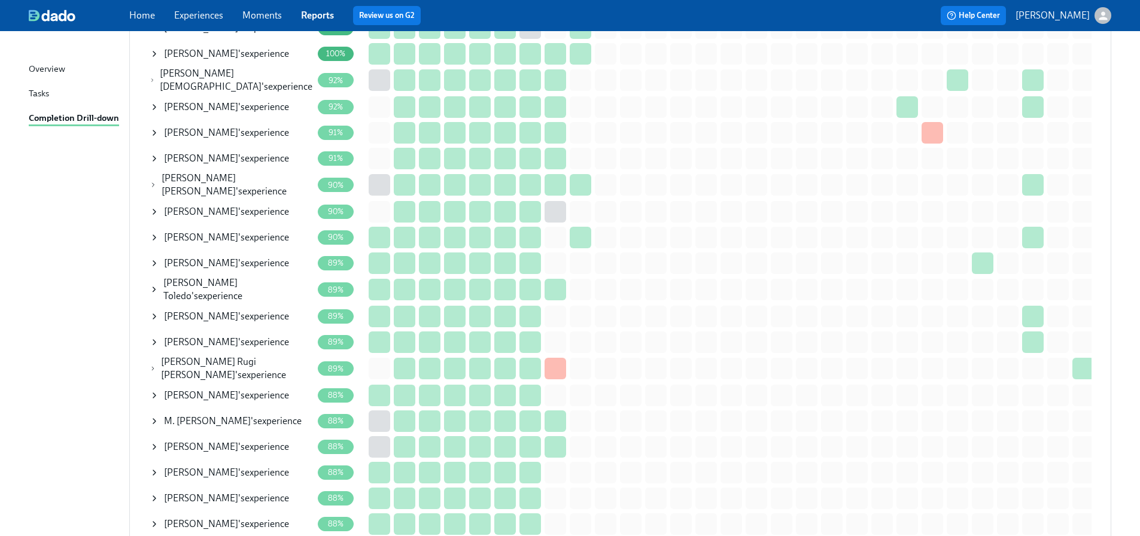
click at [206, 492] on span "Malik Bourghli" at bounding box center [201, 497] width 74 height 11
click at [387, 492] on span "See details of this experience" at bounding box center [425, 498] width 116 height 12
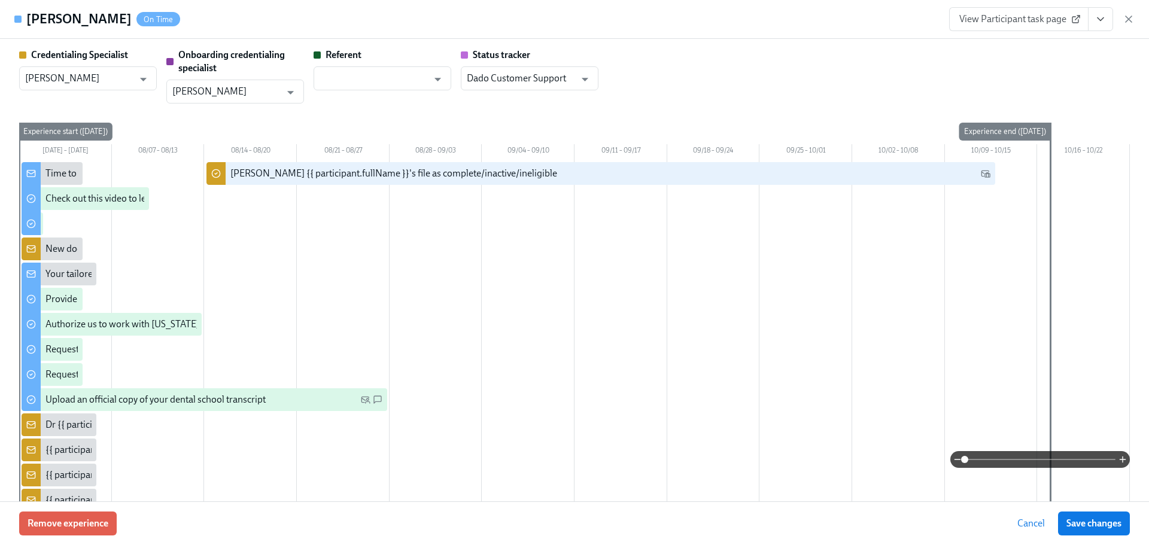
drag, startPoint x: 109, startPoint y: 20, endPoint x: 29, endPoint y: 21, distance: 80.2
click at [29, 21] on h4 "Malik Bourghli" at bounding box center [78, 19] width 105 height 18
copy h4 "Malik Bourghli"
click at [1071, 24] on span "View Participant task page" at bounding box center [1018, 19] width 119 height 12
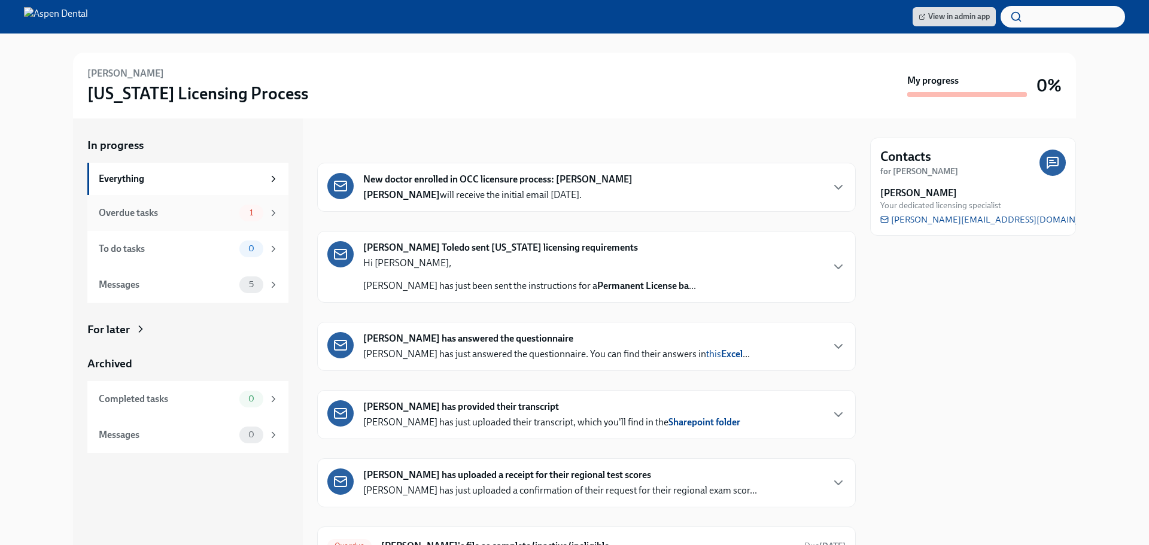
click at [181, 221] on div "Overdue tasks 1" at bounding box center [189, 213] width 180 height 17
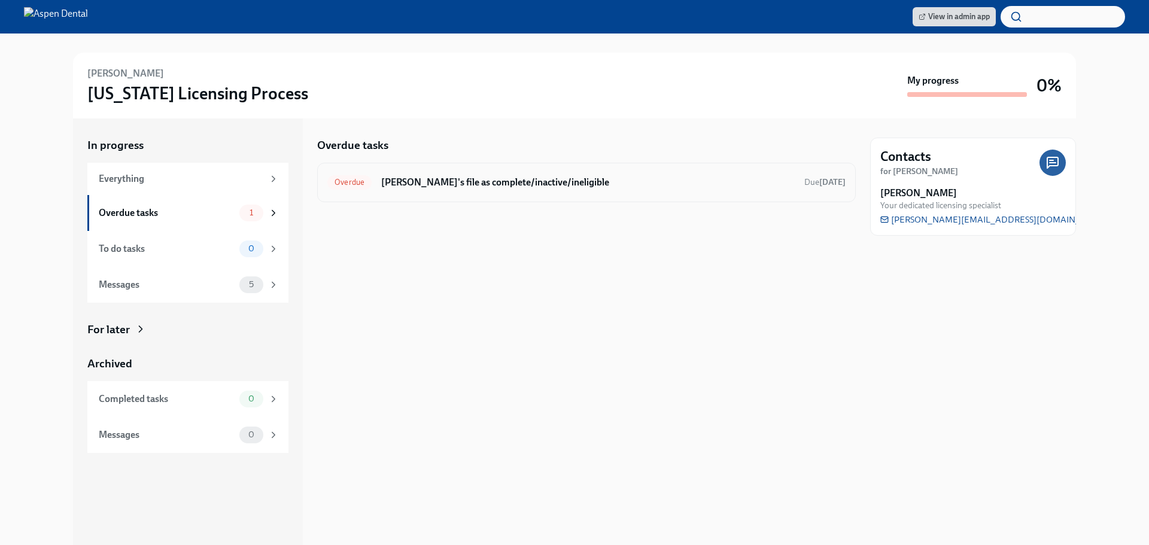
click at [447, 186] on h6 "[PERSON_NAME]'s file as complete/inactive/ineligible" at bounding box center [587, 182] width 413 height 13
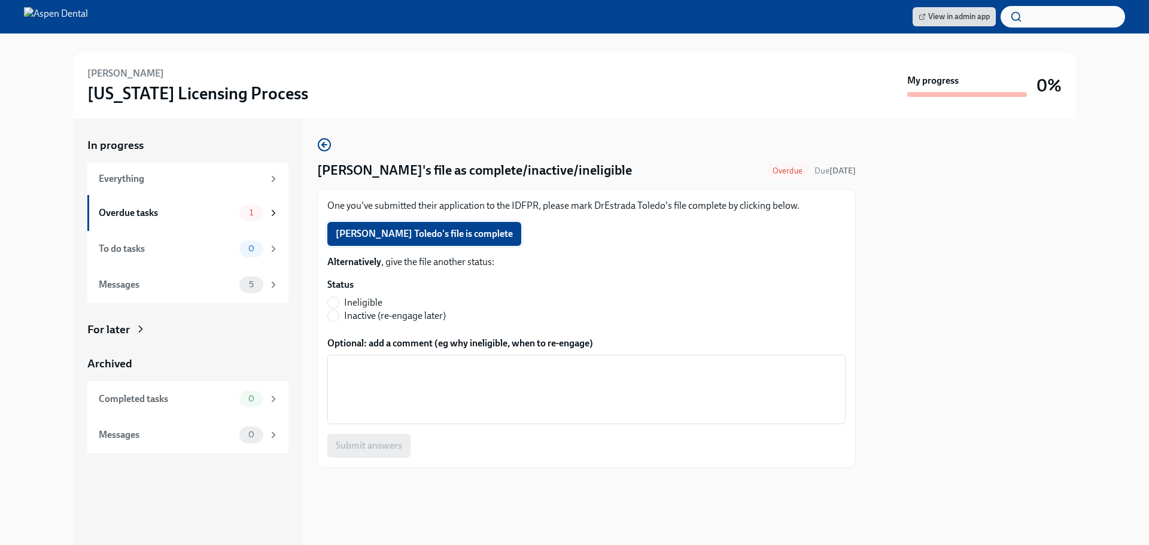
click at [412, 227] on button "Marely Estrada Toledo's file is complete" at bounding box center [424, 234] width 194 height 24
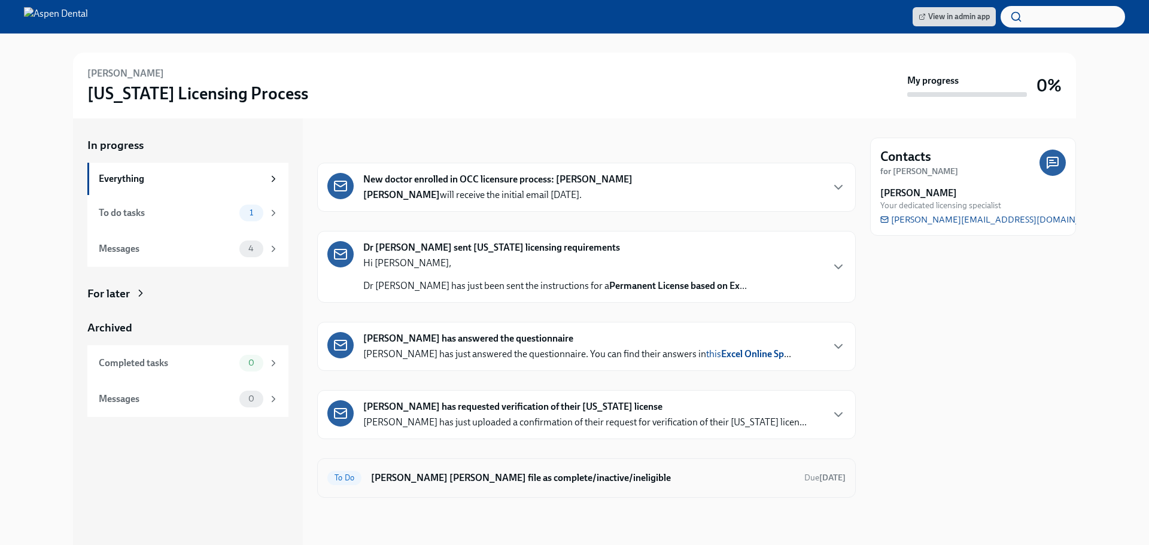
click at [454, 476] on h6 "[PERSON_NAME] [PERSON_NAME] file as complete/inactive/ineligible" at bounding box center [583, 478] width 424 height 13
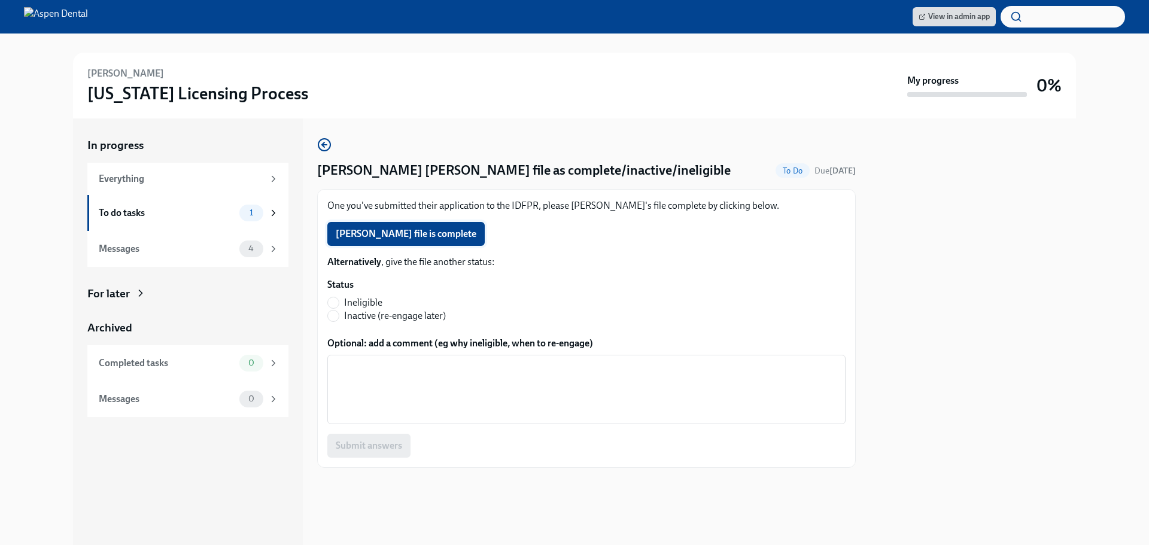
click at [399, 233] on span "[PERSON_NAME] file is complete" at bounding box center [406, 234] width 141 height 12
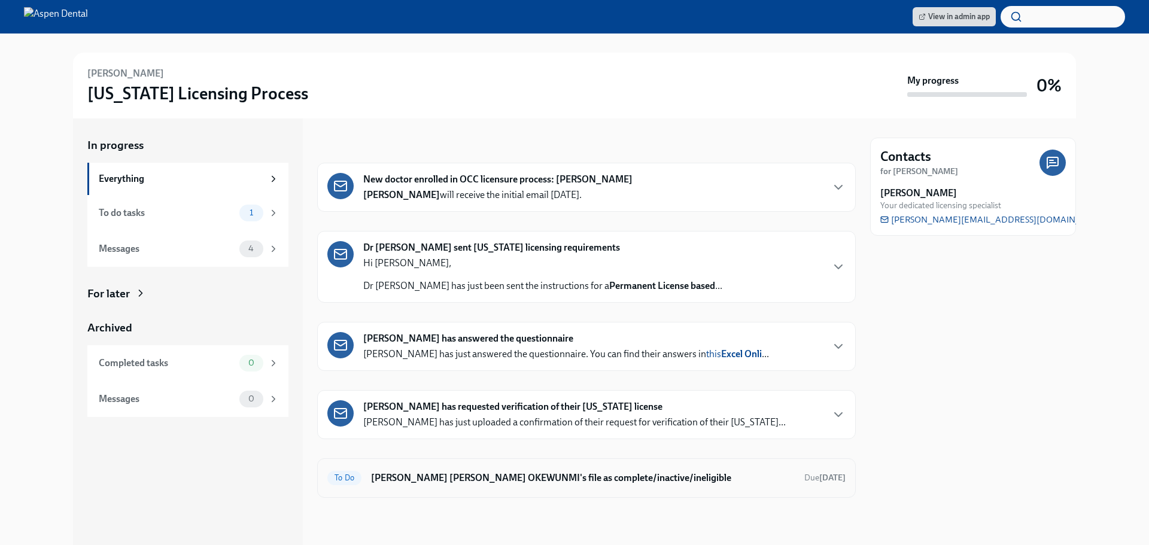
click at [402, 484] on h6 "[PERSON_NAME] [PERSON_NAME] OKEWUNMI's file as complete/inactive/ineligible" at bounding box center [583, 478] width 424 height 13
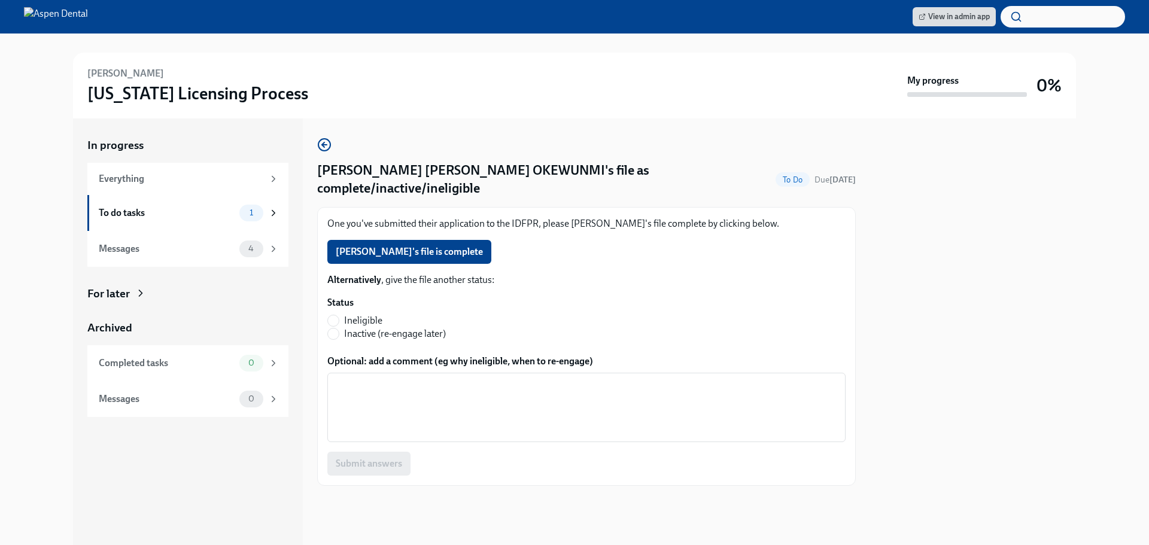
click at [370, 246] on span "[PERSON_NAME]'s file is complete" at bounding box center [409, 252] width 147 height 12
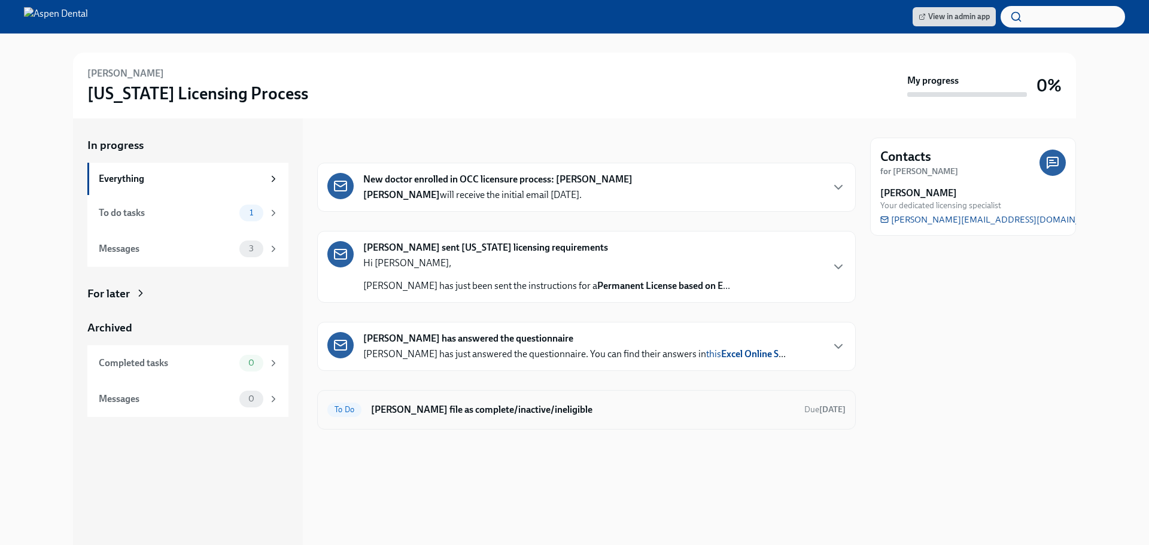
click at [426, 418] on div "To Do Mark George Abadir's file as complete/inactive/ineligible Due Sep 15th" at bounding box center [586, 409] width 518 height 19
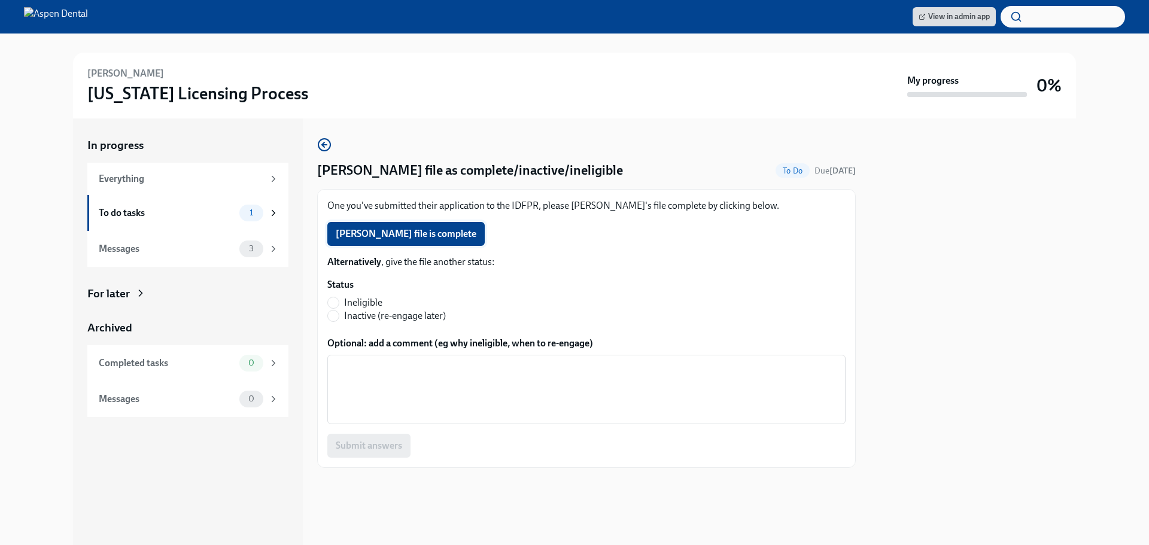
click at [422, 232] on span "George Abadir's file is complete" at bounding box center [406, 234] width 141 height 12
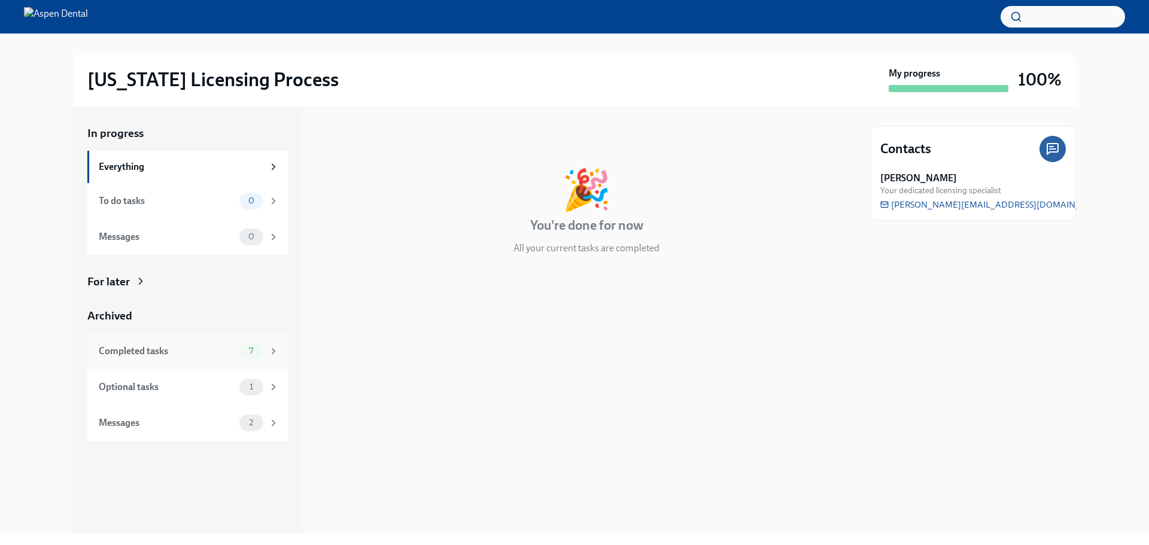
click at [140, 355] on div "Completed tasks" at bounding box center [167, 351] width 136 height 13
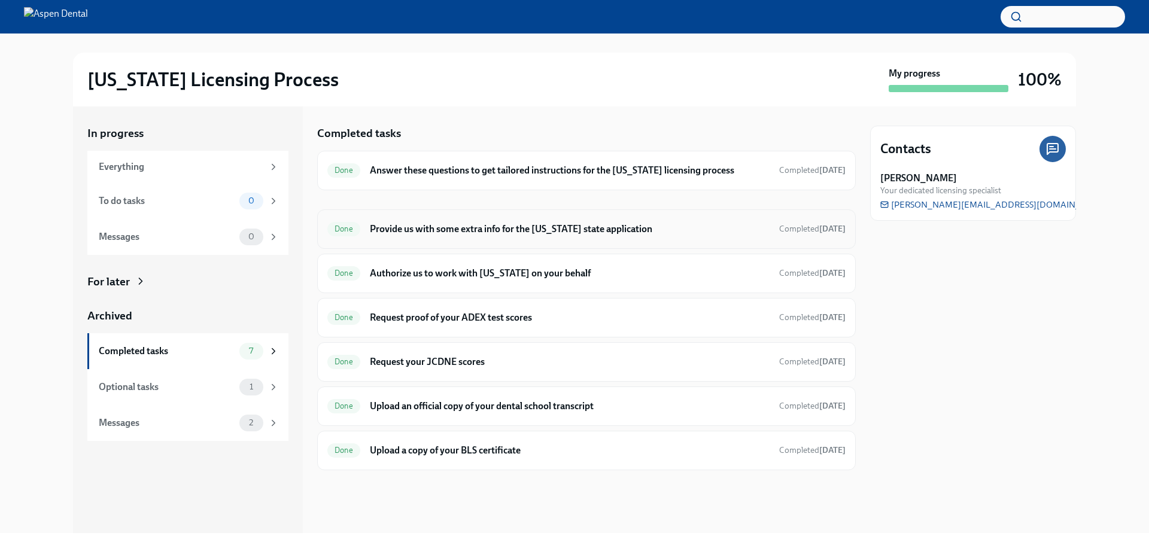
click at [492, 231] on h6 "Provide us with some extra info for the [US_STATE] state application" at bounding box center [570, 229] width 400 height 13
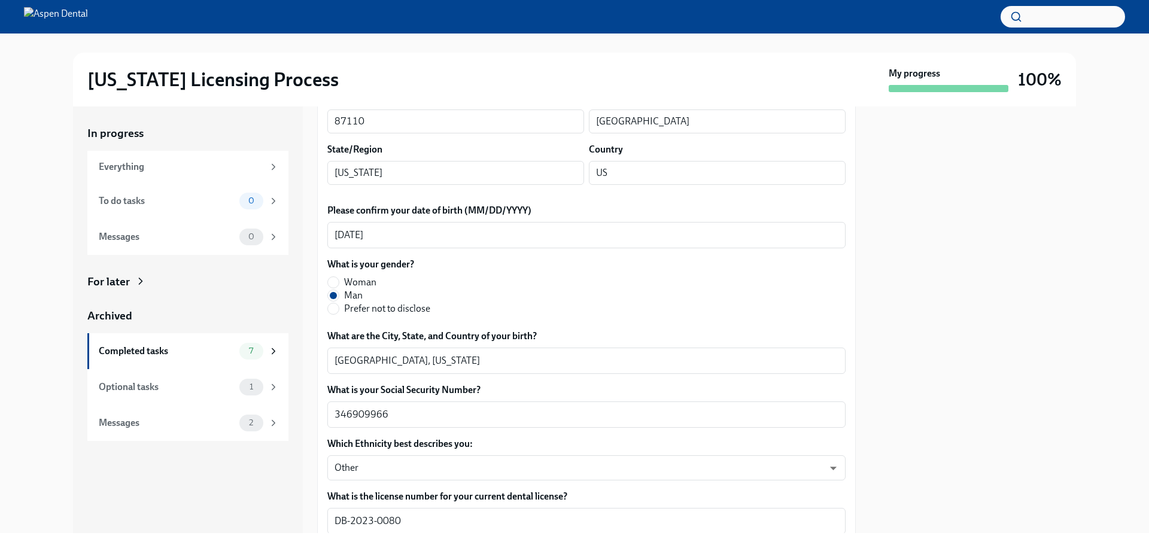
scroll to position [419, 0]
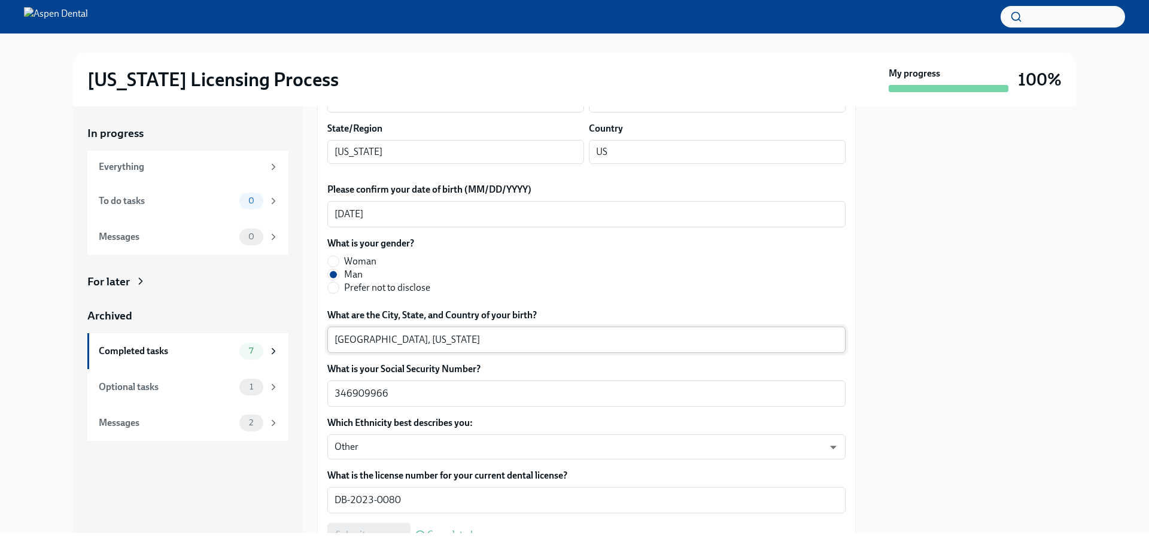
click at [346, 337] on textarea "[GEOGRAPHIC_DATA], [US_STATE]" at bounding box center [586, 340] width 504 height 14
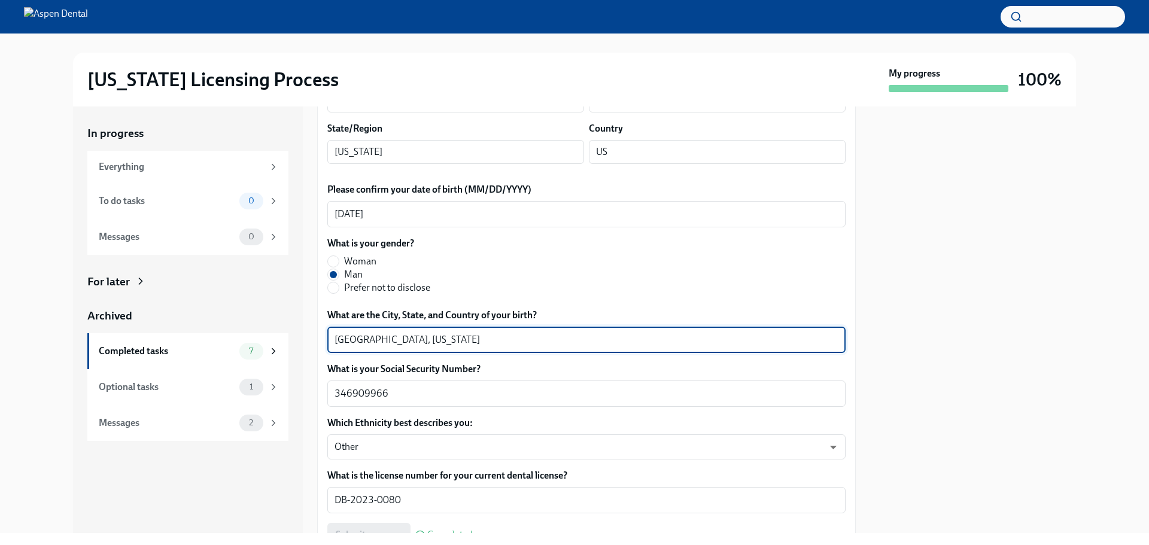
click at [346, 337] on textarea "[GEOGRAPHIC_DATA], [US_STATE]" at bounding box center [586, 340] width 504 height 14
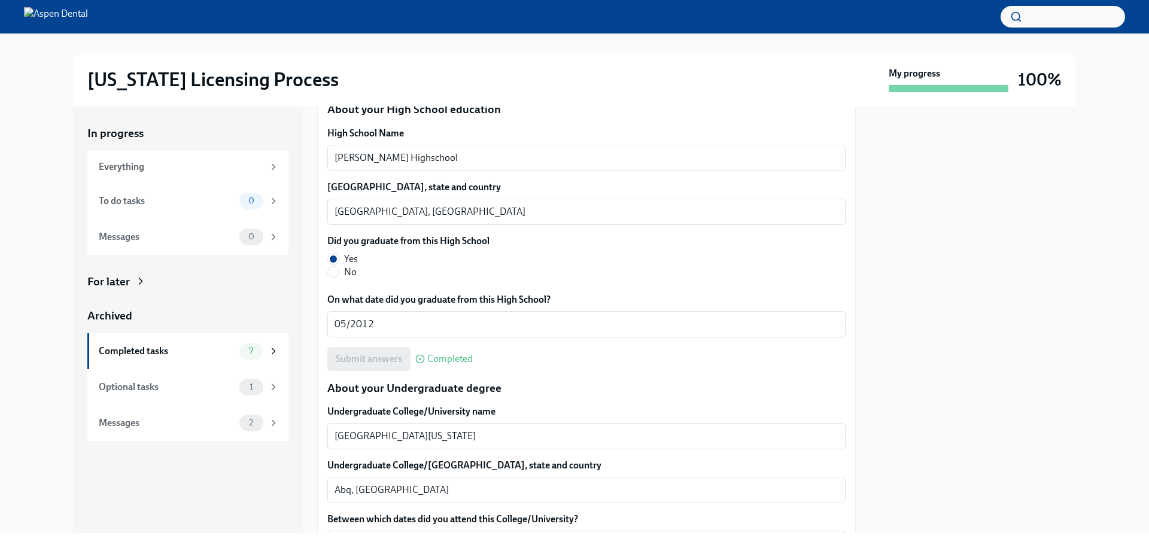
scroll to position [898, 0]
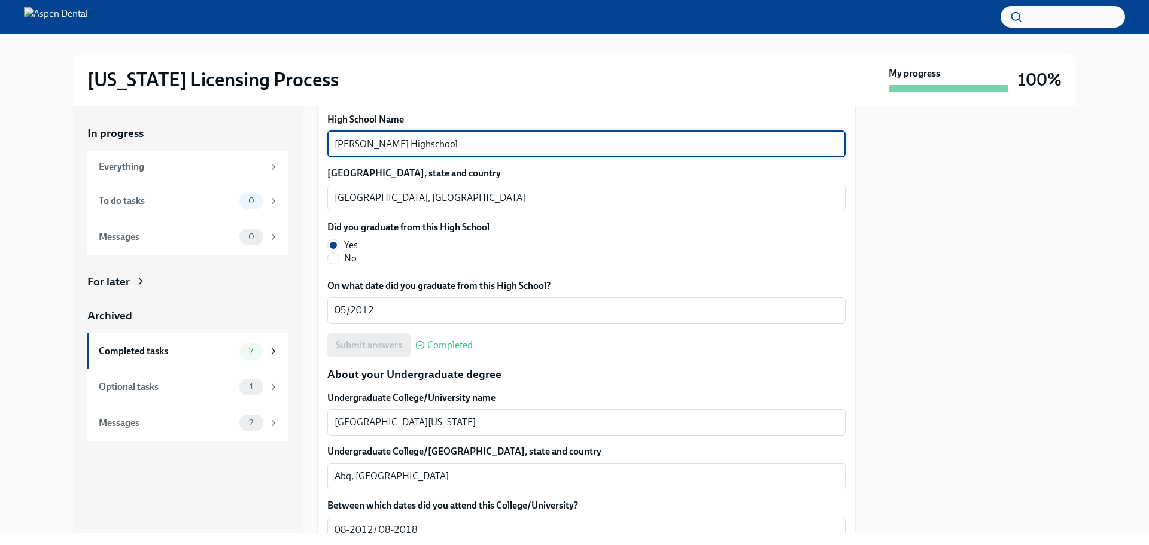
drag, startPoint x: 437, startPoint y: 144, endPoint x: 320, endPoint y: 142, distance: 117.3
click at [317, 142] on div "In progress Everything To do tasks 0 Messages 0 For later Archived Completed ta…" at bounding box center [574, 320] width 1003 height 427
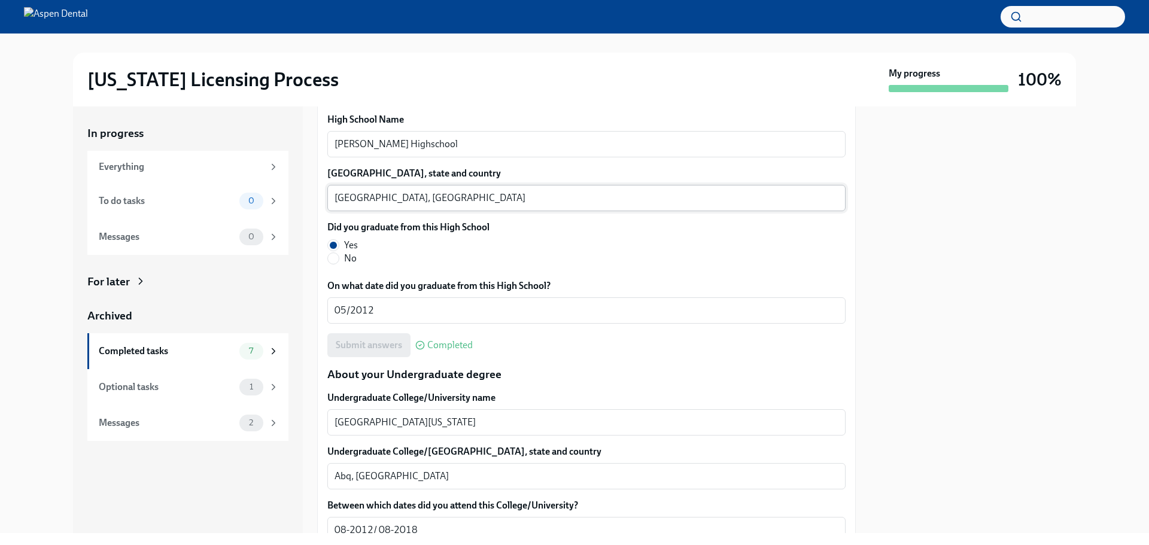
click at [348, 197] on textarea "[GEOGRAPHIC_DATA], [GEOGRAPHIC_DATA]" at bounding box center [586, 198] width 504 height 14
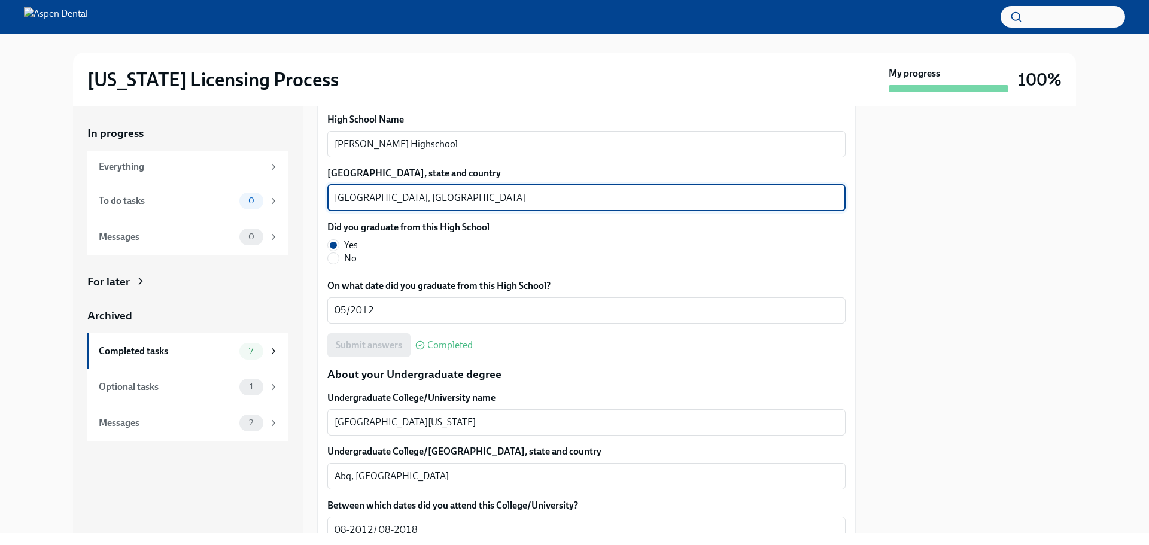
click at [348, 197] on textarea "[GEOGRAPHIC_DATA], [GEOGRAPHIC_DATA]" at bounding box center [586, 198] width 504 height 14
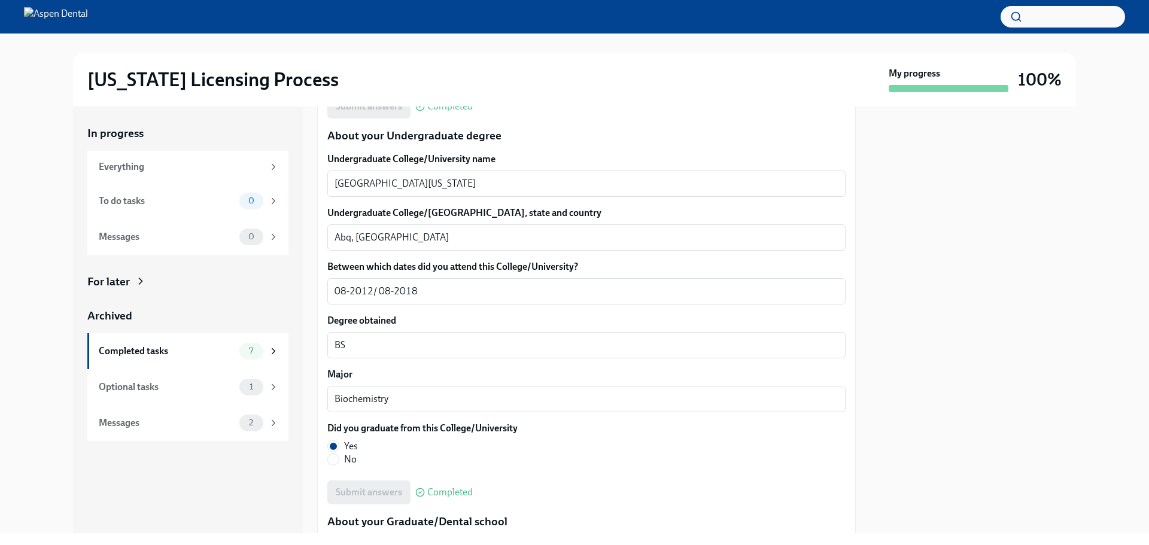
scroll to position [1137, 0]
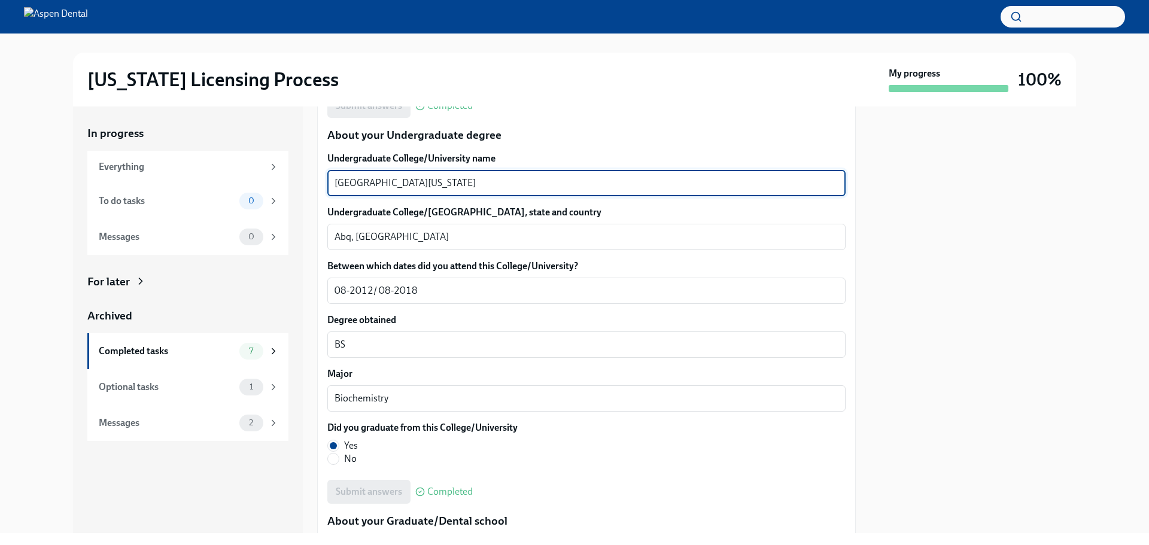
drag, startPoint x: 408, startPoint y: 187, endPoint x: 328, endPoint y: 189, distance: 80.2
click at [328, 189] on div "[GEOGRAPHIC_DATA][US_STATE] x ​" at bounding box center [586, 183] width 518 height 26
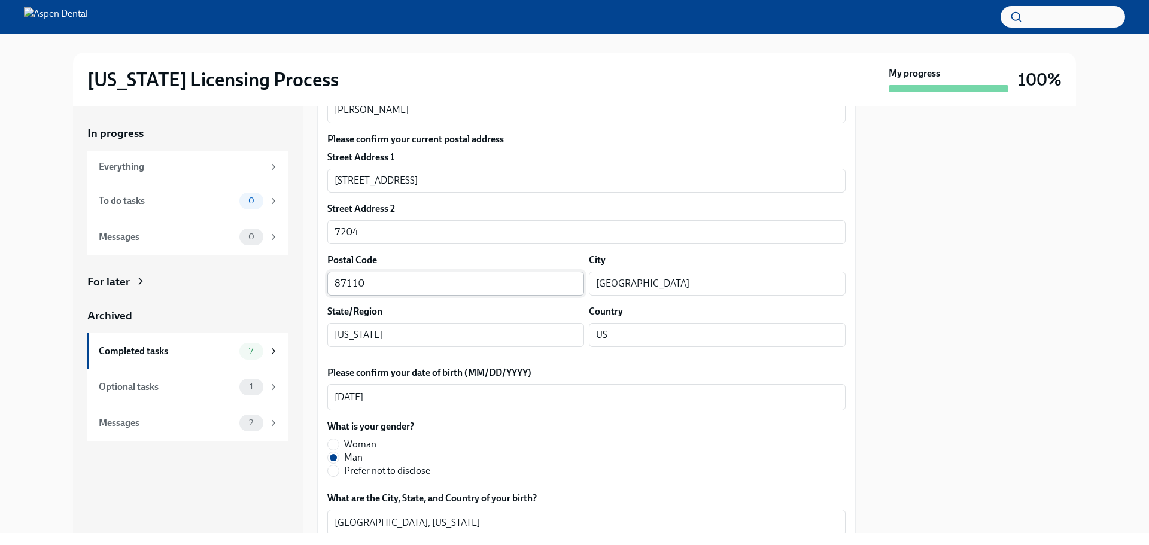
scroll to position [120, 0]
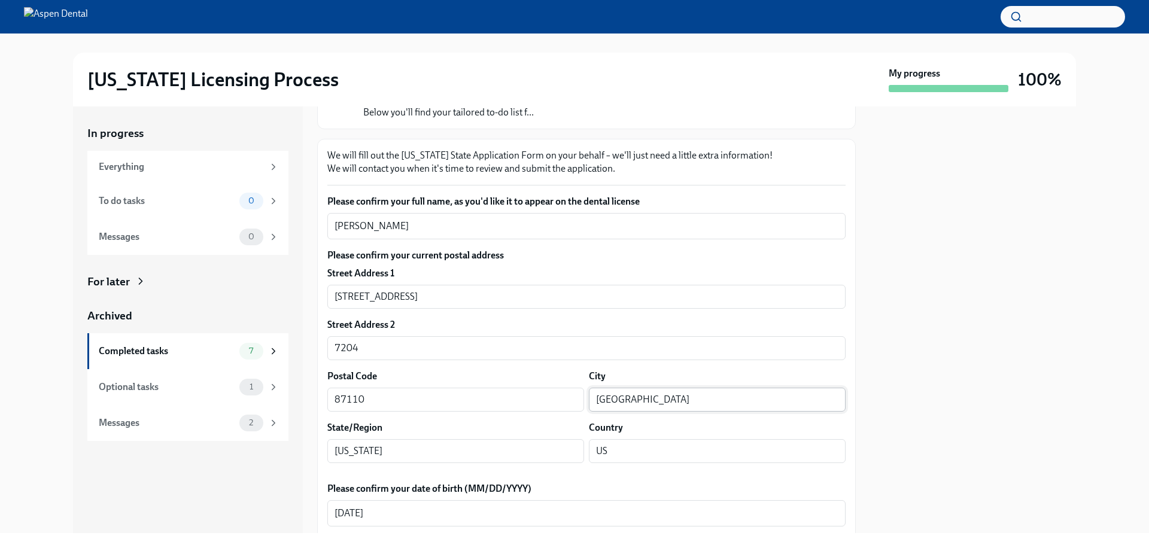
click at [608, 397] on input "[GEOGRAPHIC_DATA]" at bounding box center [717, 400] width 257 height 24
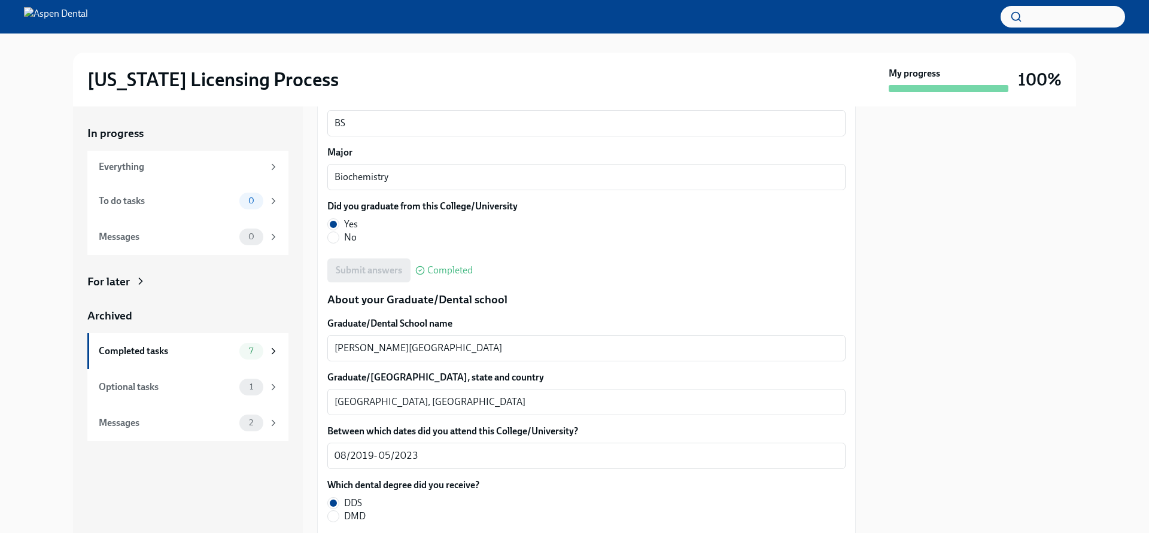
scroll to position [1376, 0]
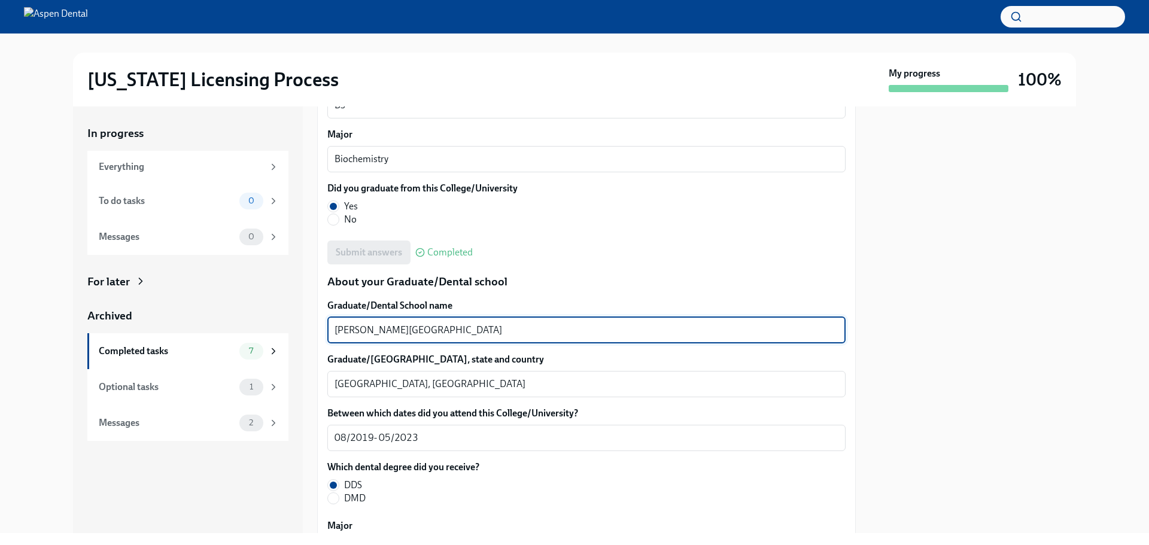
drag, startPoint x: 437, startPoint y: 331, endPoint x: 286, endPoint y: 327, distance: 150.9
click at [285, 327] on div "In progress Everything To do tasks 0 Messages 0 For later Archived Completed ta…" at bounding box center [574, 320] width 1003 height 427
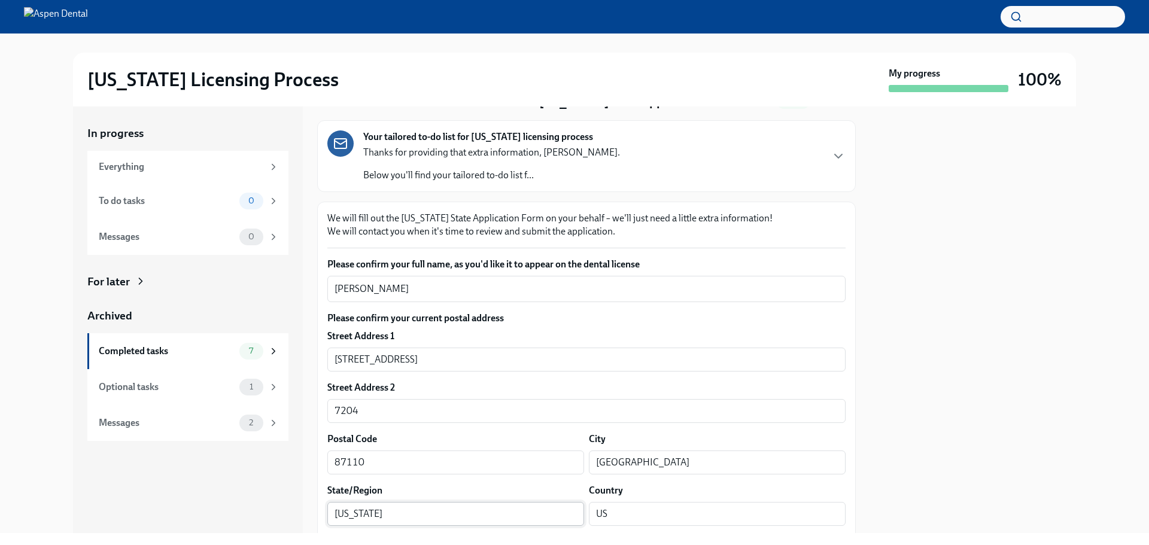
scroll to position [120, 0]
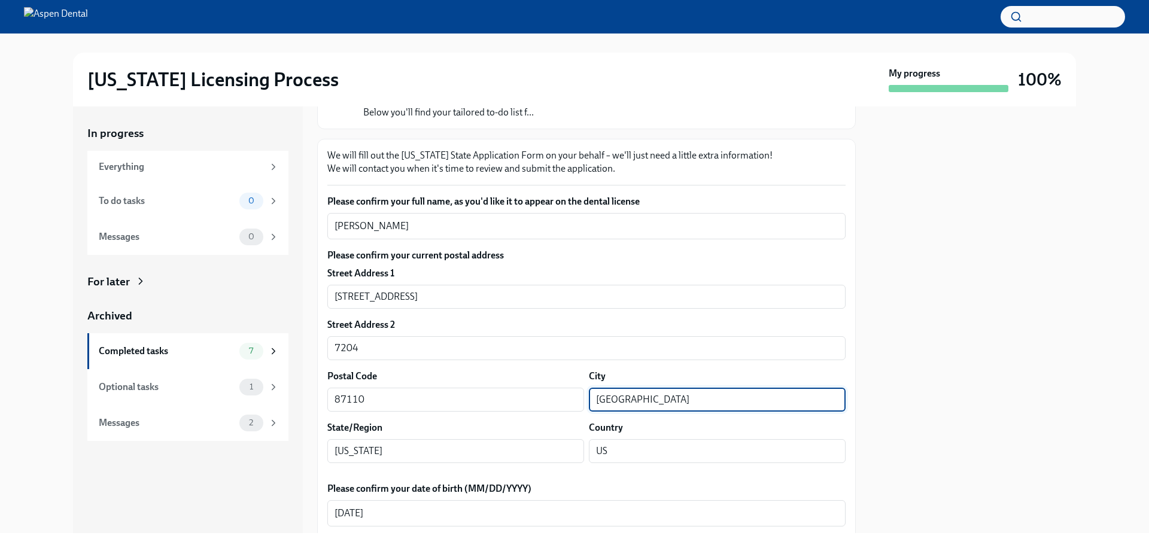
click at [625, 391] on input "[GEOGRAPHIC_DATA]" at bounding box center [717, 400] width 257 height 24
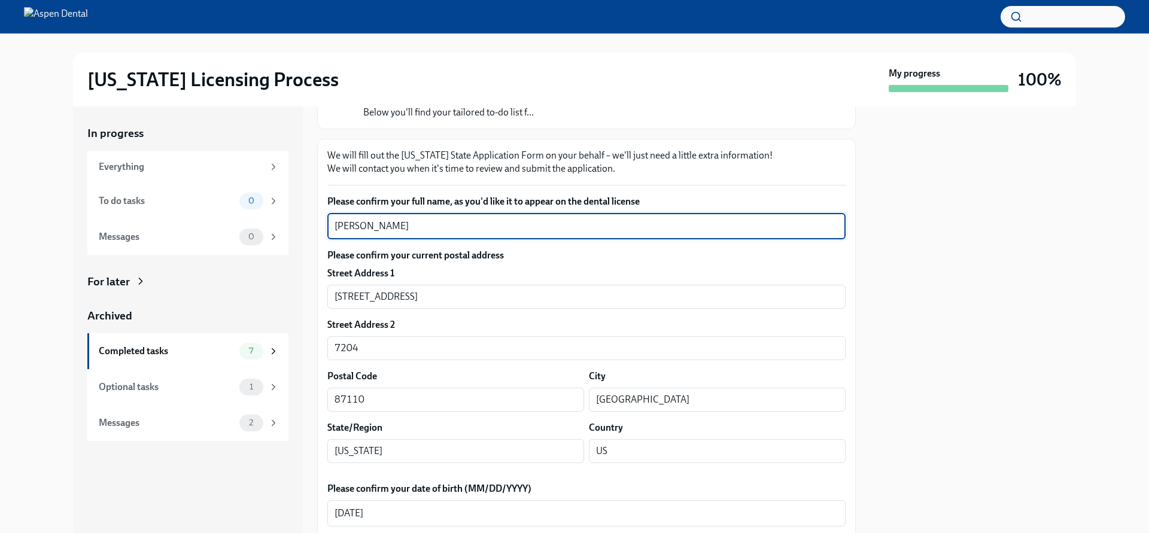
drag, startPoint x: 388, startPoint y: 227, endPoint x: 333, endPoint y: 230, distance: 54.5
click at [316, 239] on div "In progress Everything To do tasks 0 Messages 0 For later Archived Completed ta…" at bounding box center [574, 320] width 1003 height 427
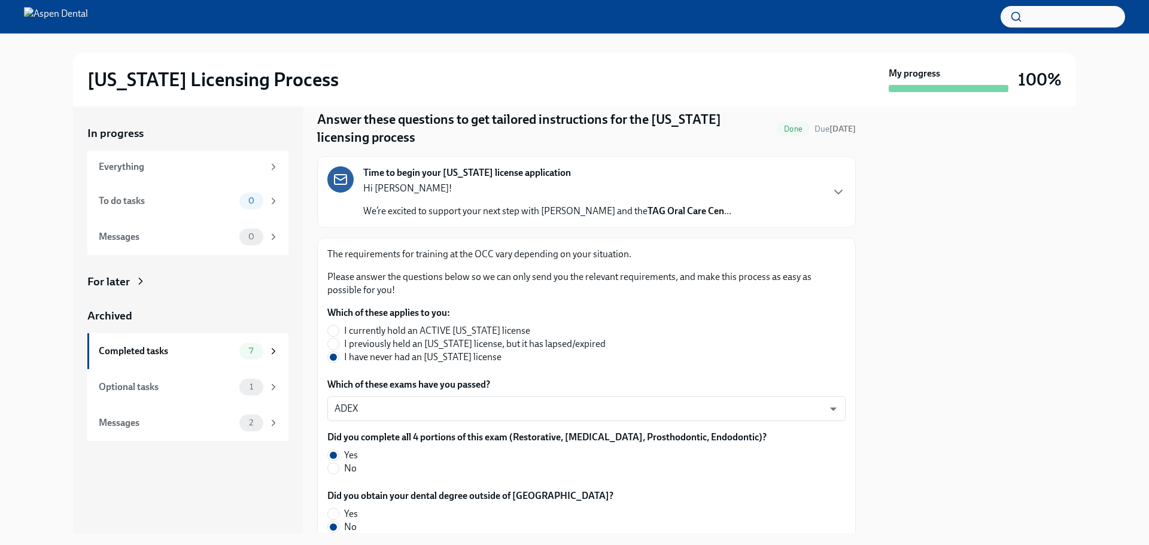
scroll to position [60, 0]
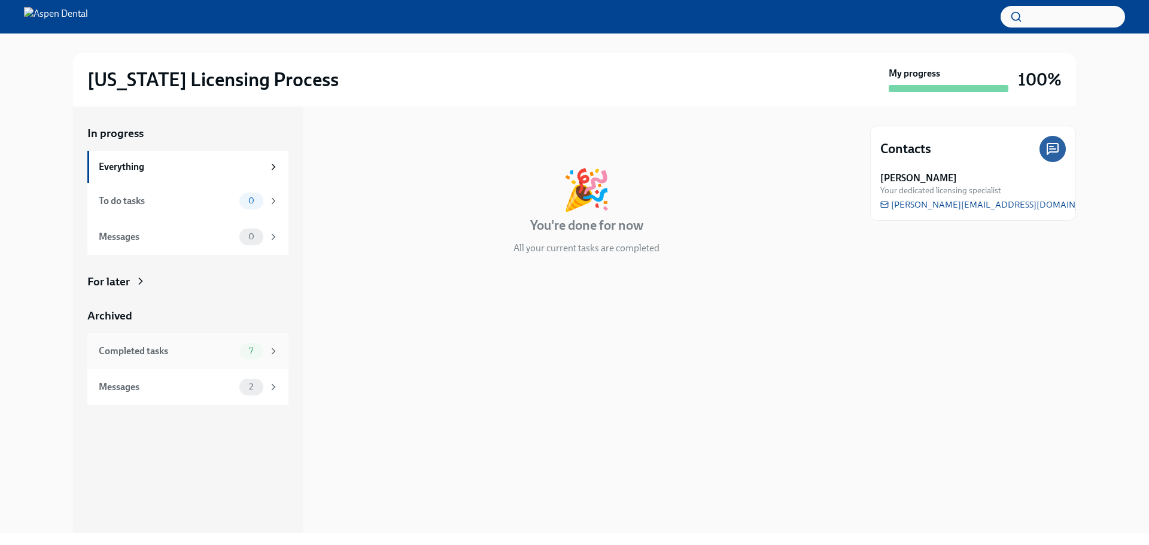
click at [193, 353] on div "Completed tasks" at bounding box center [167, 351] width 136 height 13
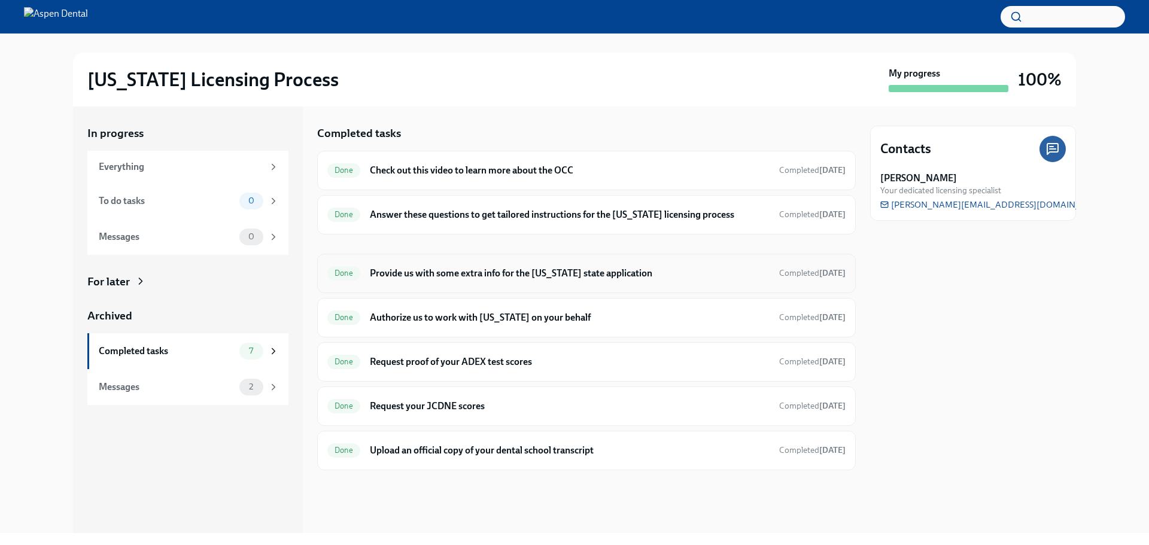
click at [425, 262] on div "Done Provide us with some extra info for the [US_STATE] state application Compl…" at bounding box center [586, 273] width 539 height 39
click at [427, 271] on h6 "Provide us with some extra info for the [US_STATE] state application" at bounding box center [570, 273] width 400 height 13
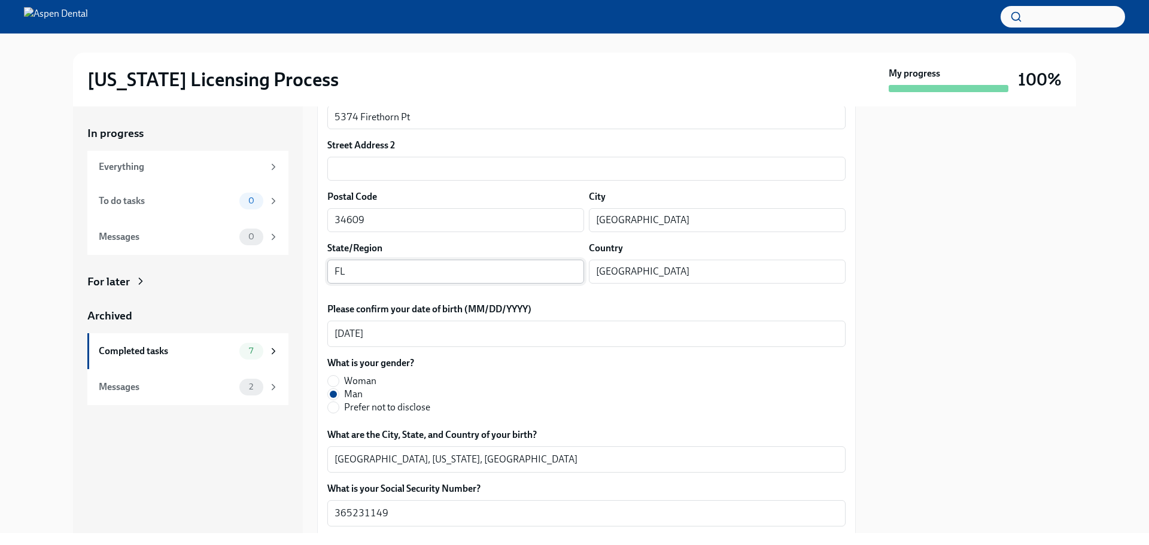
scroll to position [359, 0]
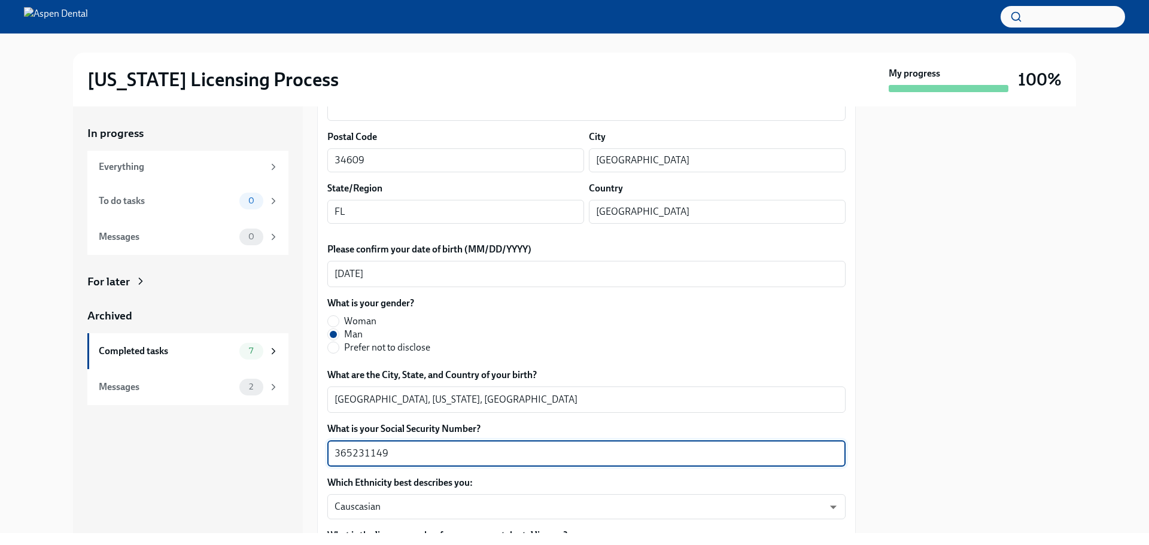
drag, startPoint x: 379, startPoint y: 451, endPoint x: 309, endPoint y: 451, distance: 69.4
click at [309, 451] on div "In progress Everything To do tasks 0 Messages 0 For later Archived Completed ta…" at bounding box center [574, 320] width 1003 height 427
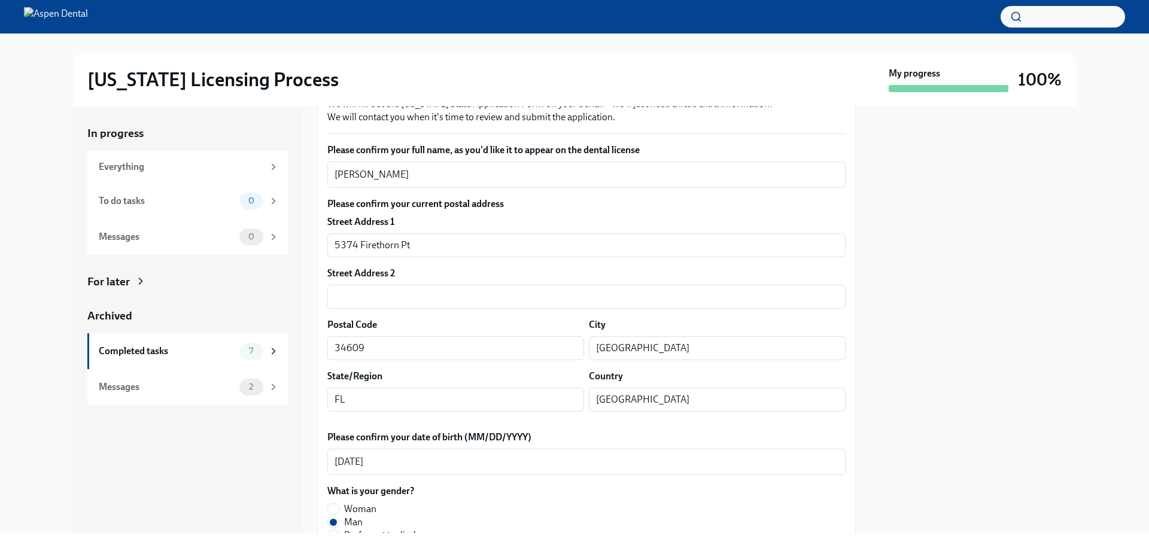
scroll to position [180, 0]
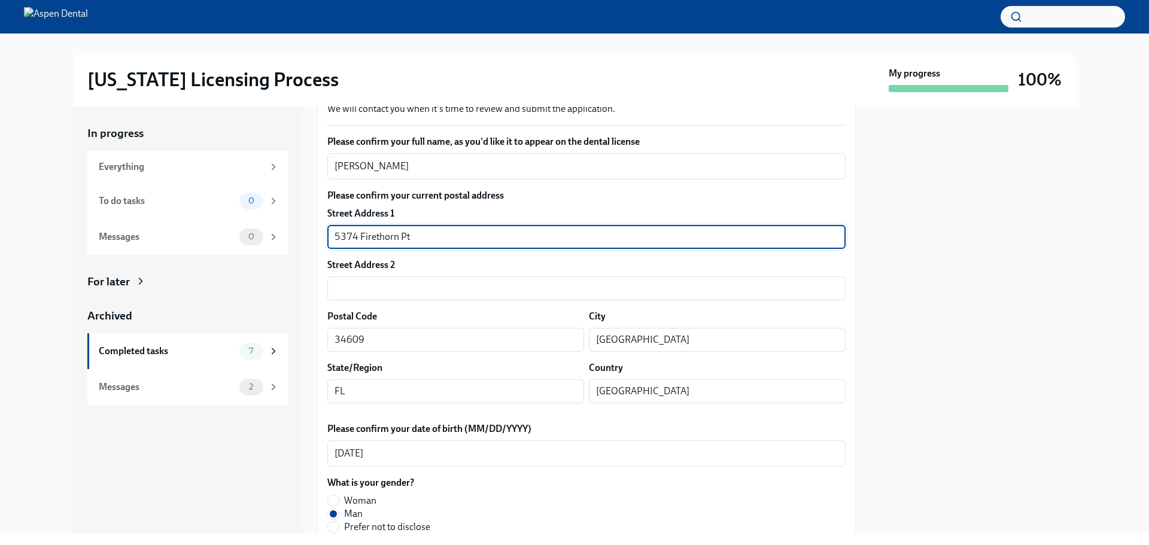
drag, startPoint x: 396, startPoint y: 239, endPoint x: 328, endPoint y: 243, distance: 67.7
click at [328, 243] on input "5374 Firethorn Pt" at bounding box center [586, 237] width 518 height 24
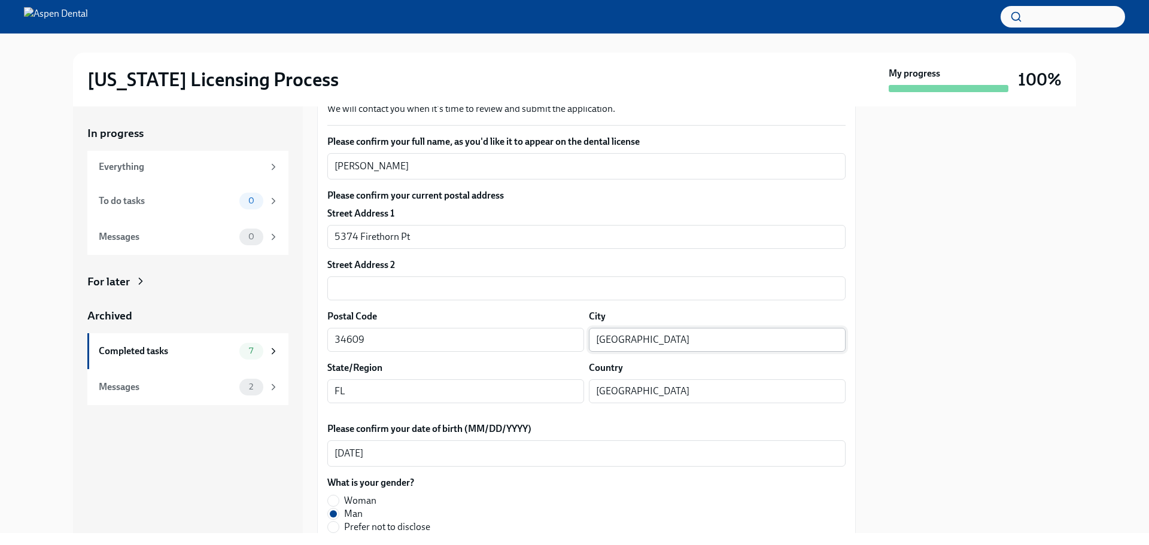
click at [613, 336] on input "Brooksville" at bounding box center [717, 340] width 257 height 24
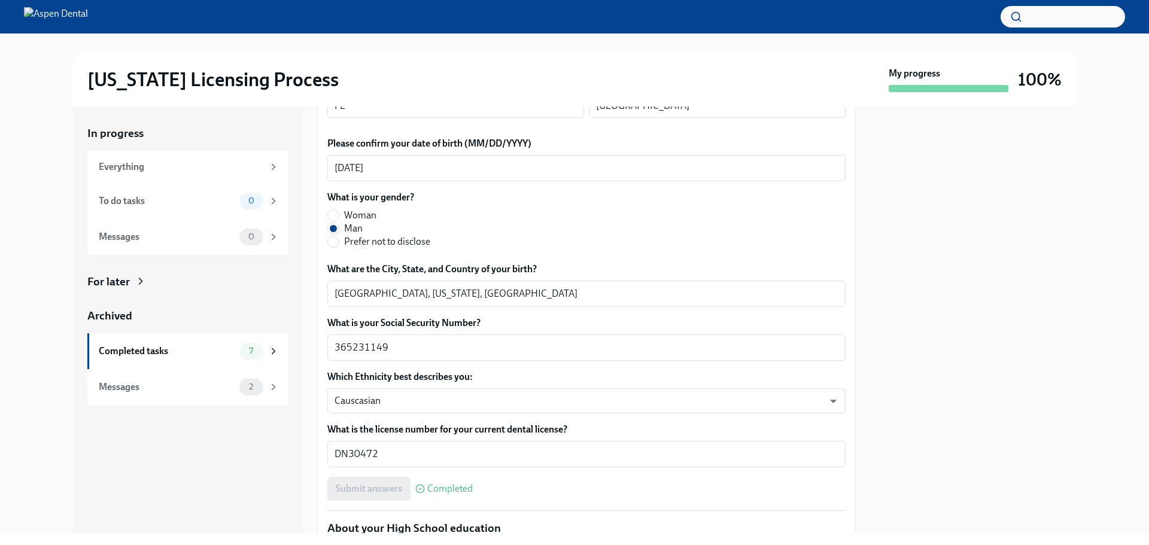
scroll to position [479, 0]
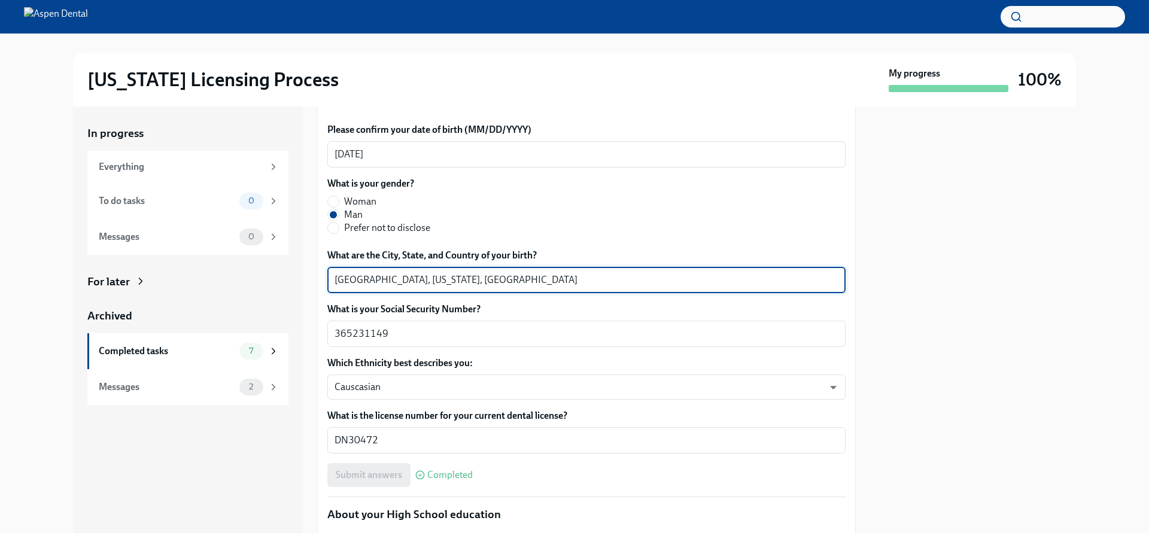
click at [355, 282] on textarea "Detroit, Michigan, United States" at bounding box center [586, 280] width 504 height 14
click at [354, 282] on textarea "Detroit, Michigan, United States" at bounding box center [586, 280] width 504 height 14
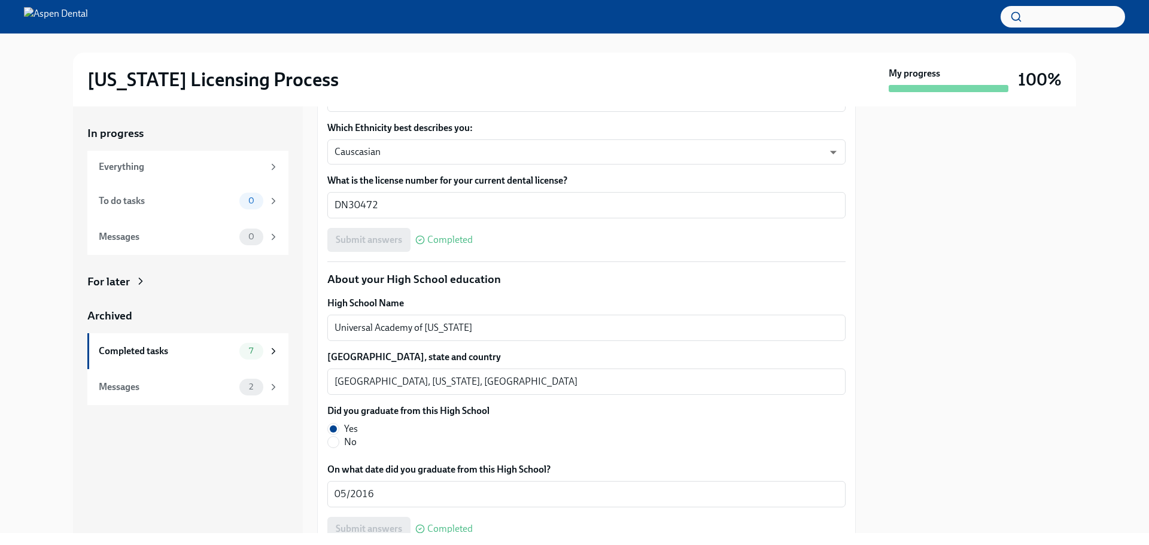
scroll to position [838, 0]
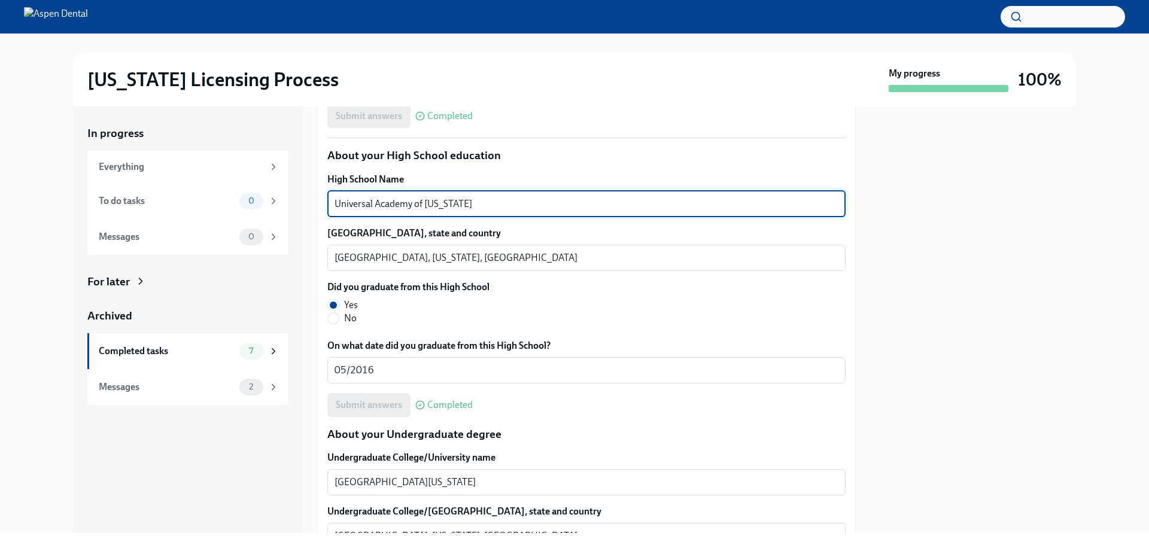
drag, startPoint x: 461, startPoint y: 201, endPoint x: 302, endPoint y: 193, distance: 159.9
click at [300, 193] on div "In progress Everything To do tasks 0 Messages 0 For later Archived Completed ta…" at bounding box center [574, 320] width 1003 height 427
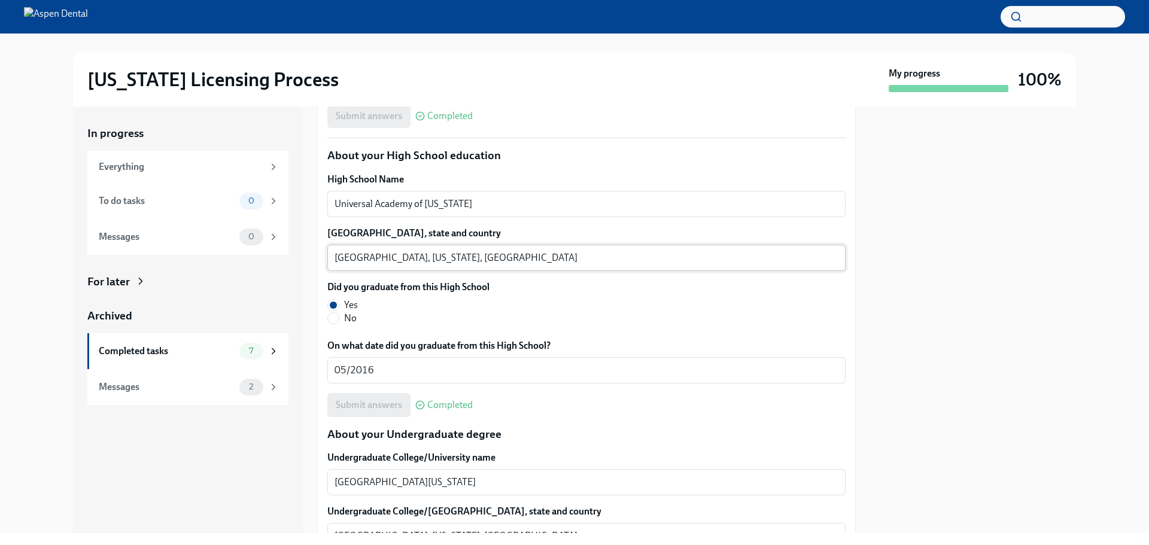
click at [346, 258] on textarea "Tampa, Florida, United States" at bounding box center [586, 258] width 504 height 14
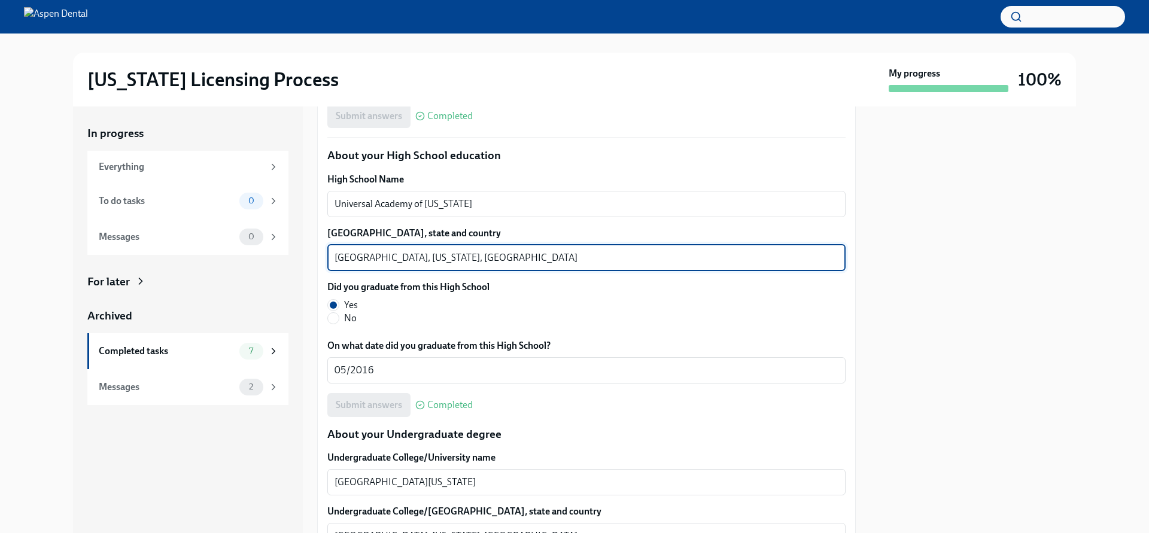
click at [346, 258] on textarea "Tampa, Florida, United States" at bounding box center [586, 258] width 504 height 14
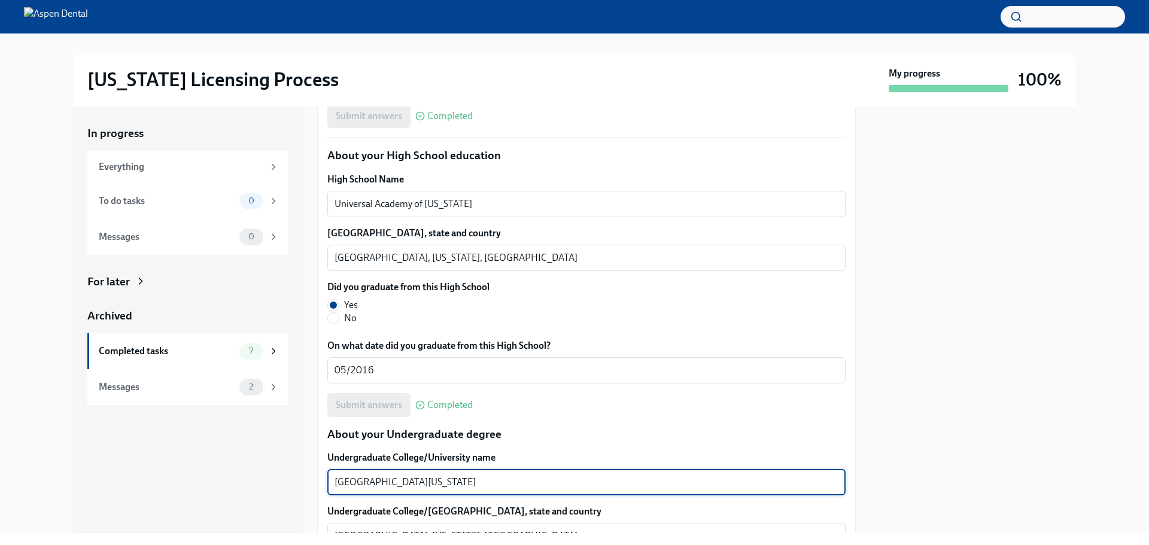
drag, startPoint x: 378, startPoint y: 487, endPoint x: 294, endPoint y: 479, distance: 83.6
click at [294, 479] on div "In progress Everything To do tasks 0 Messages 0 For later Archived Completed ta…" at bounding box center [574, 320] width 1003 height 427
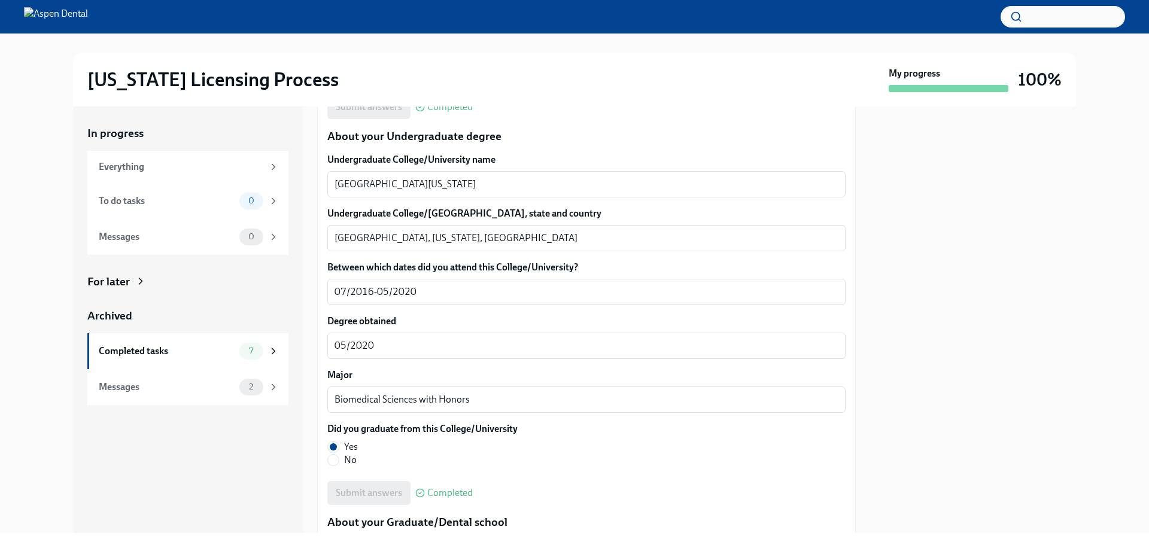
scroll to position [1137, 0]
click at [343, 238] on textarea "Tampa, Florida, United States" at bounding box center [586, 237] width 504 height 14
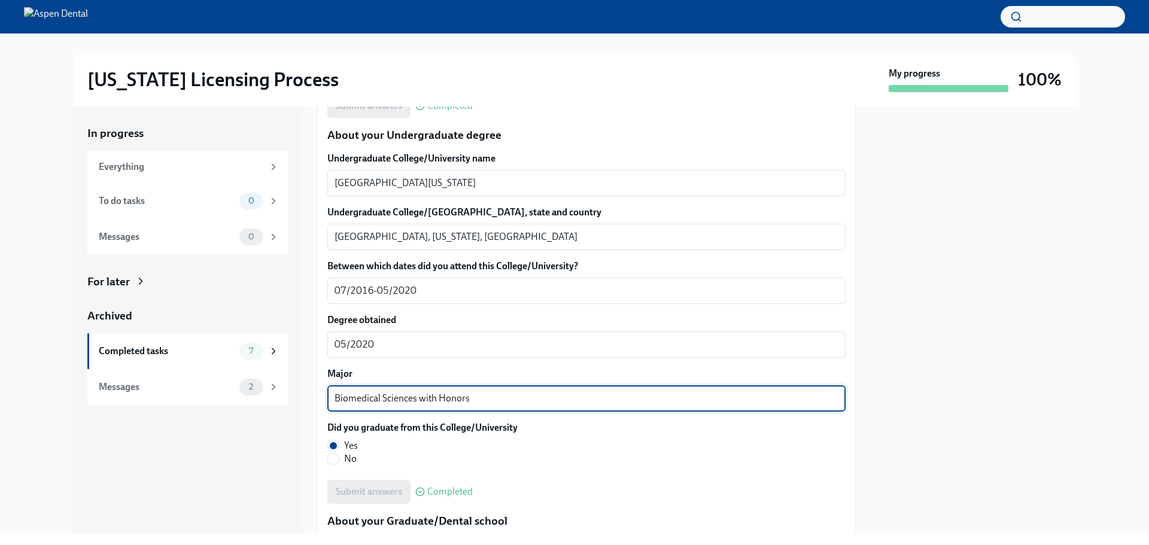
drag, startPoint x: 479, startPoint y: 399, endPoint x: 334, endPoint y: 394, distance: 145.5
click at [334, 394] on div "Biomedical Sciences with Honors x ​" at bounding box center [586, 398] width 518 height 26
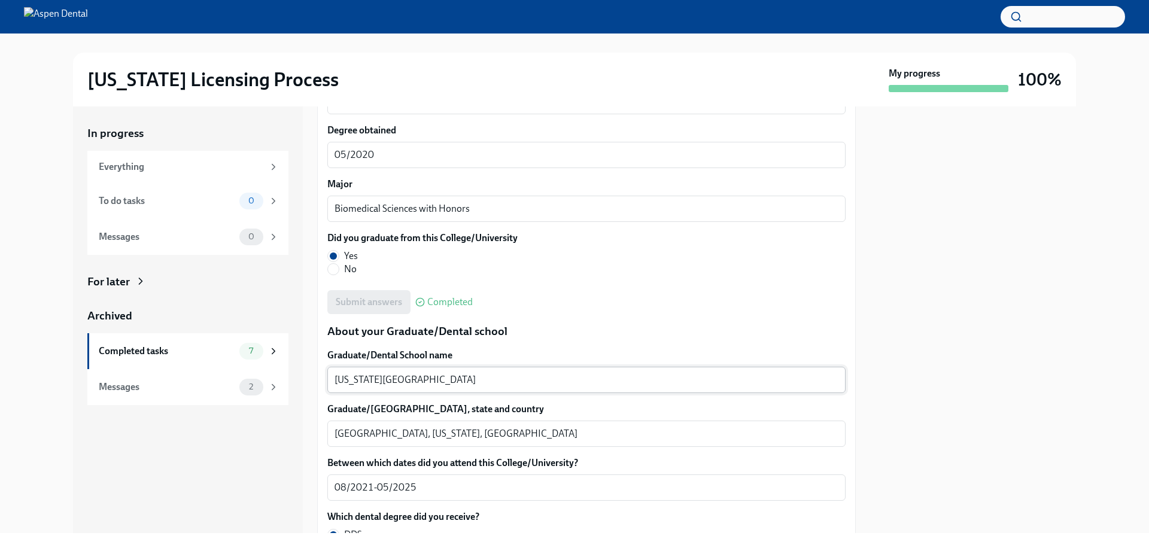
scroll to position [1376, 0]
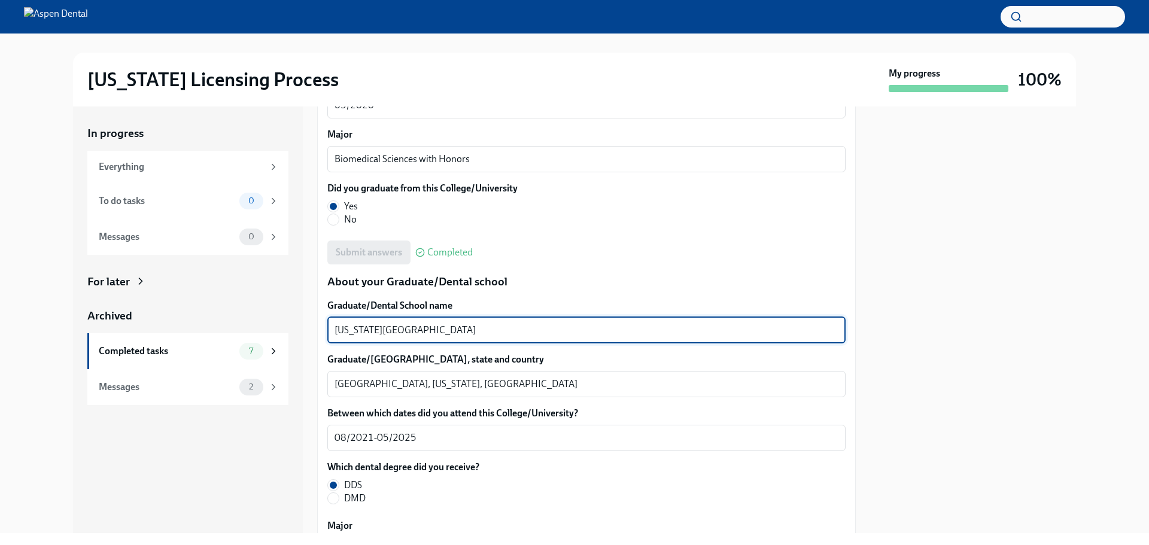
drag, startPoint x: 522, startPoint y: 333, endPoint x: 325, endPoint y: 333, distance: 197.5
click at [325, 333] on div "We will fill out the Illinois State Application Form on your behalf – we'll jus…" at bounding box center [586, 170] width 539 height 2576
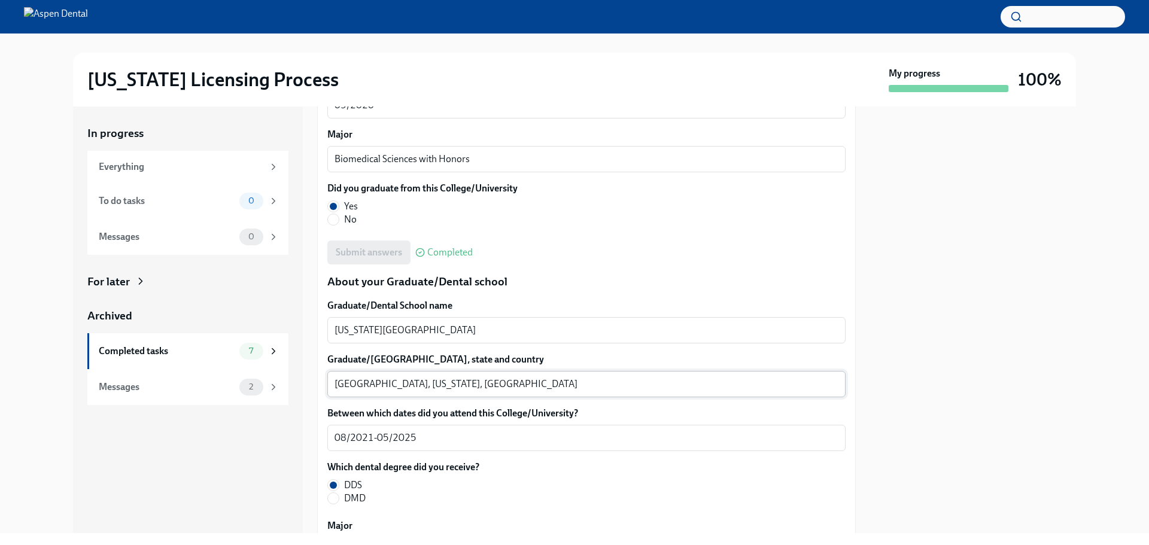
click at [364, 386] on textarea "Morgantown, West Virginia, United States" at bounding box center [586, 384] width 504 height 14
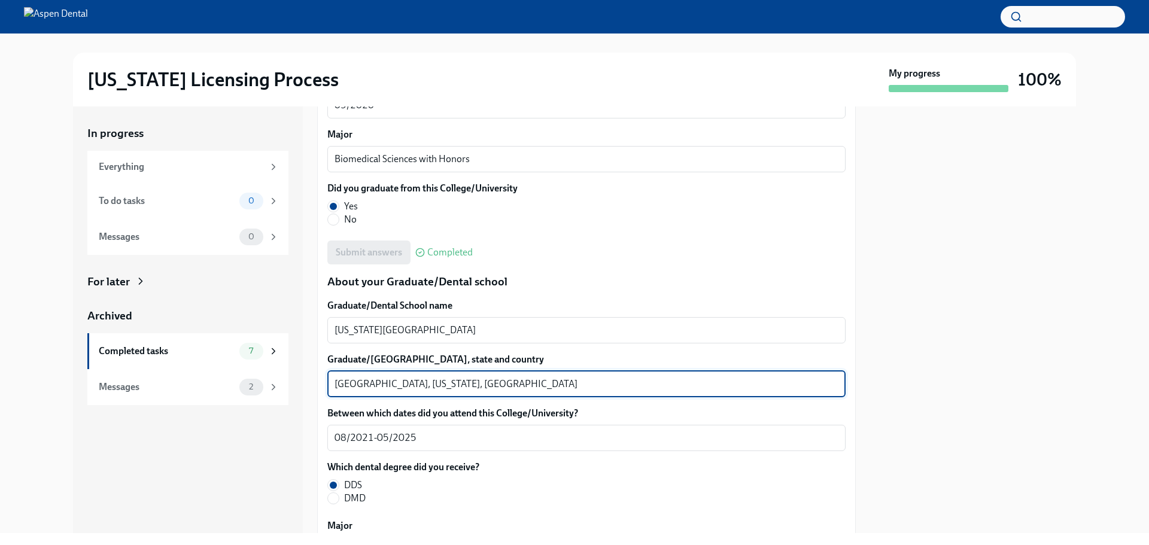
click at [364, 386] on textarea "Morgantown, West Virginia, United States" at bounding box center [586, 384] width 504 height 14
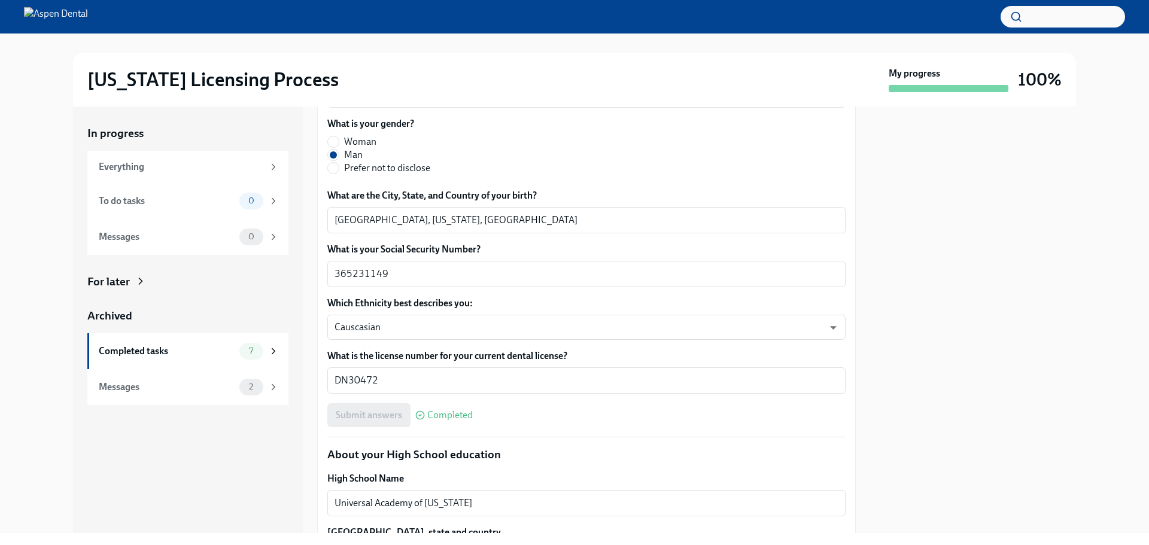
scroll to position [0, 0]
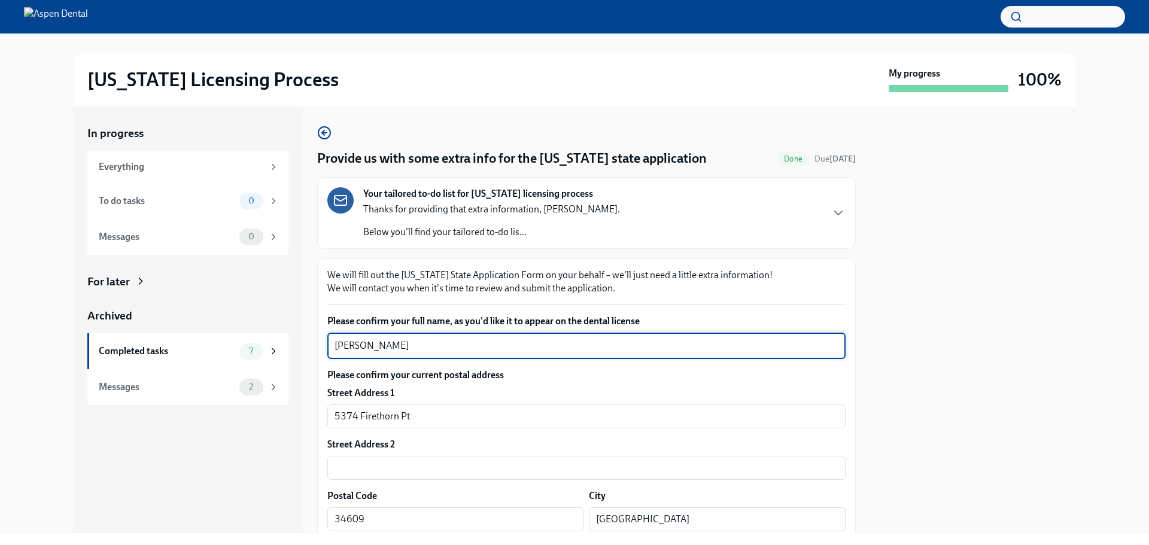
drag, startPoint x: 400, startPoint y: 341, endPoint x: 326, endPoint y: 349, distance: 74.6
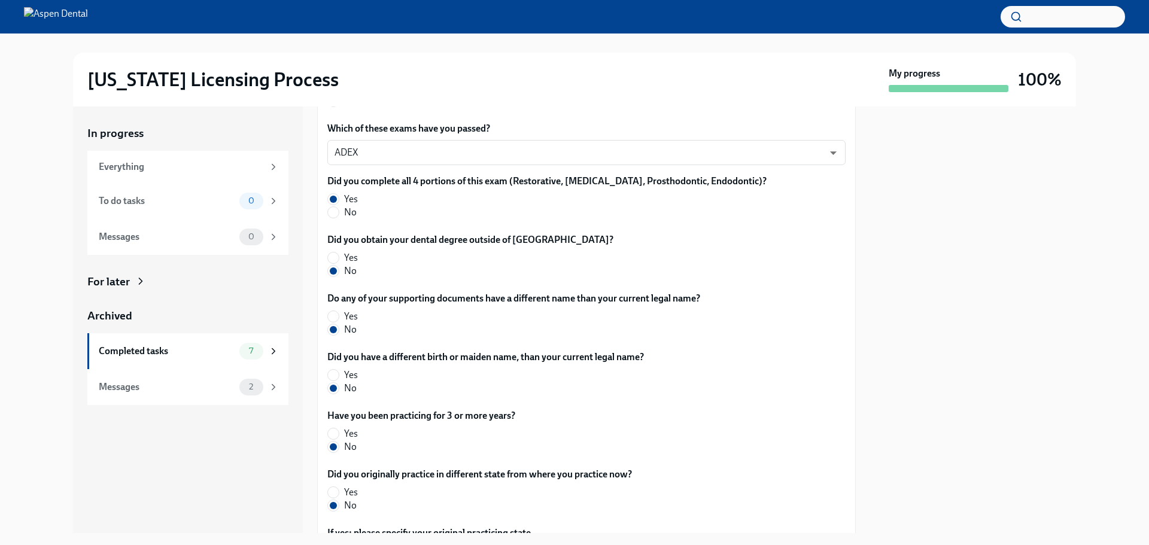
scroll to position [552, 0]
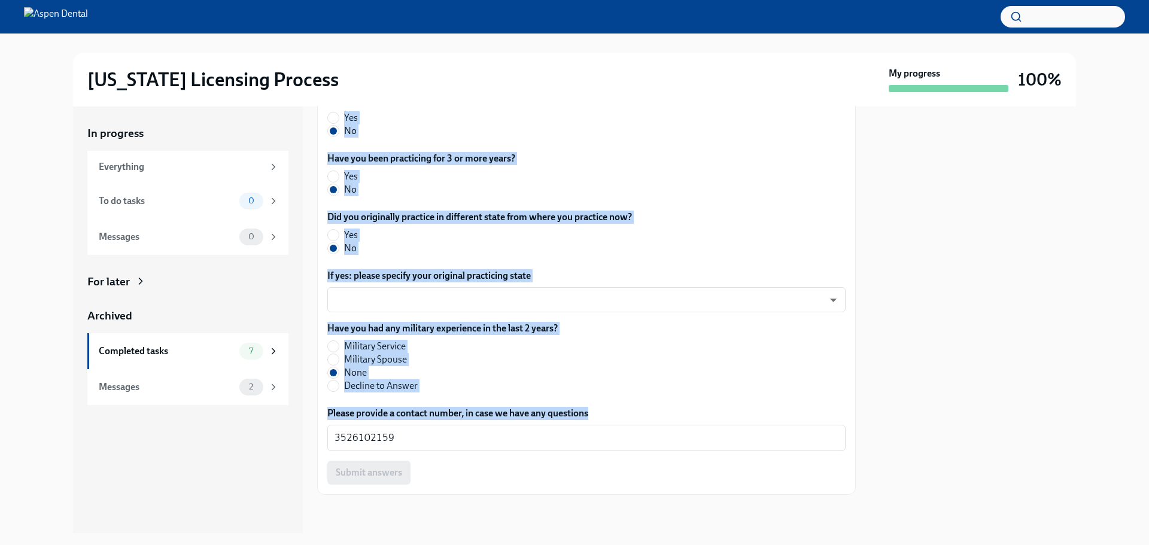
drag, startPoint x: 407, startPoint y: 430, endPoint x: 297, endPoint y: 432, distance: 110.1
click at [297, 432] on div "In progress Everything To do tasks 0 Messages 0 For later Archived Completed ta…" at bounding box center [574, 320] width 1003 height 427
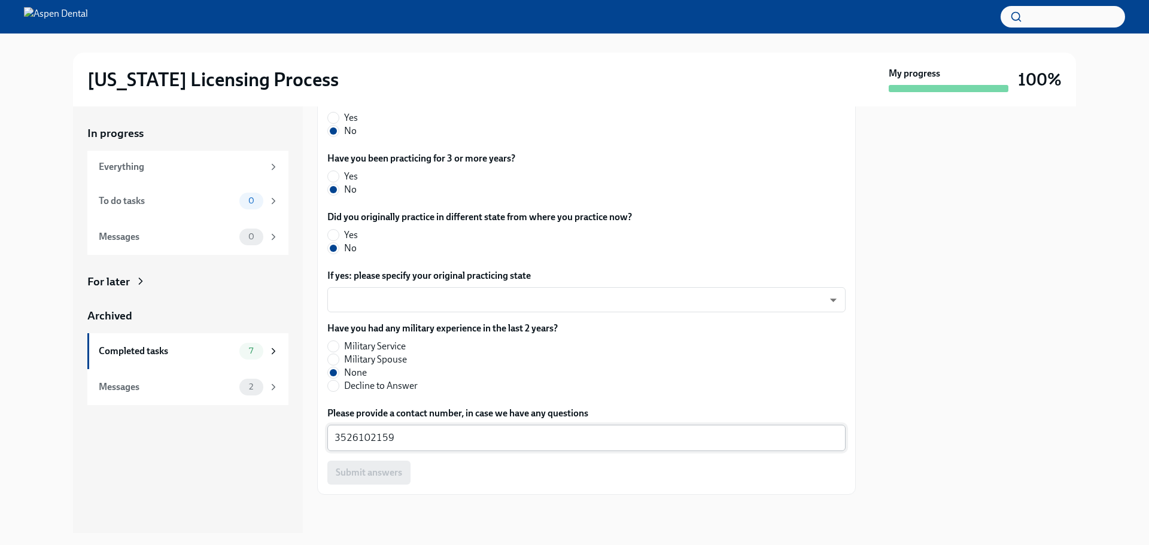
click at [345, 434] on textarea "3526102159" at bounding box center [586, 438] width 504 height 14
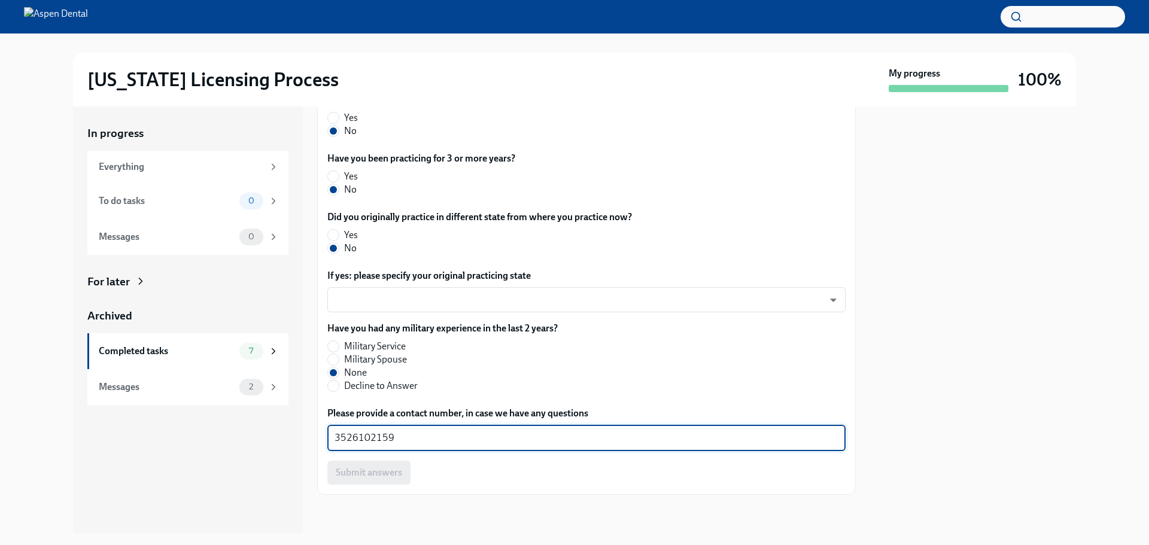
click at [345, 434] on textarea "3526102159" at bounding box center [586, 438] width 504 height 14
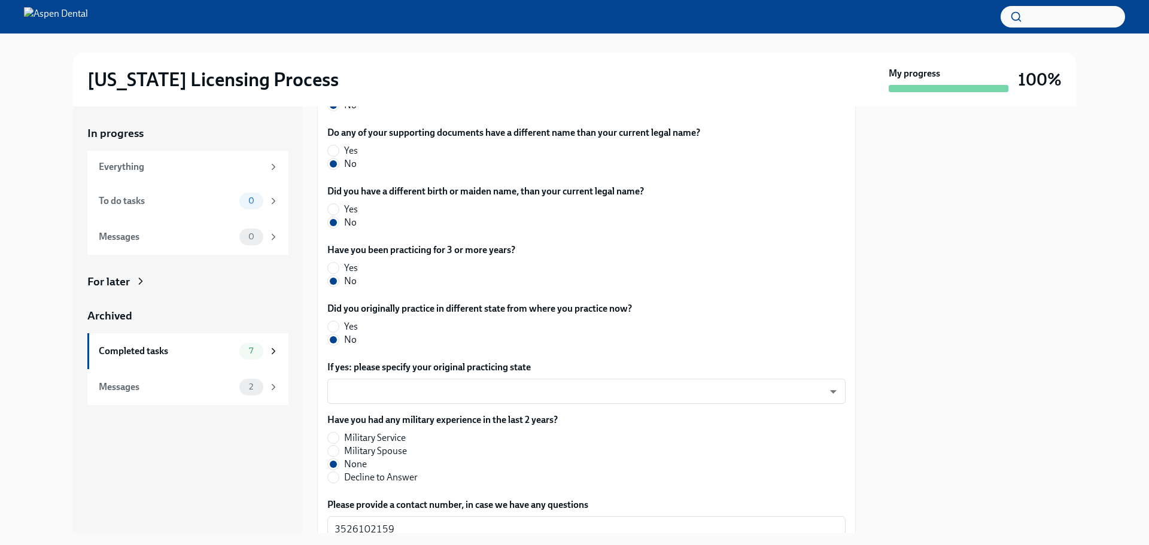
scroll to position [253, 0]
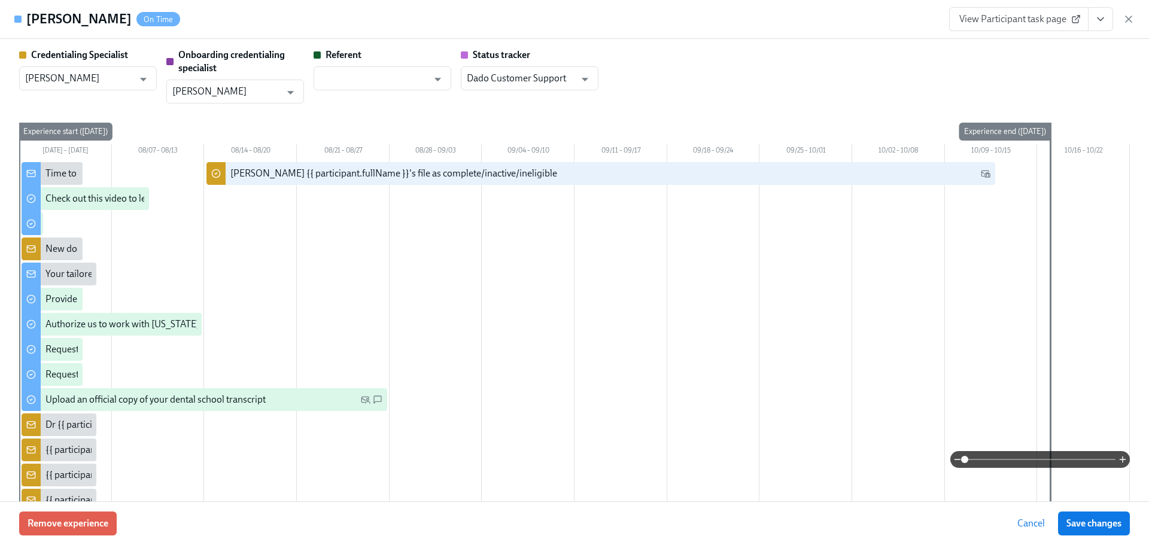
scroll to position [2573, 0]
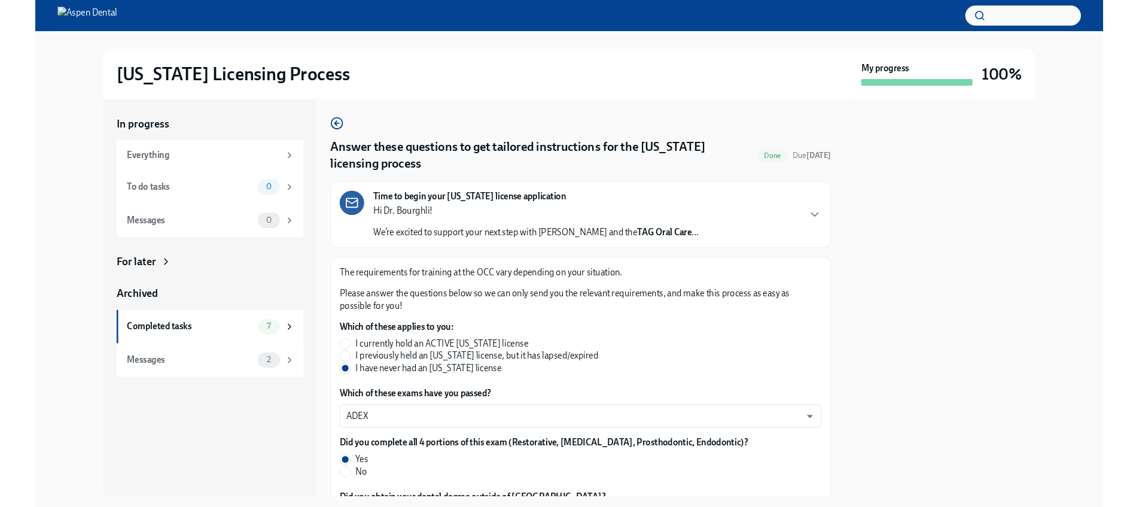
scroll to position [253, 0]
